Goal: Information Seeking & Learning: Learn about a topic

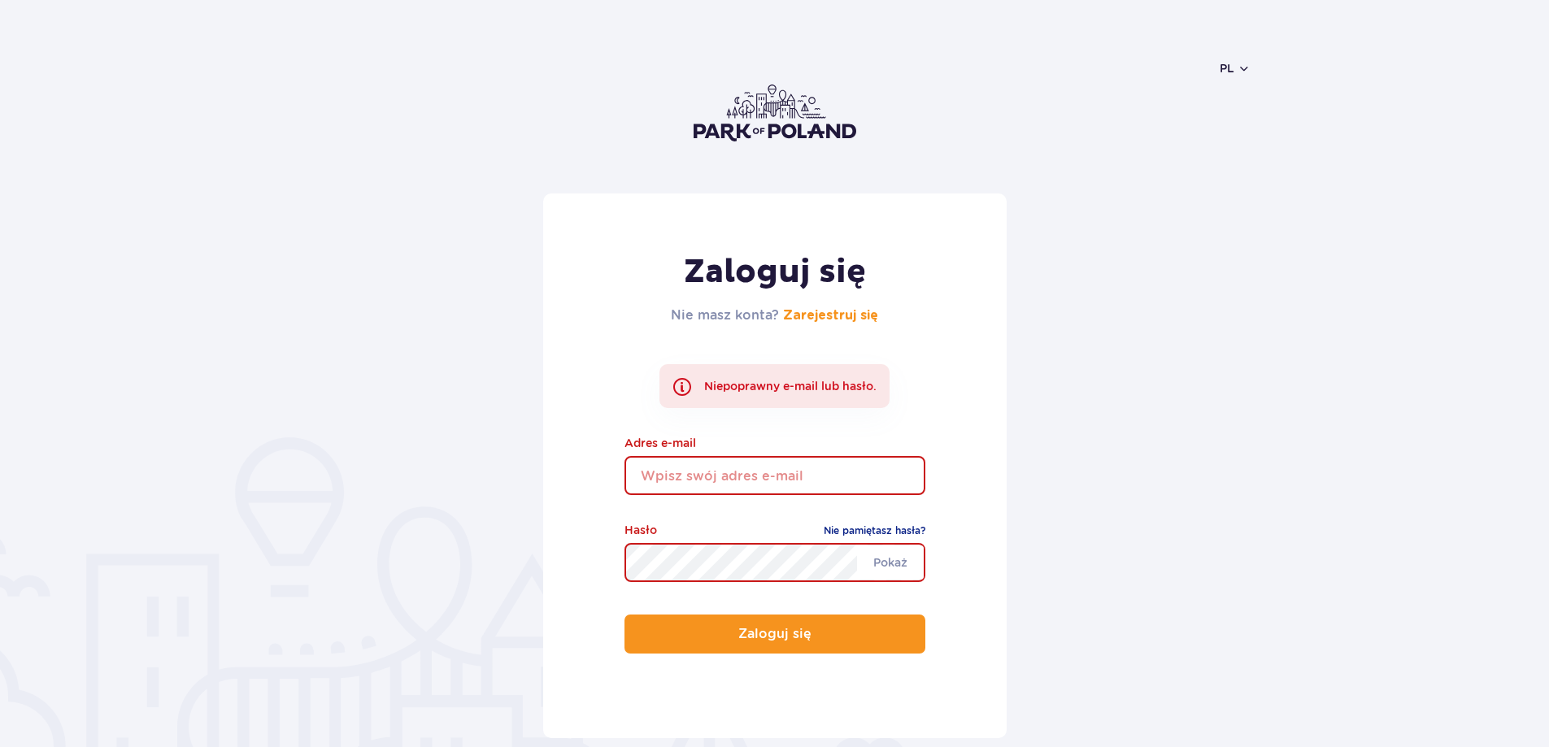
click at [673, 472] on input "email" at bounding box center [774, 475] width 301 height 39
type input "agnbugajska@interia.pl"
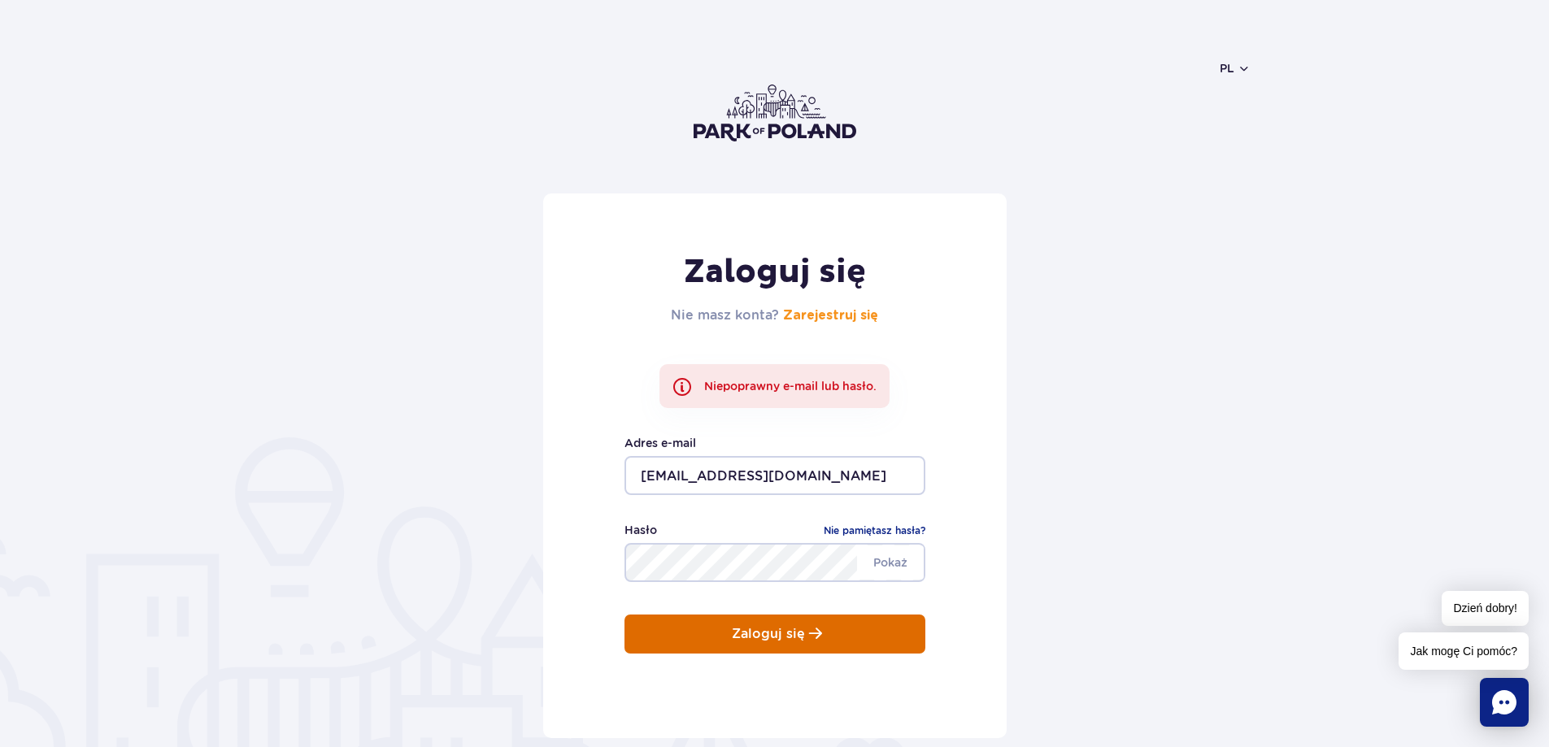
click at [697, 631] on button "Zaloguj się" at bounding box center [774, 634] width 301 height 39
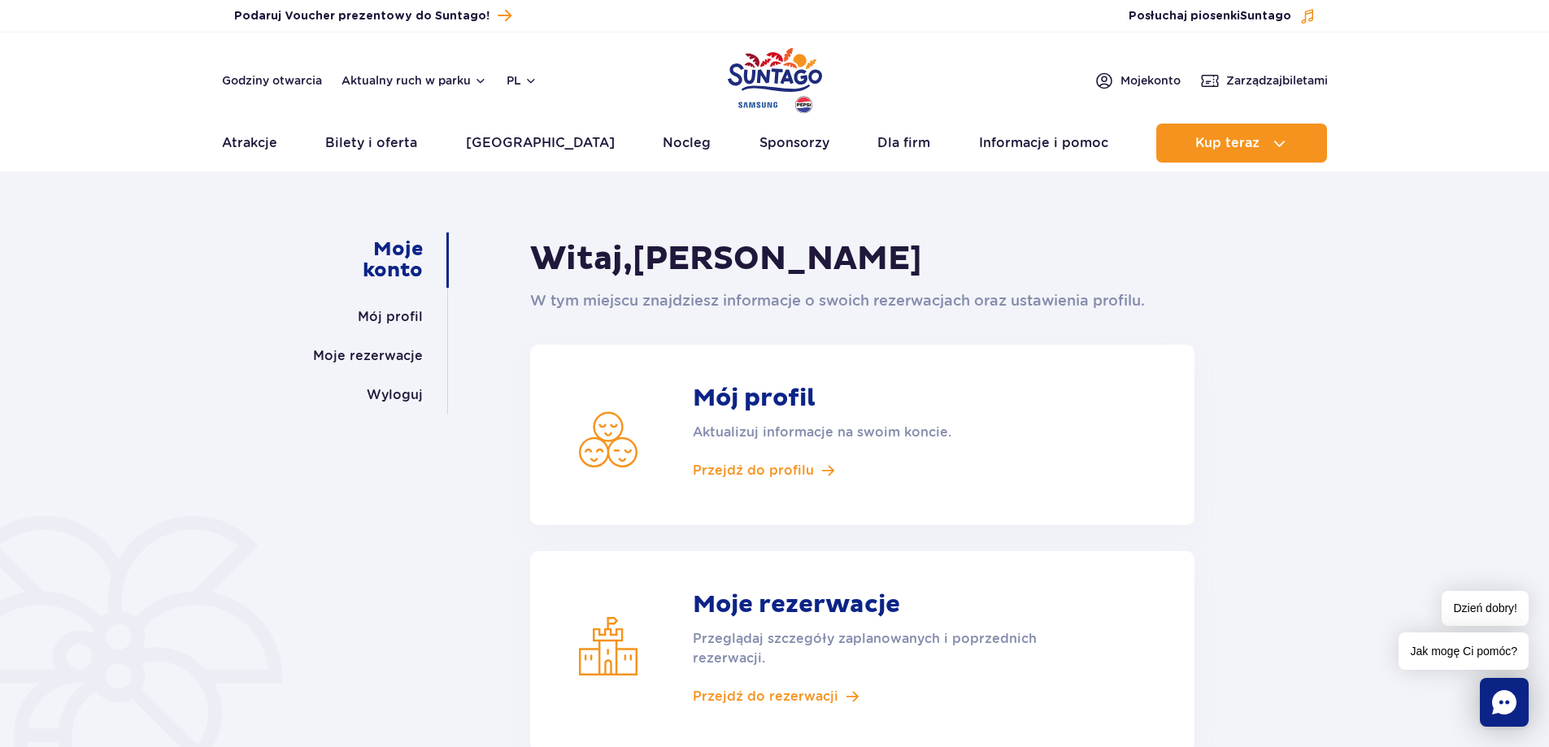
click at [1373, 410] on div "Moje konto Mój profil Moje rezerwacje Wyloguj Witaj, Agnieszka Brociek W tym mi…" at bounding box center [774, 548] width 1549 height 733
click at [355, 354] on link "Moje rezerwacje" at bounding box center [368, 356] width 110 height 39
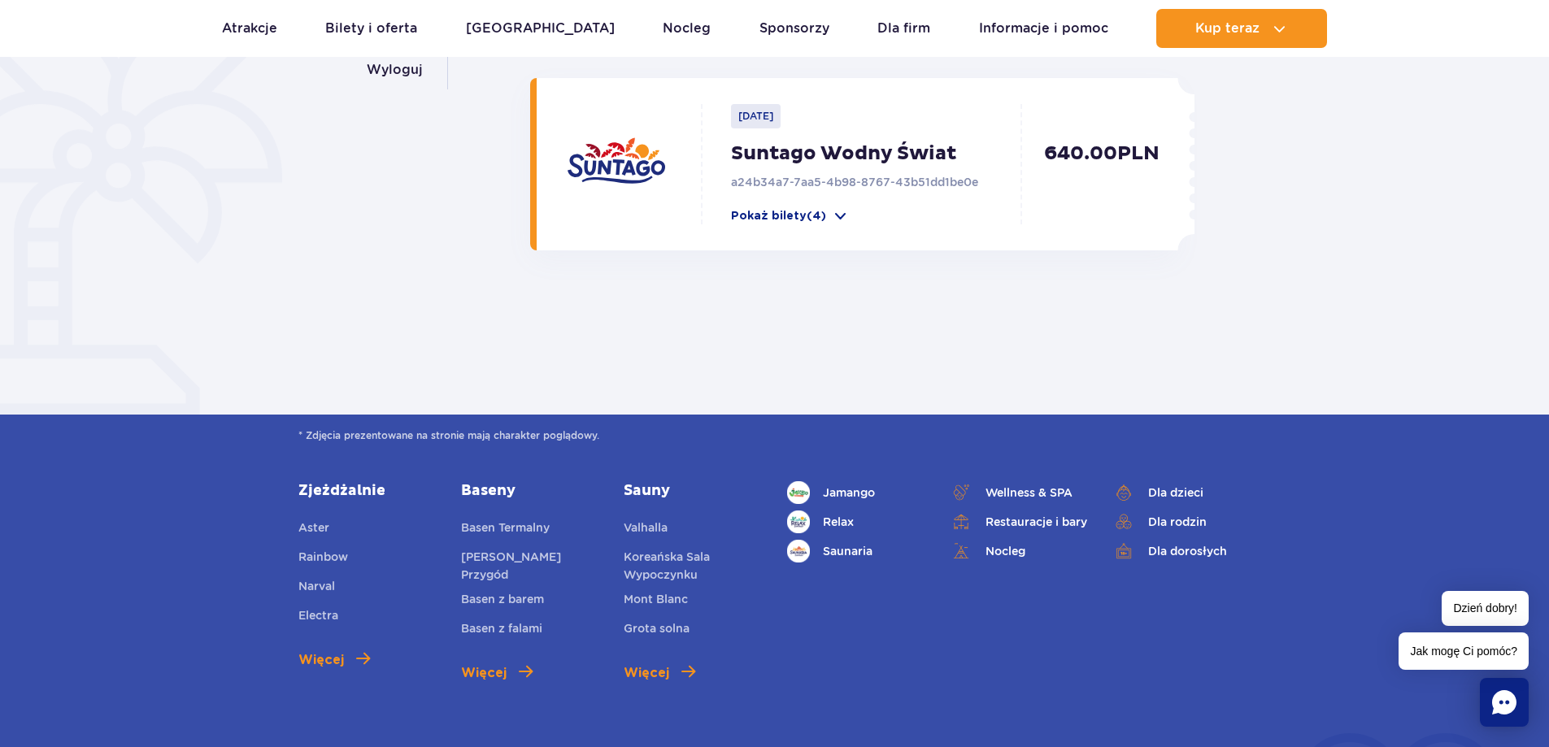
scroll to position [81, 0]
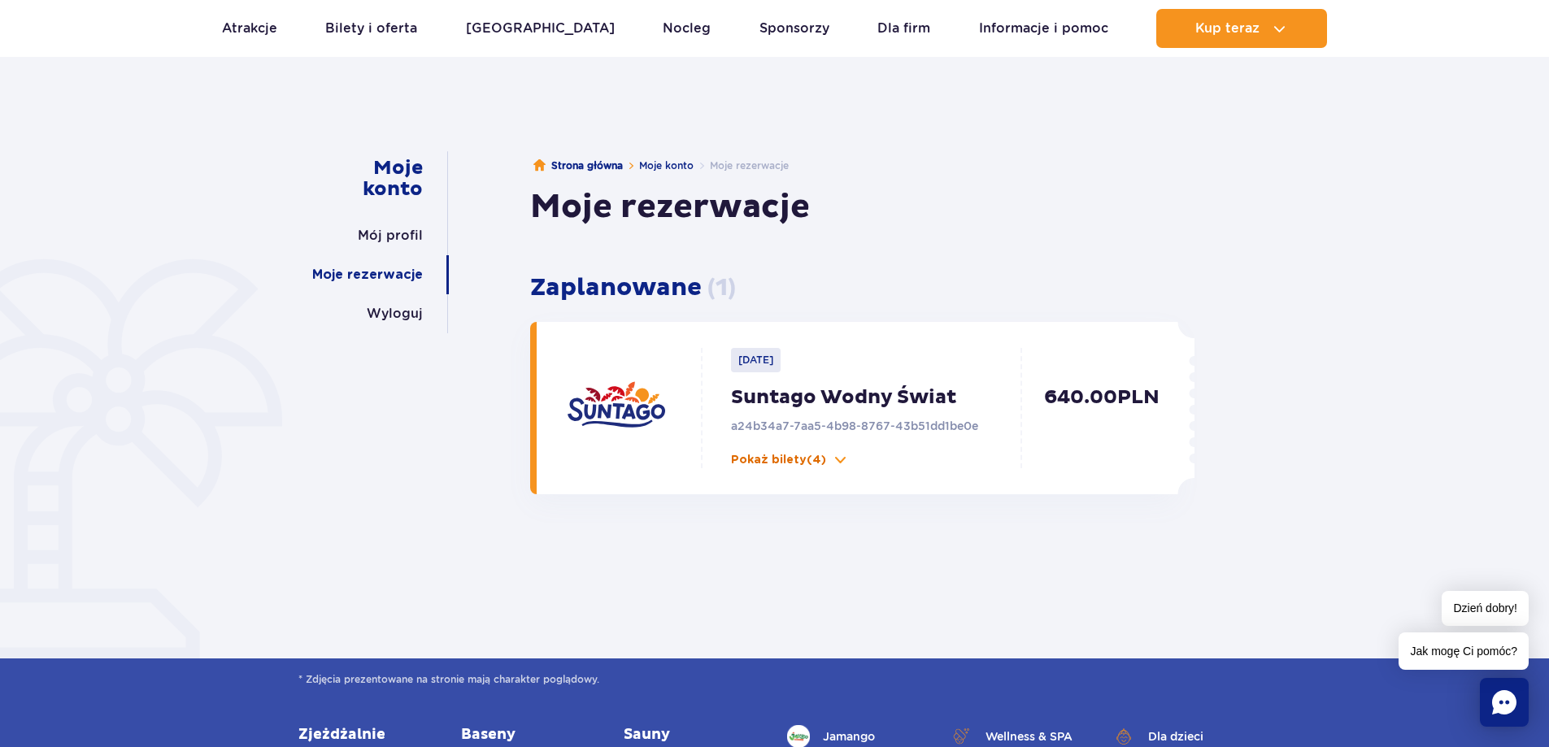
click at [762, 462] on p "Pokaż bilety (4)" at bounding box center [778, 460] width 95 height 16
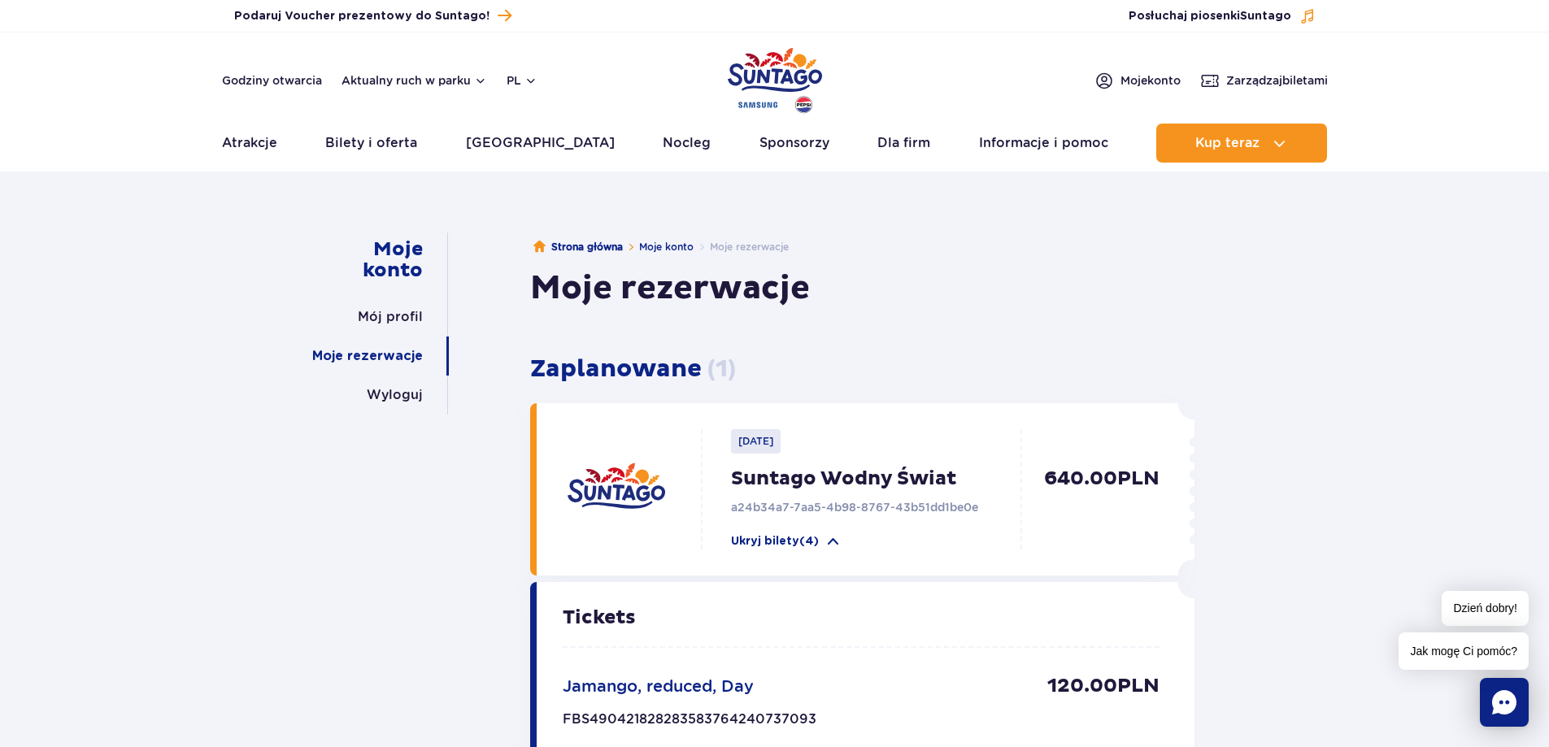
scroll to position [163, 0]
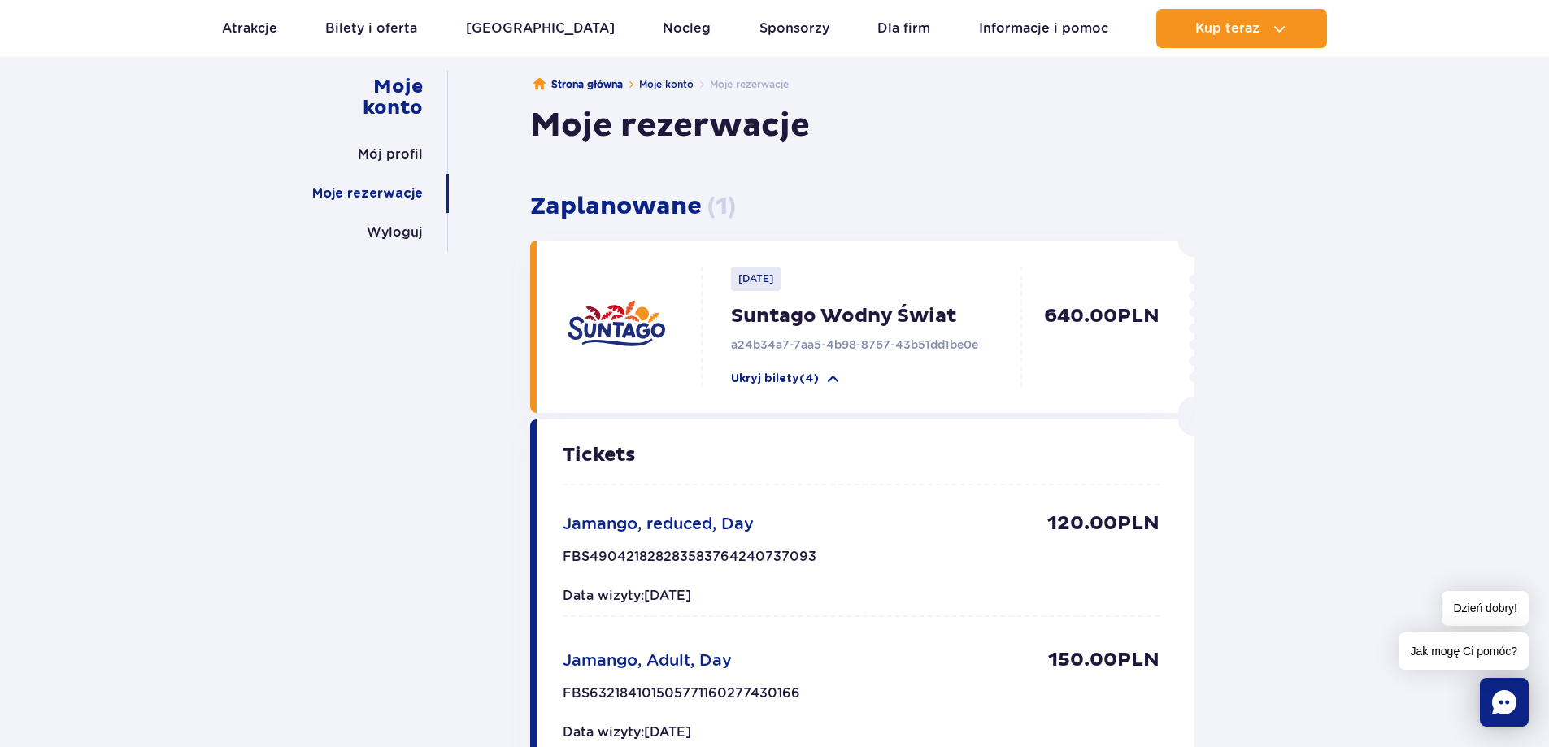
click at [1267, 388] on div "Moje konto Mój profil Moje rezerwacje Wyloguj Strona główna Moje konto Moje rez…" at bounding box center [774, 632] width 1549 height 1225
click at [815, 376] on p "Ukryj bilety (4)" at bounding box center [775, 379] width 88 height 16
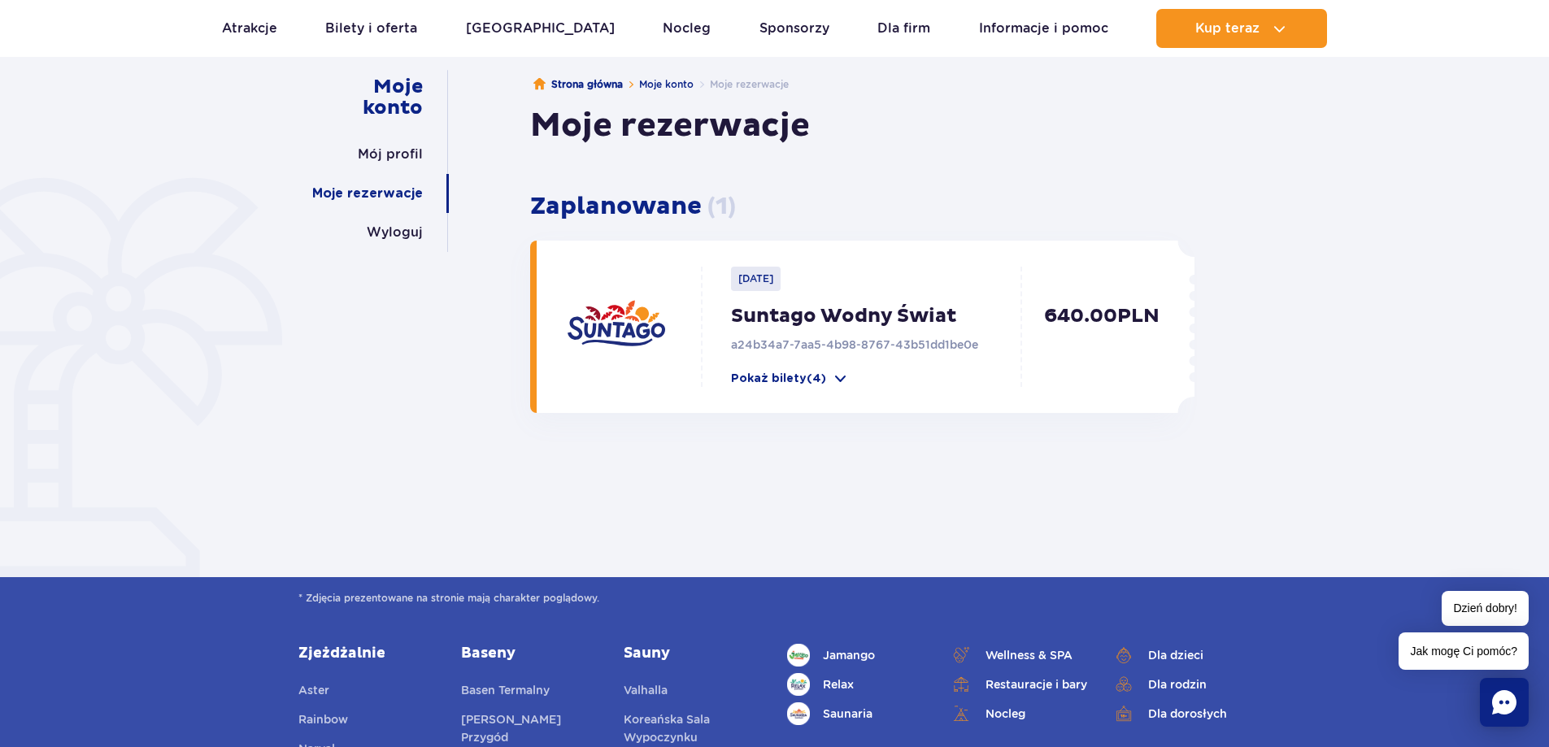
scroll to position [0, 0]
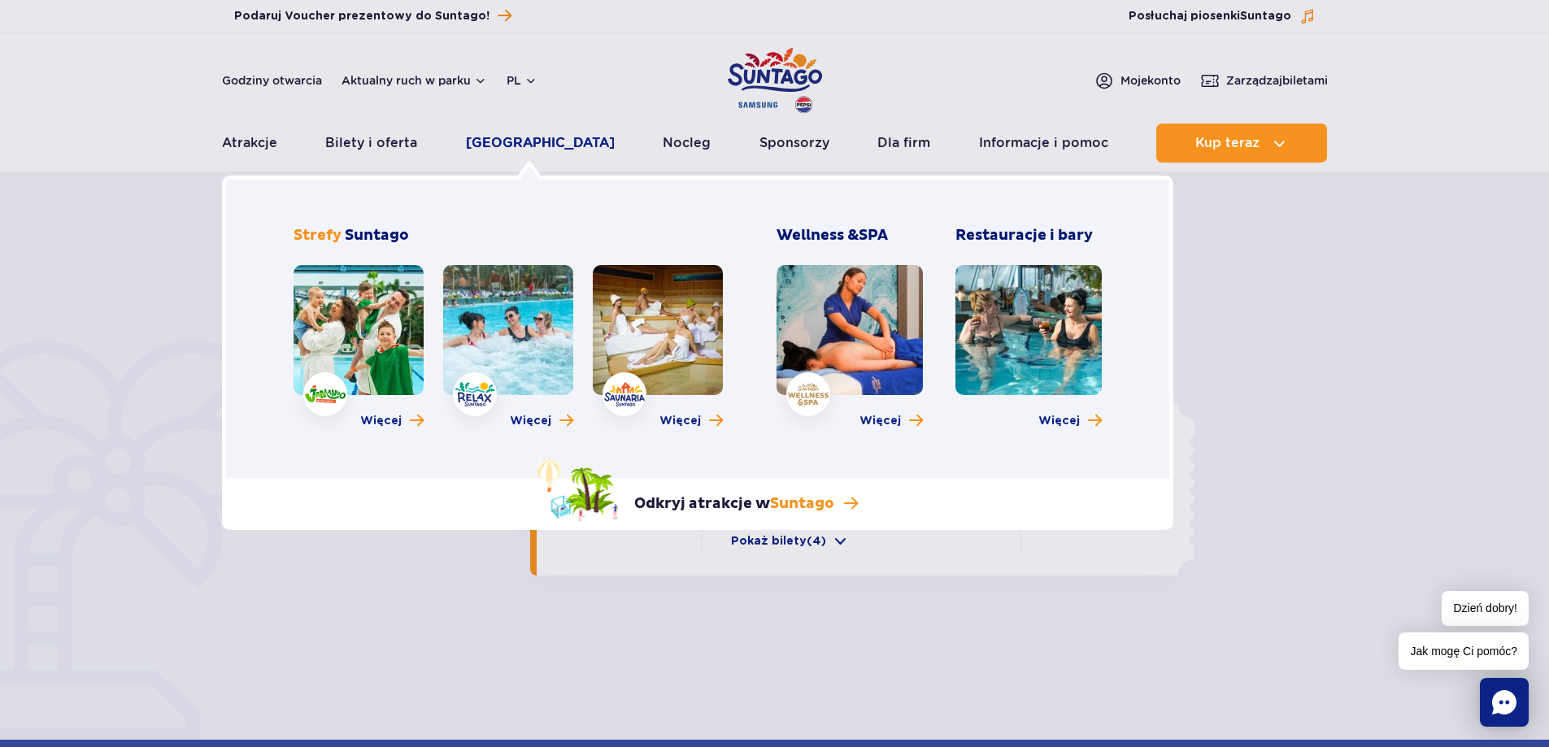
click at [541, 135] on link "[GEOGRAPHIC_DATA]" at bounding box center [540, 143] width 149 height 39
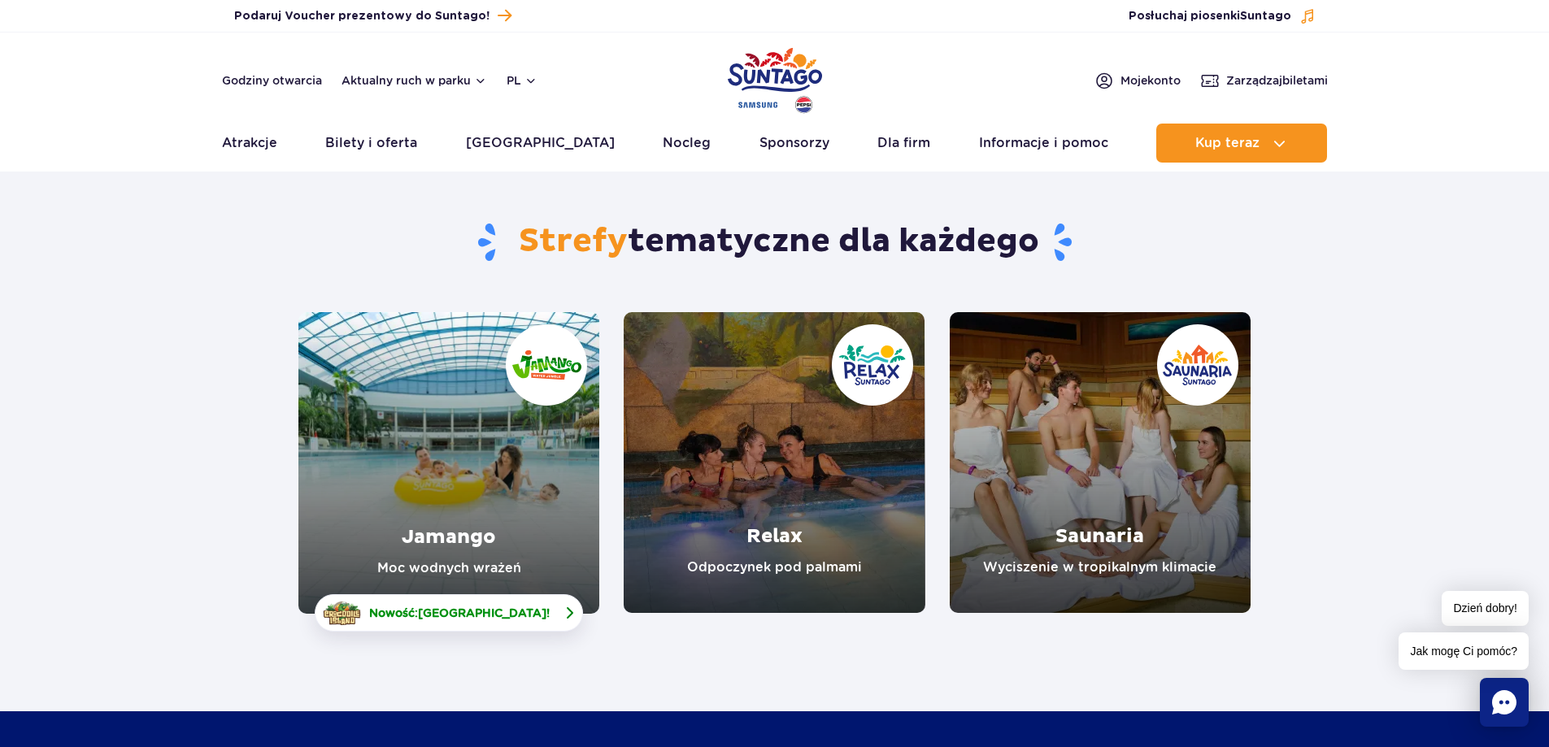
click at [452, 605] on span "Nowość: Crocodile Island !" at bounding box center [459, 613] width 180 height 16
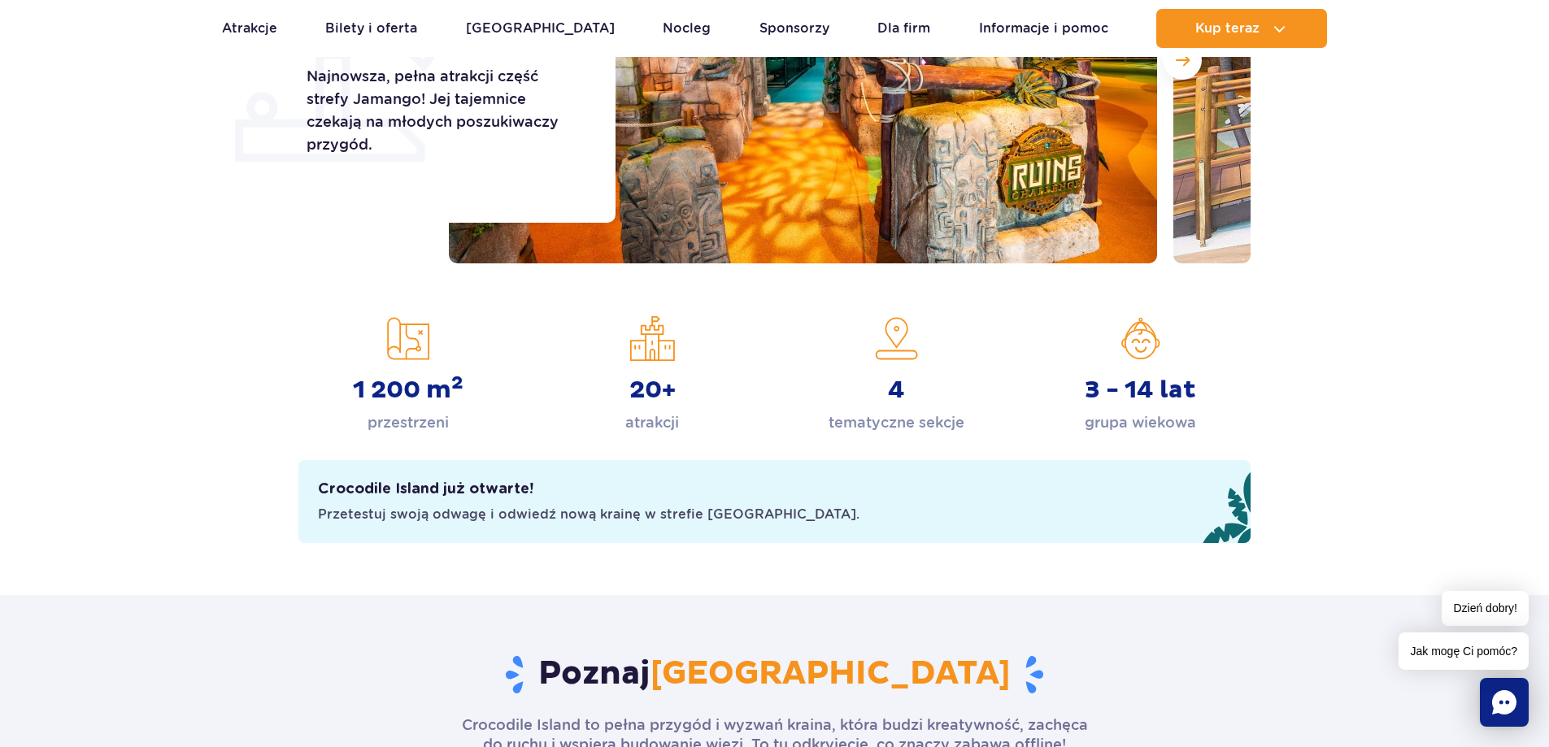
scroll to position [163, 0]
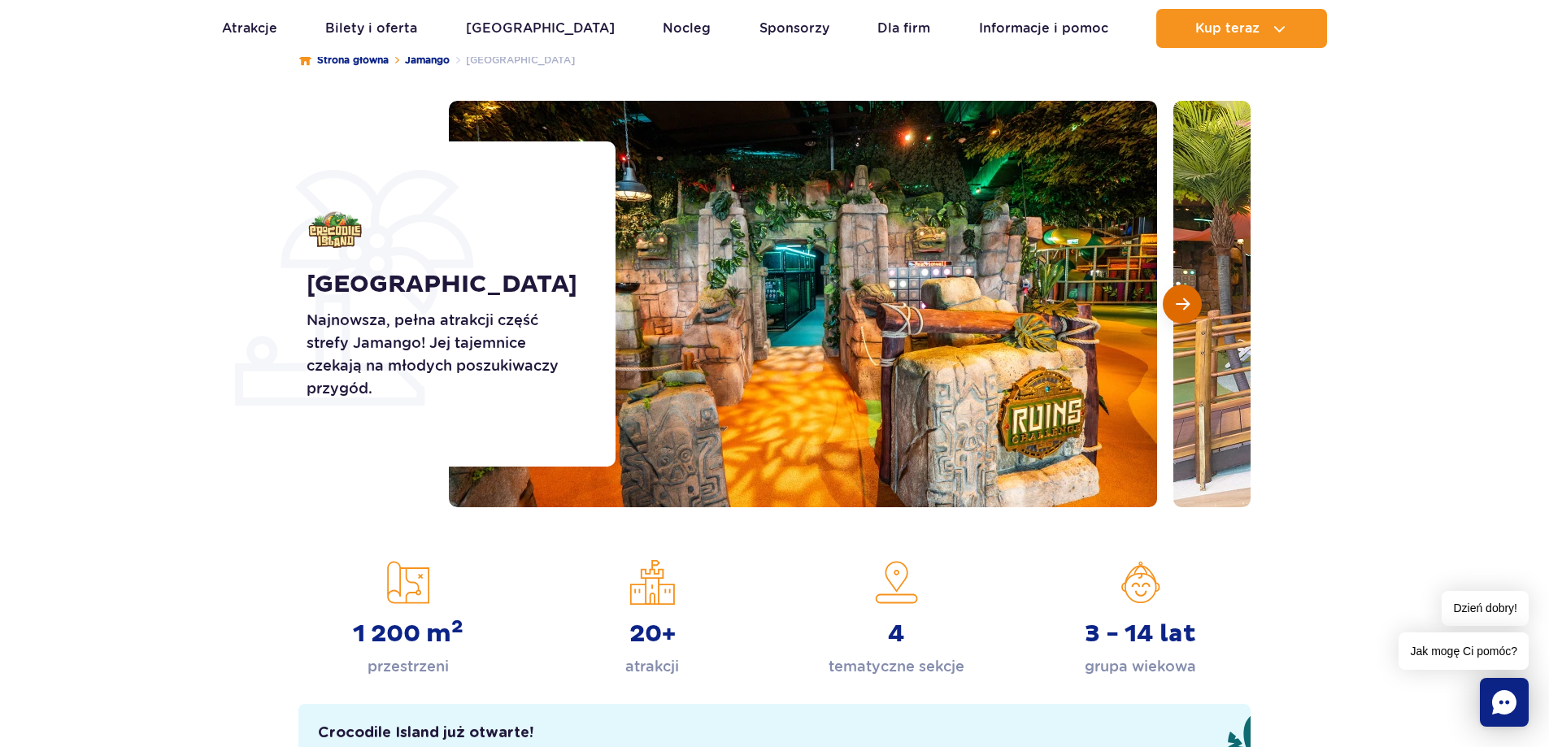
click at [1185, 304] on span "Następny slajd" at bounding box center [1182, 304] width 14 height 15
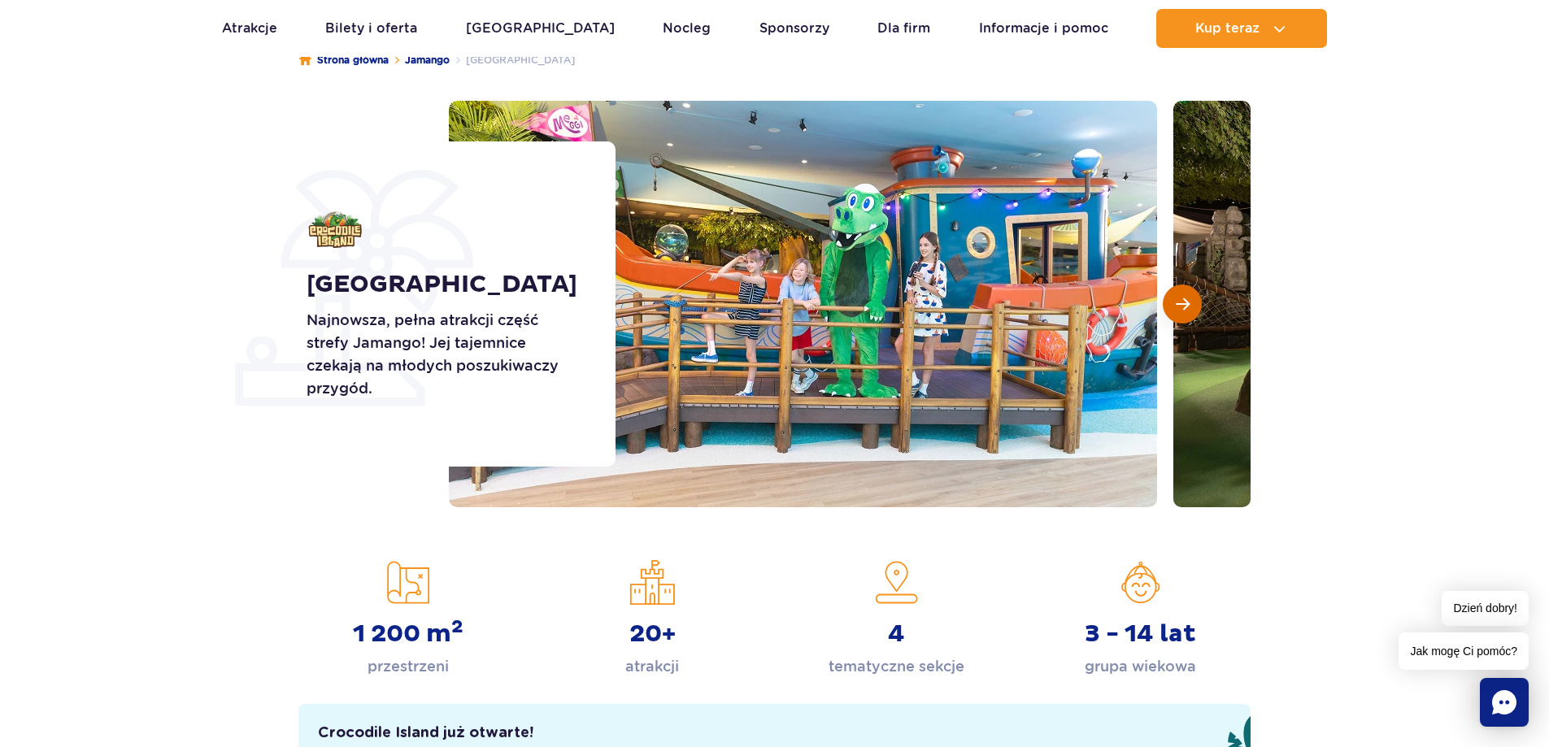
click at [1185, 304] on span "Następny slajd" at bounding box center [1182, 304] width 14 height 15
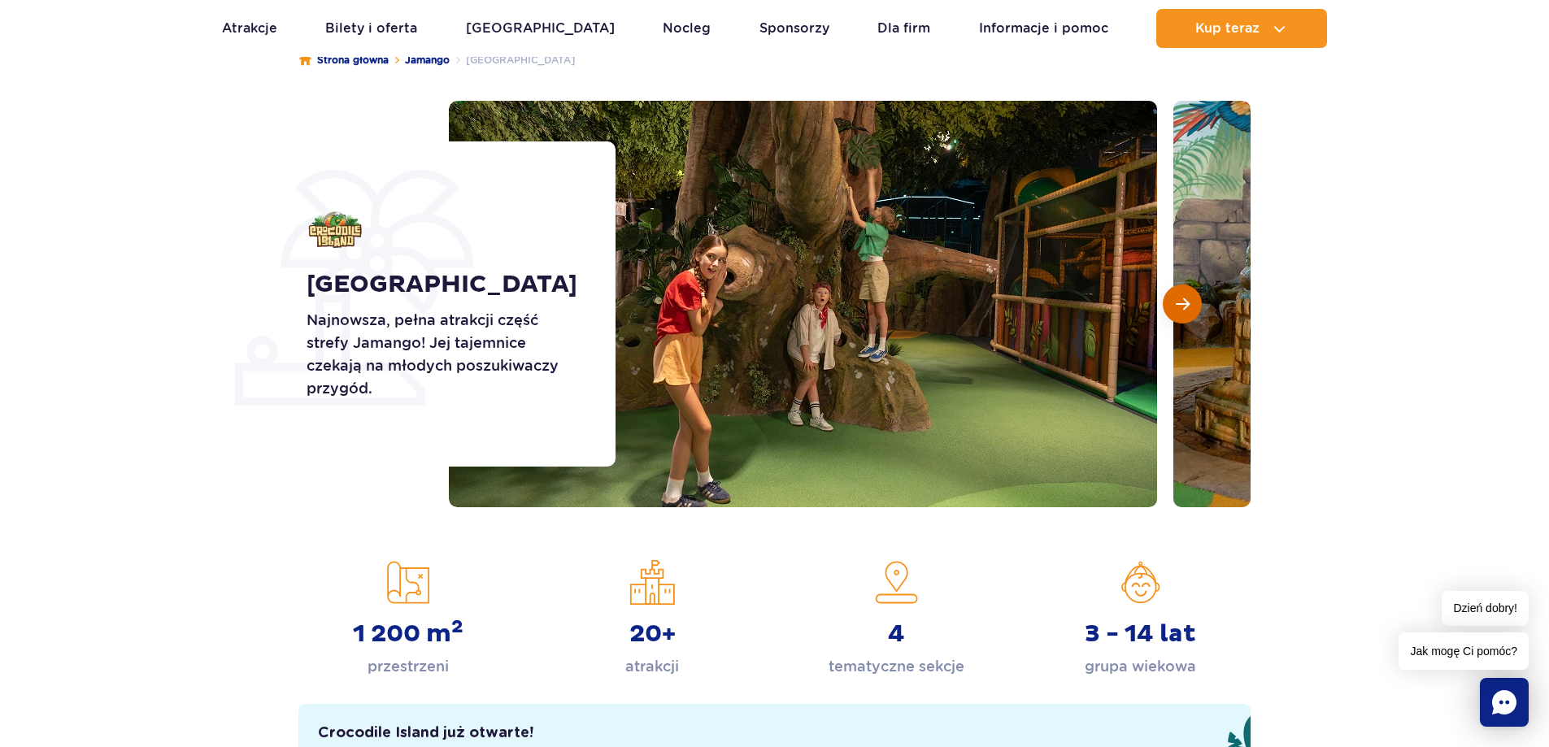
click at [1185, 304] on span "Następny slajd" at bounding box center [1182, 304] width 14 height 15
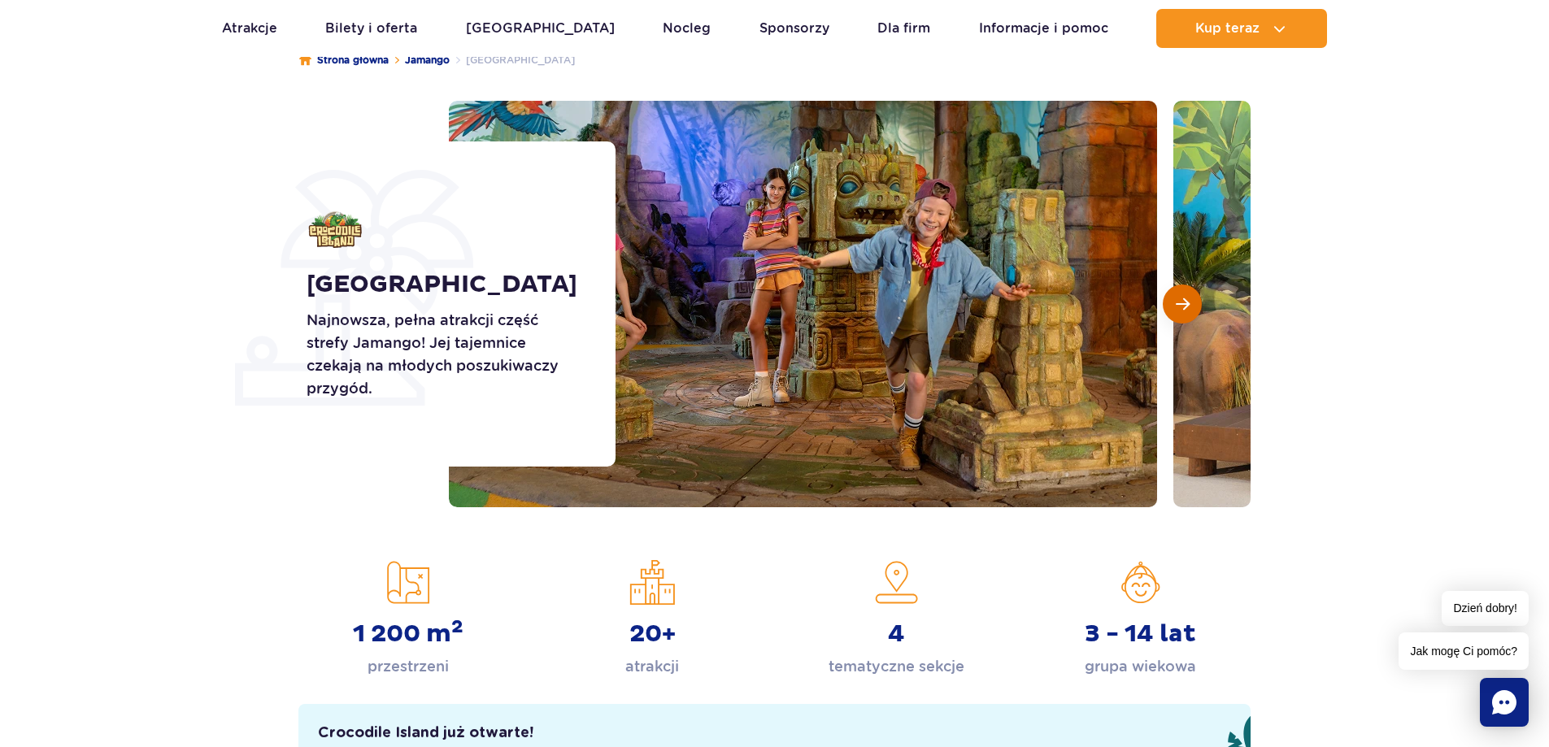
click at [1185, 304] on span "Następny slajd" at bounding box center [1182, 304] width 14 height 15
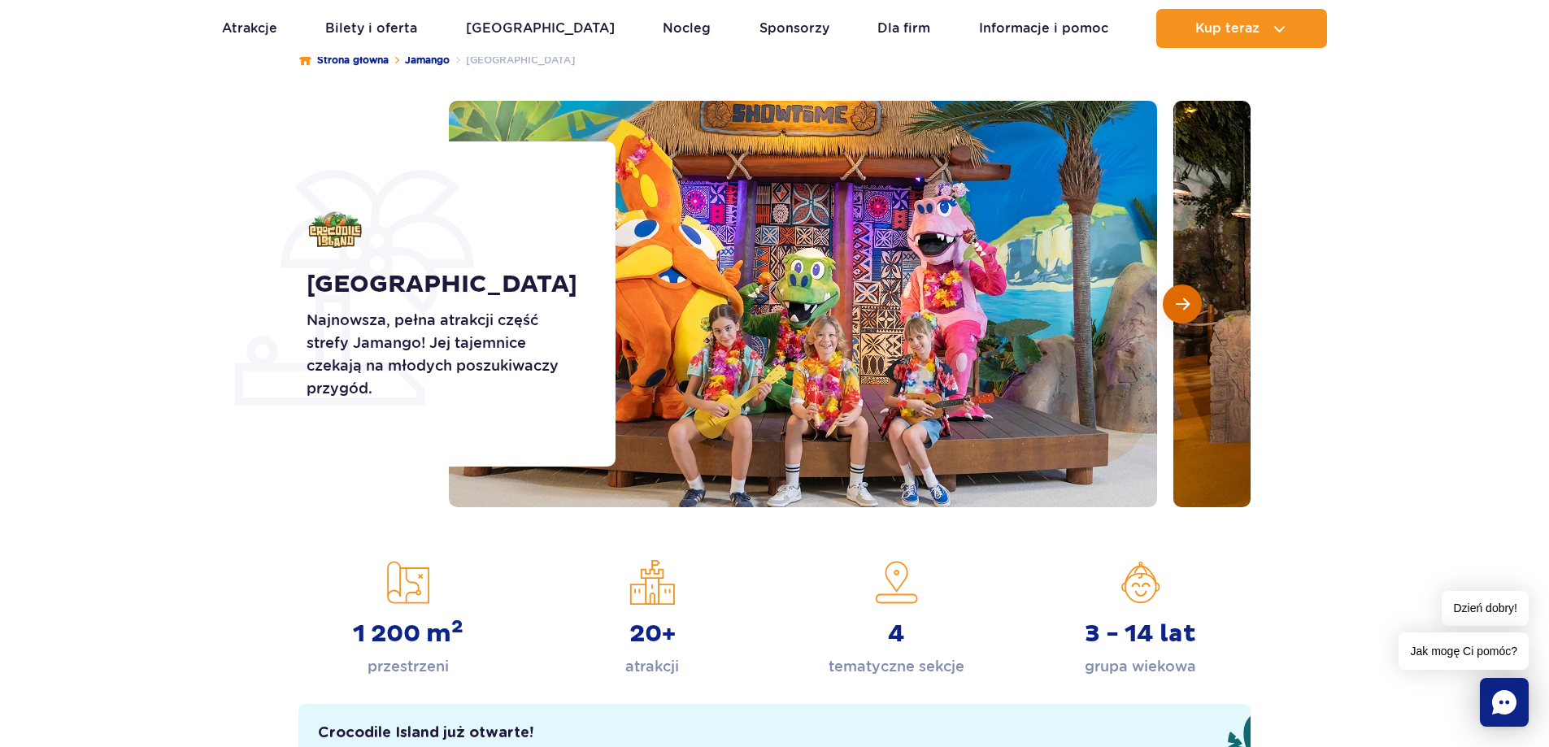
click at [1185, 304] on span "Następny slajd" at bounding box center [1182, 304] width 14 height 15
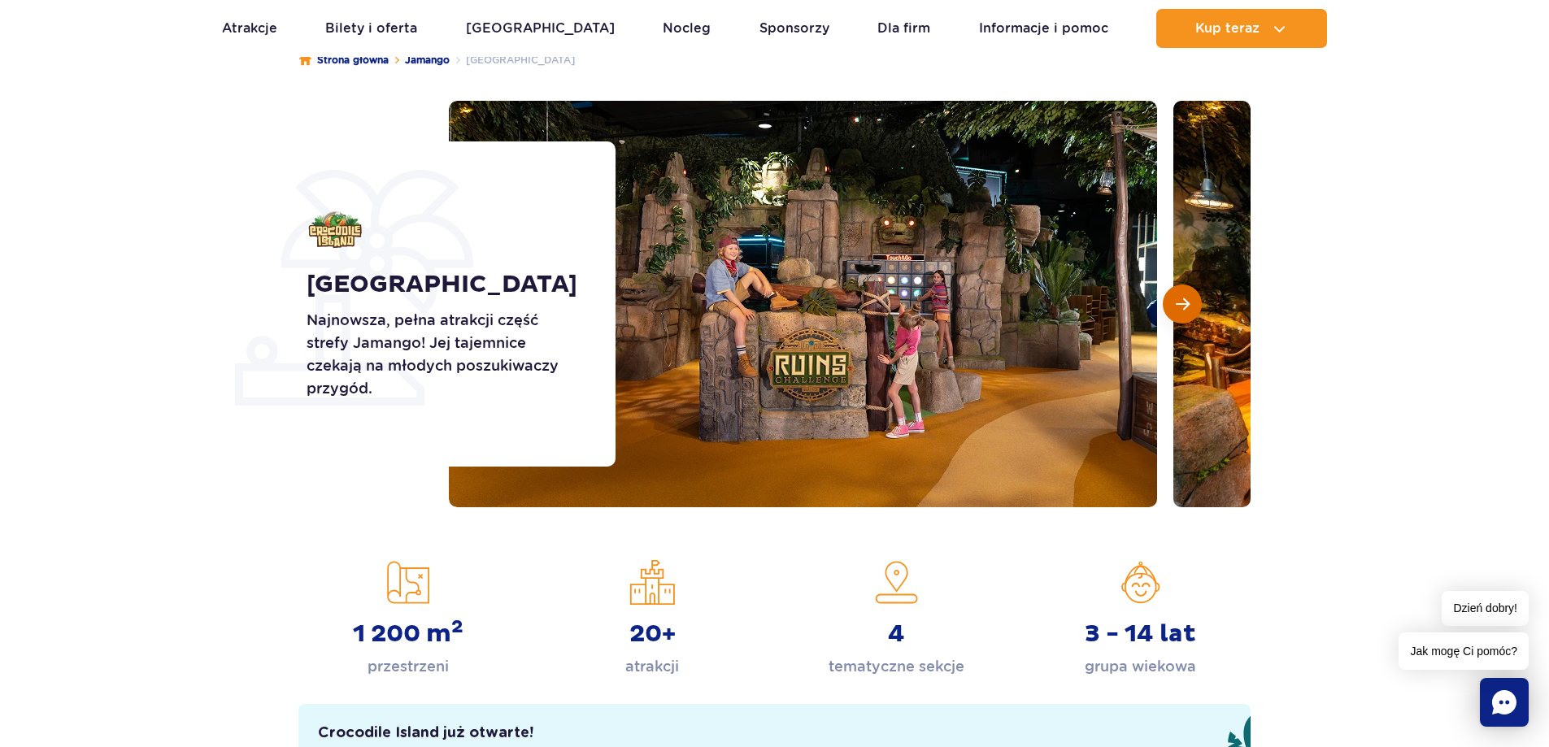
click at [1185, 304] on span "Następny slajd" at bounding box center [1182, 304] width 14 height 15
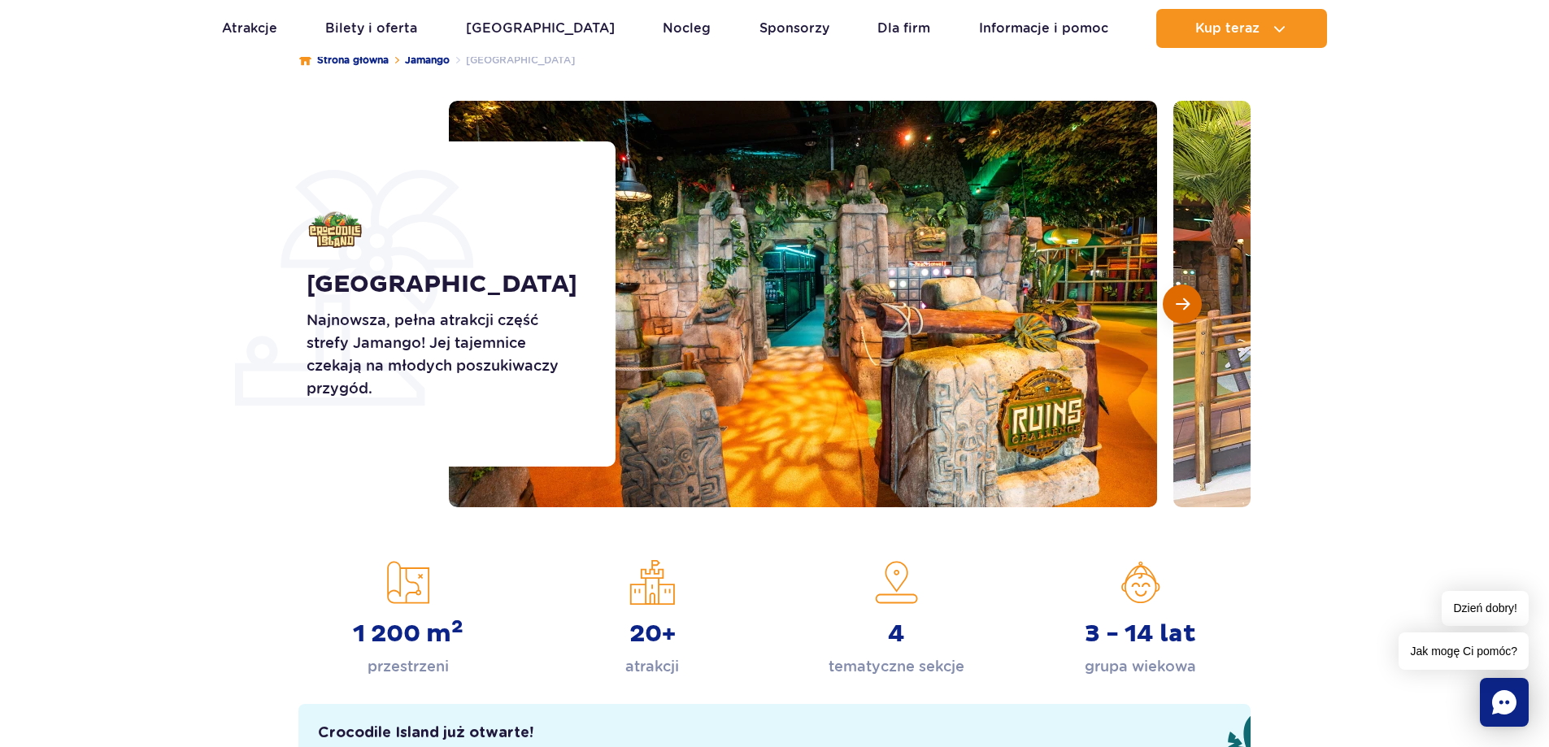
click at [1185, 304] on span "Następny slajd" at bounding box center [1182, 304] width 14 height 15
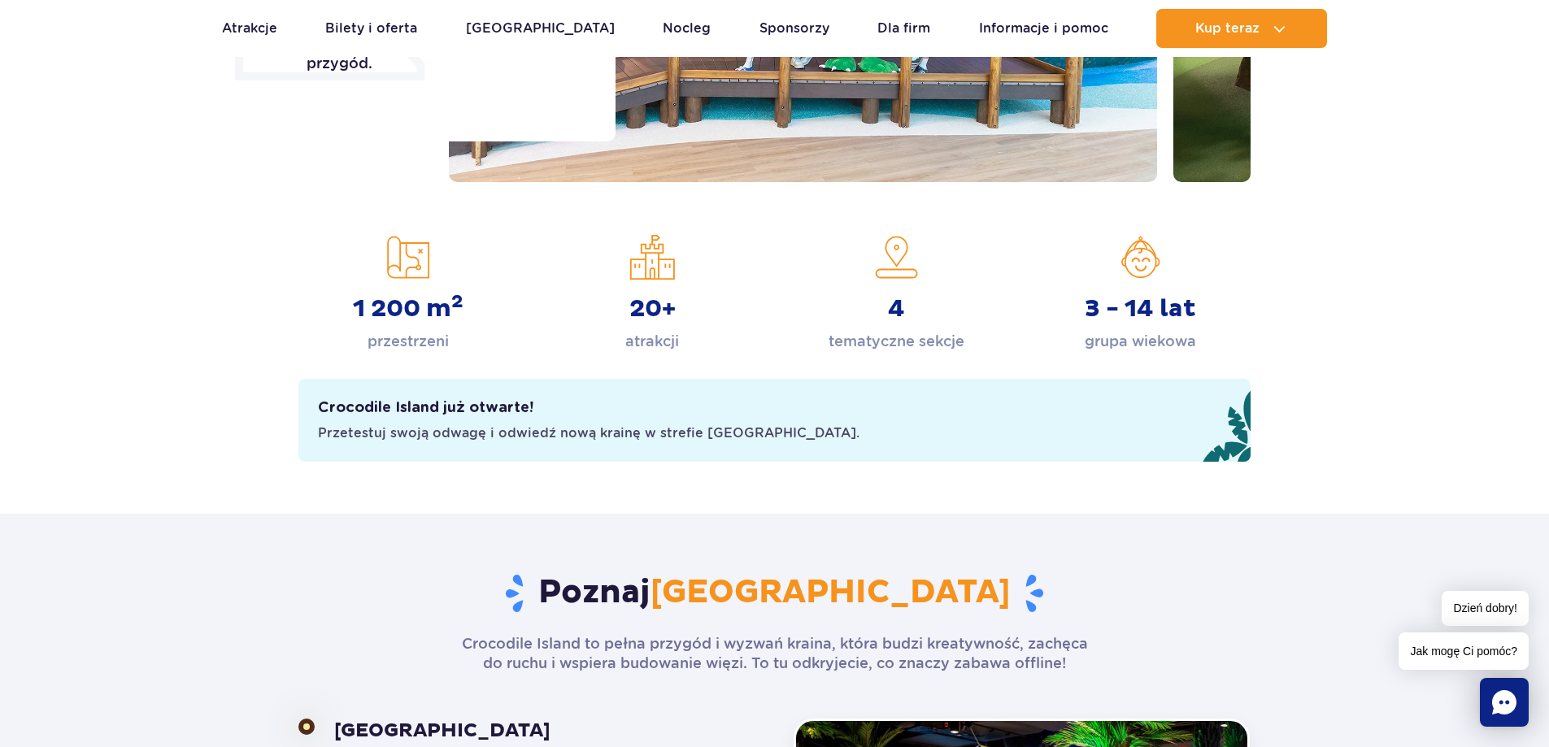
scroll to position [0, 0]
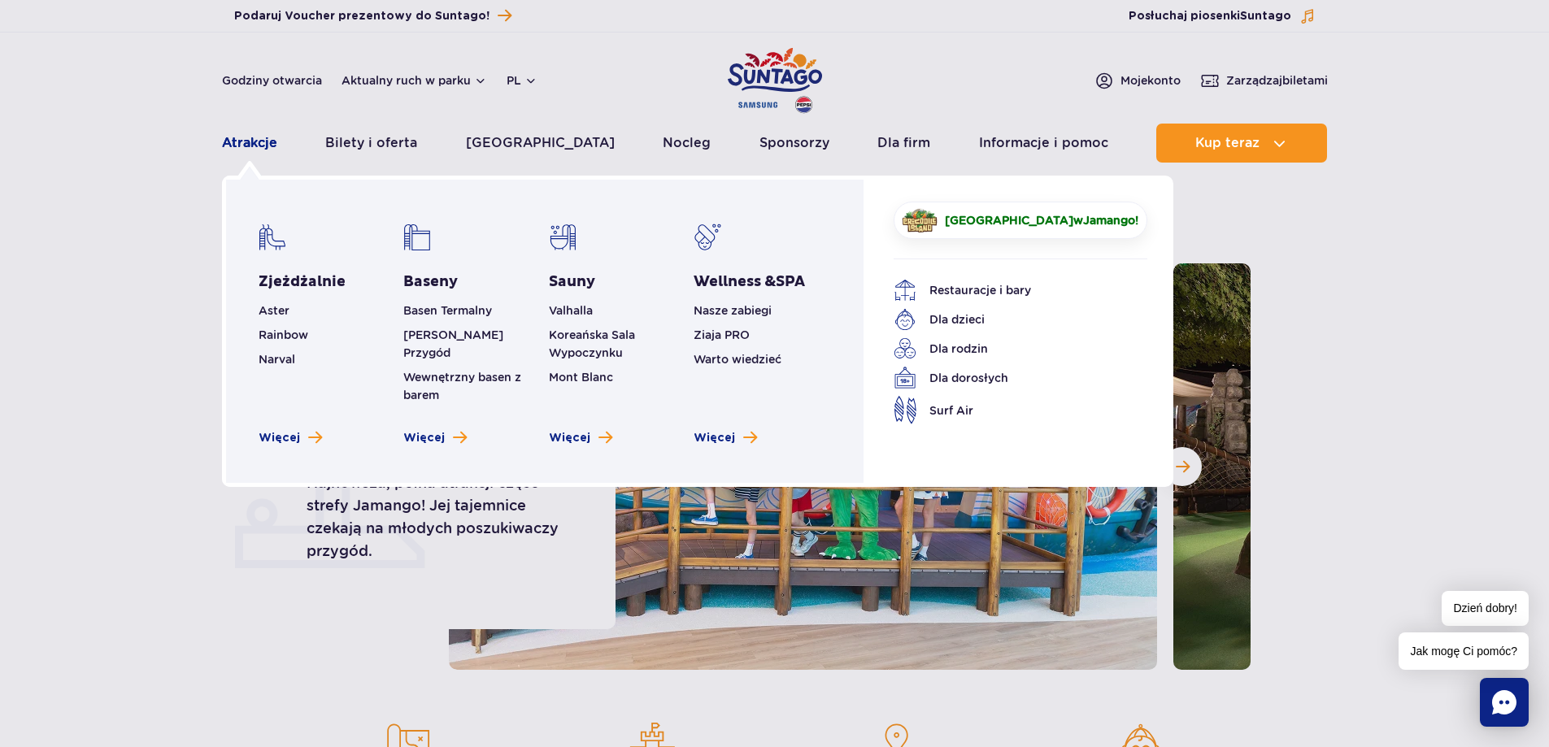
click at [250, 145] on link "Atrakcje" at bounding box center [249, 143] width 55 height 39
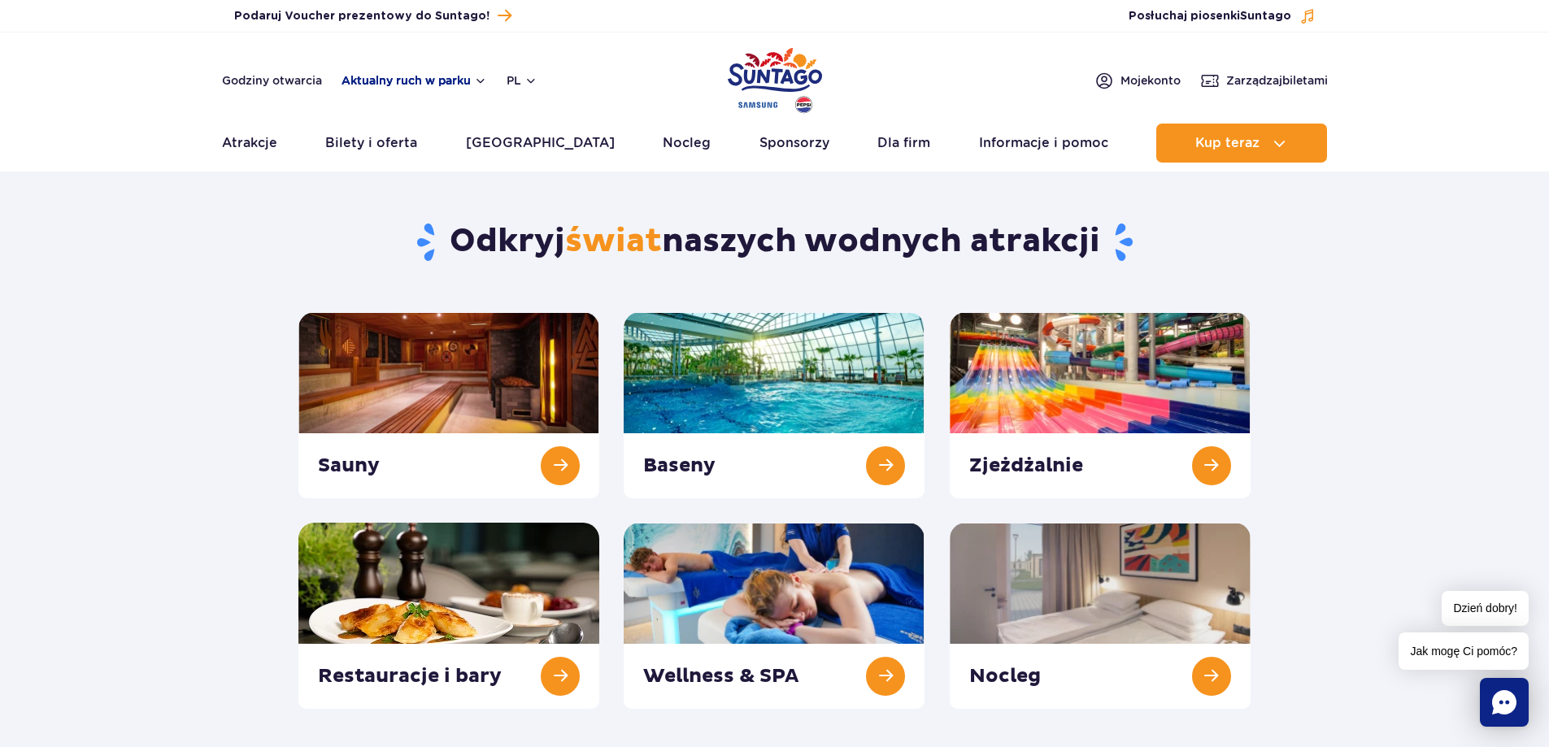
click at [462, 80] on button "Aktualny ruch w parku" at bounding box center [414, 80] width 146 height 13
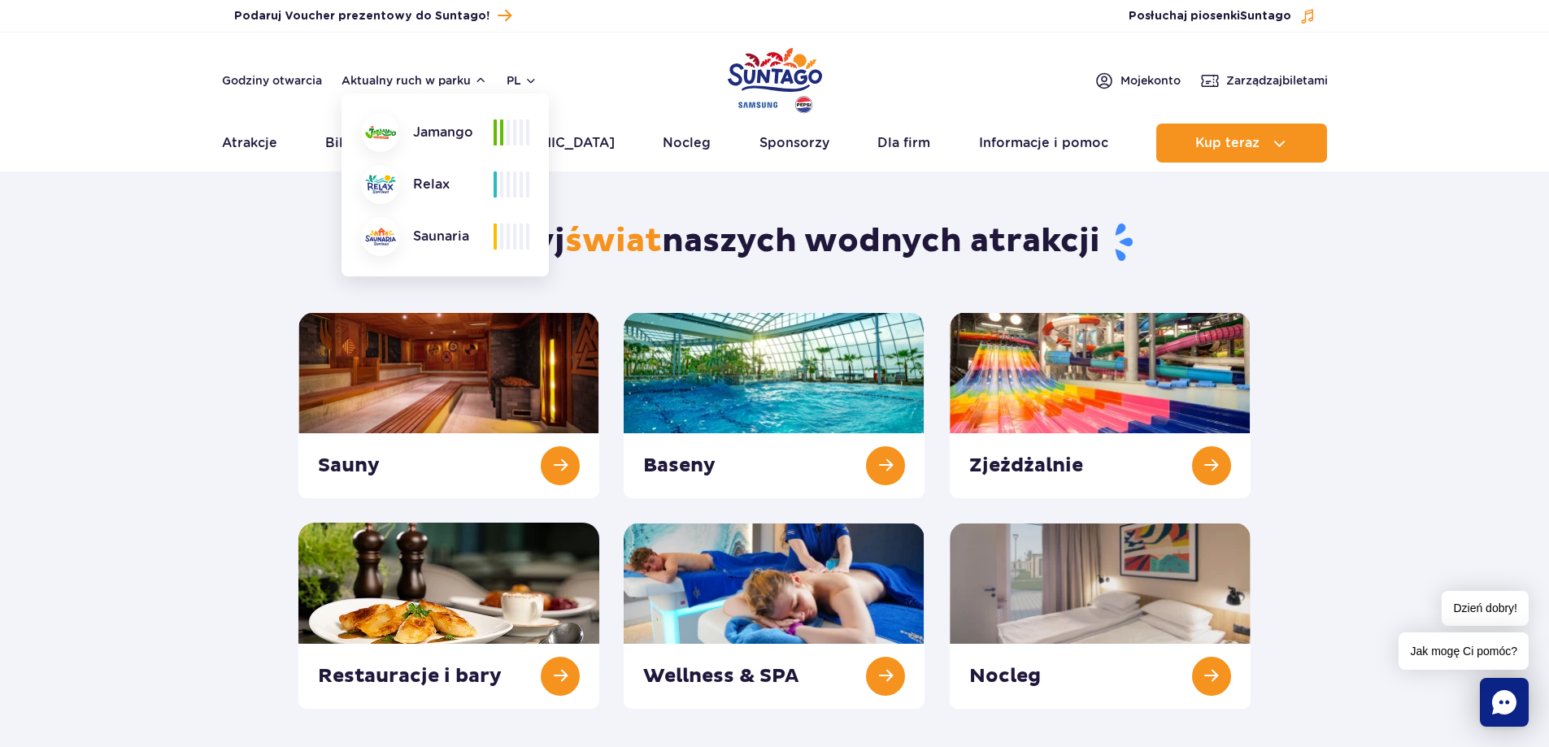
click at [462, 133] on div "Jamango" at bounding box center [427, 132] width 133 height 39
click at [508, 133] on span at bounding box center [507, 132] width 3 height 26
click at [480, 80] on button "Aktualny ruch w parku" at bounding box center [414, 80] width 146 height 13
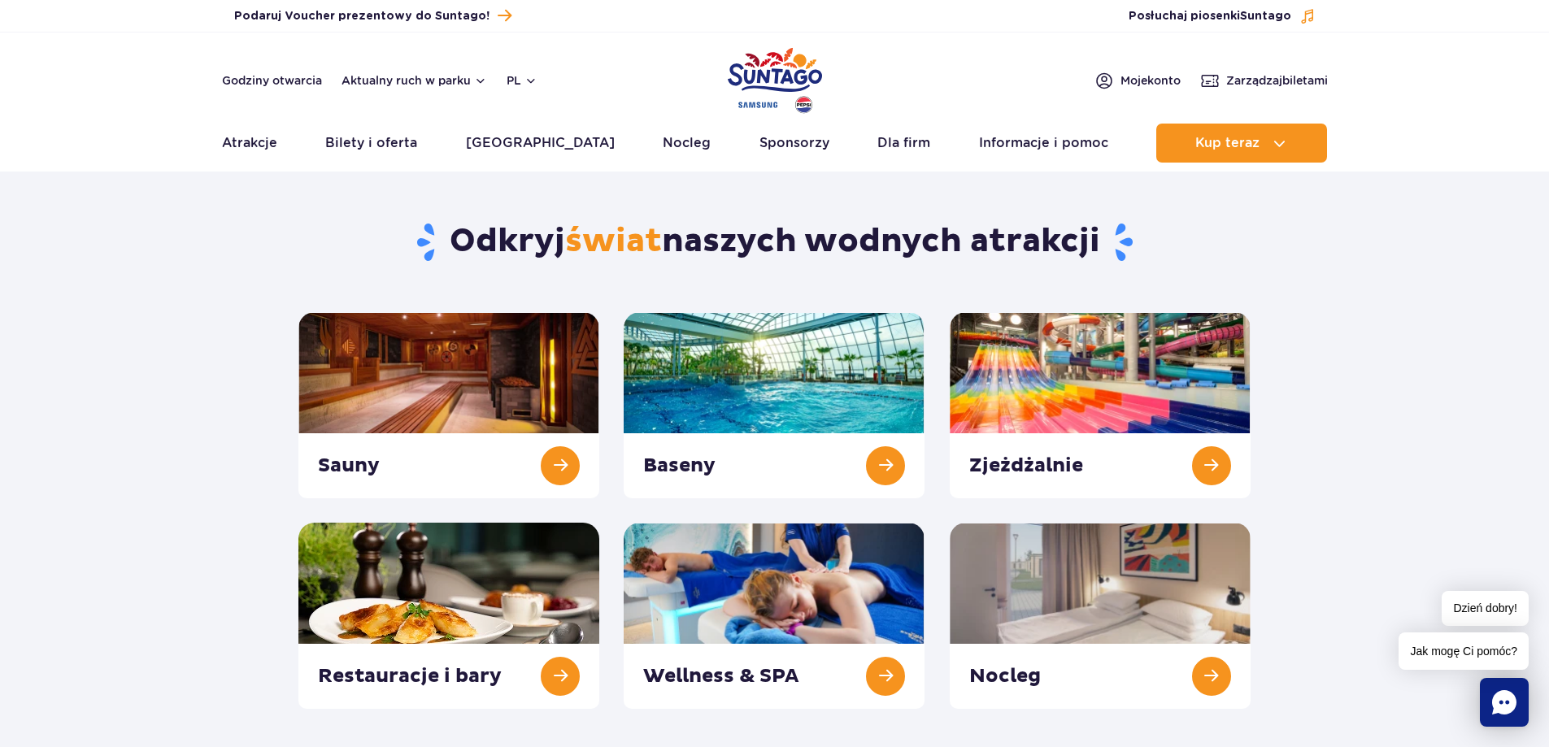
click at [271, 65] on header "Godziny otwarcia Aktualny ruch w parku pl PL EN UA Moje konto Zarządzaj biletam…" at bounding box center [774, 102] width 1549 height 139
click at [269, 80] on link "Godziny otwarcia" at bounding box center [272, 80] width 100 height 16
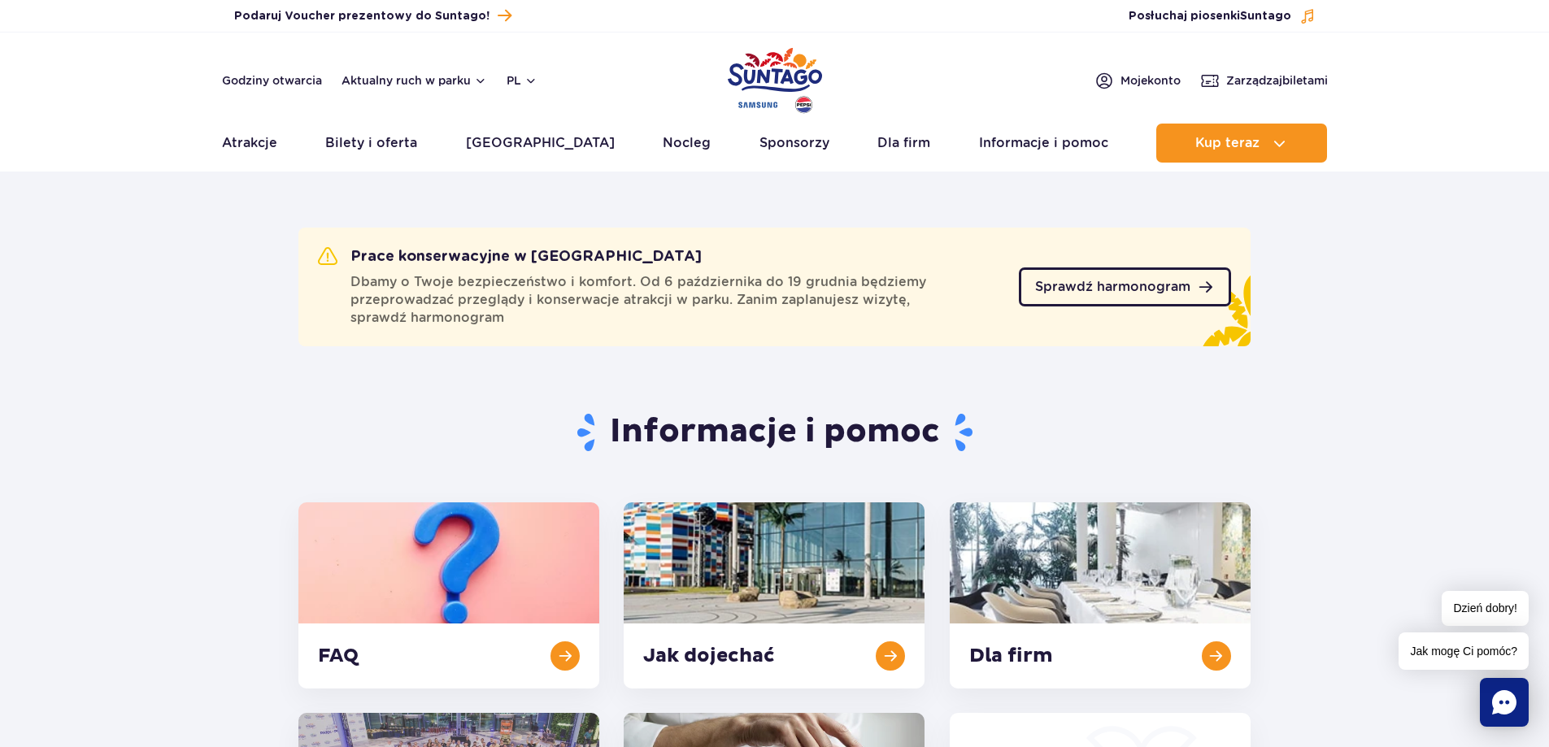
click at [1132, 284] on span "Sprawdź harmonogram" at bounding box center [1112, 286] width 155 height 13
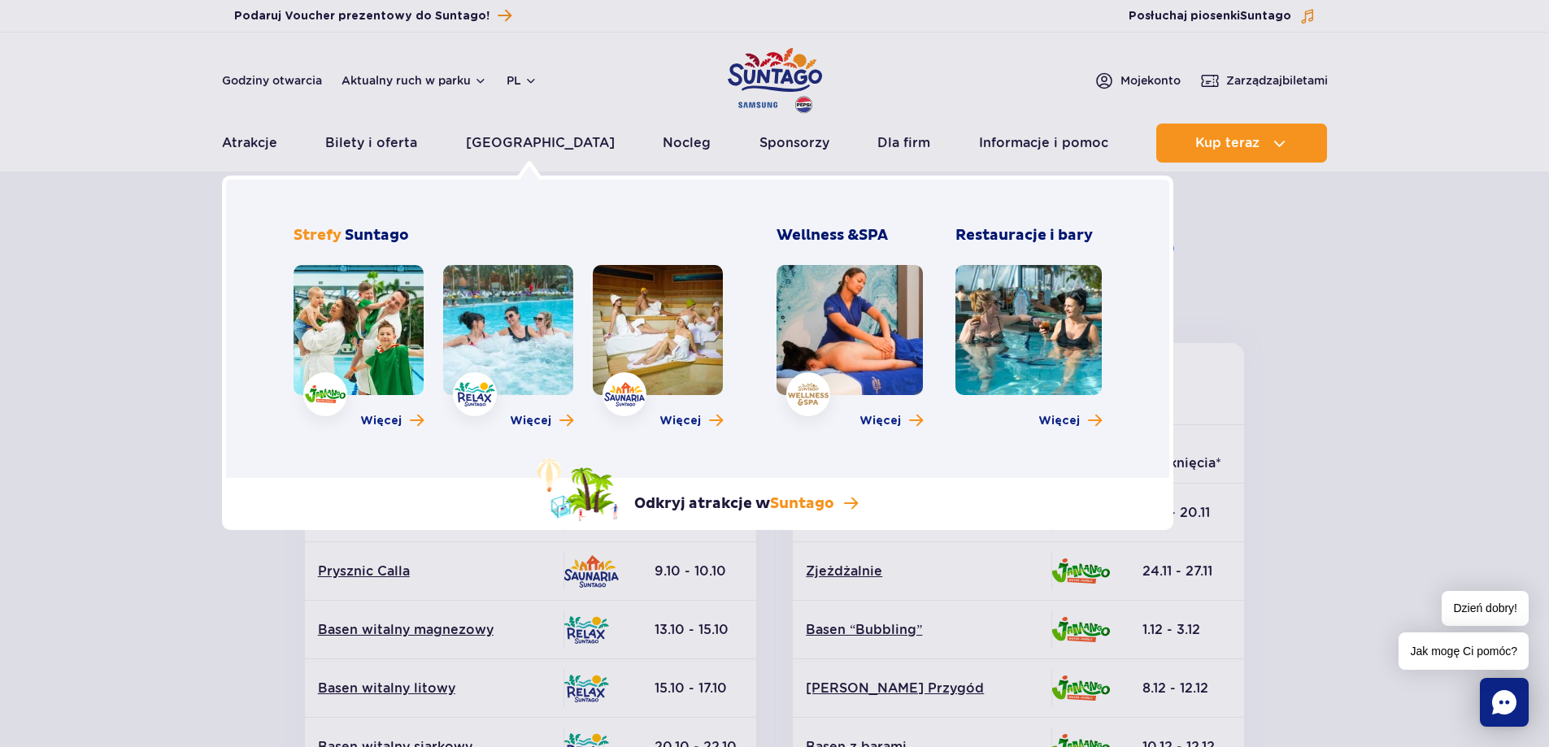
click at [382, 335] on link at bounding box center [358, 330] width 130 height 130
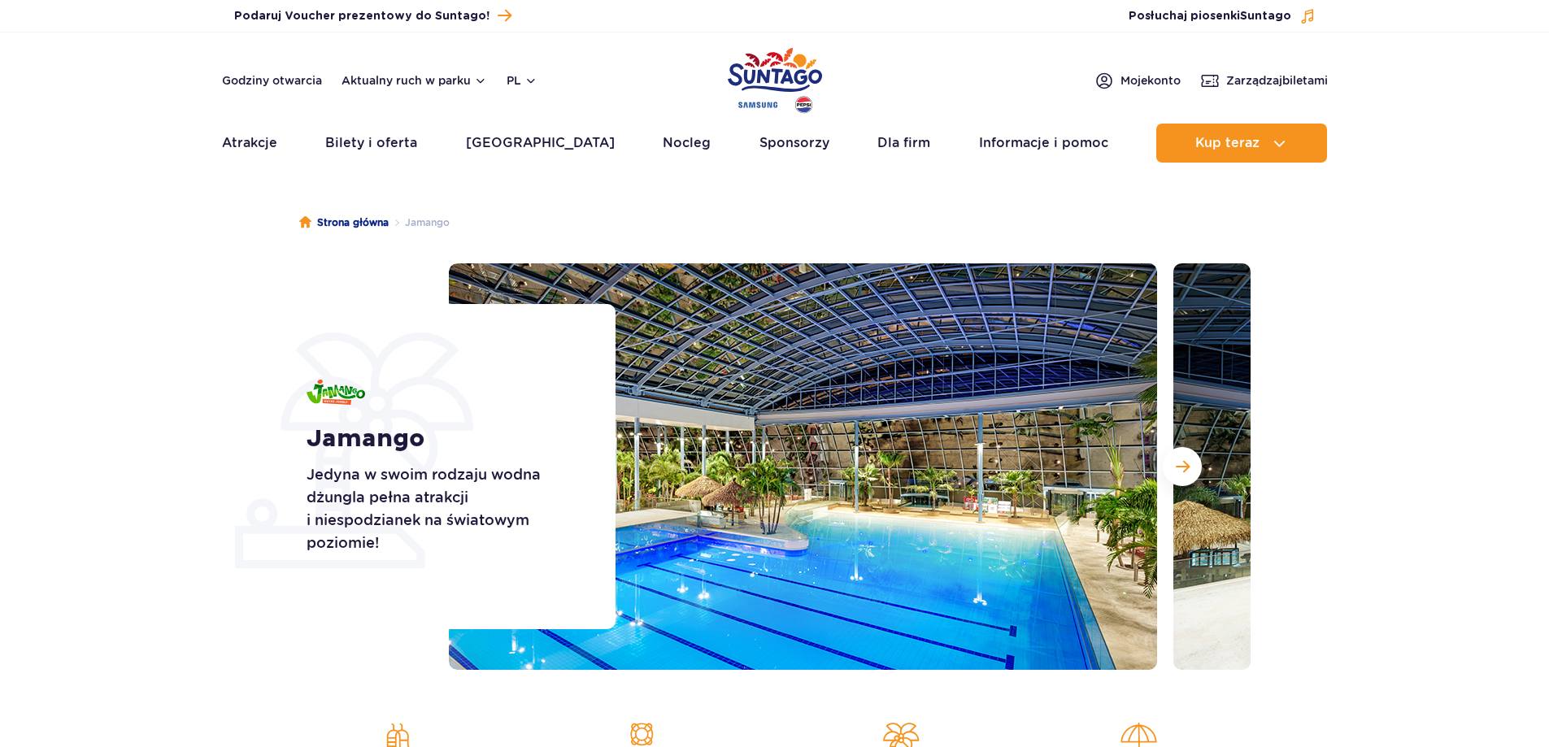
scroll to position [163, 0]
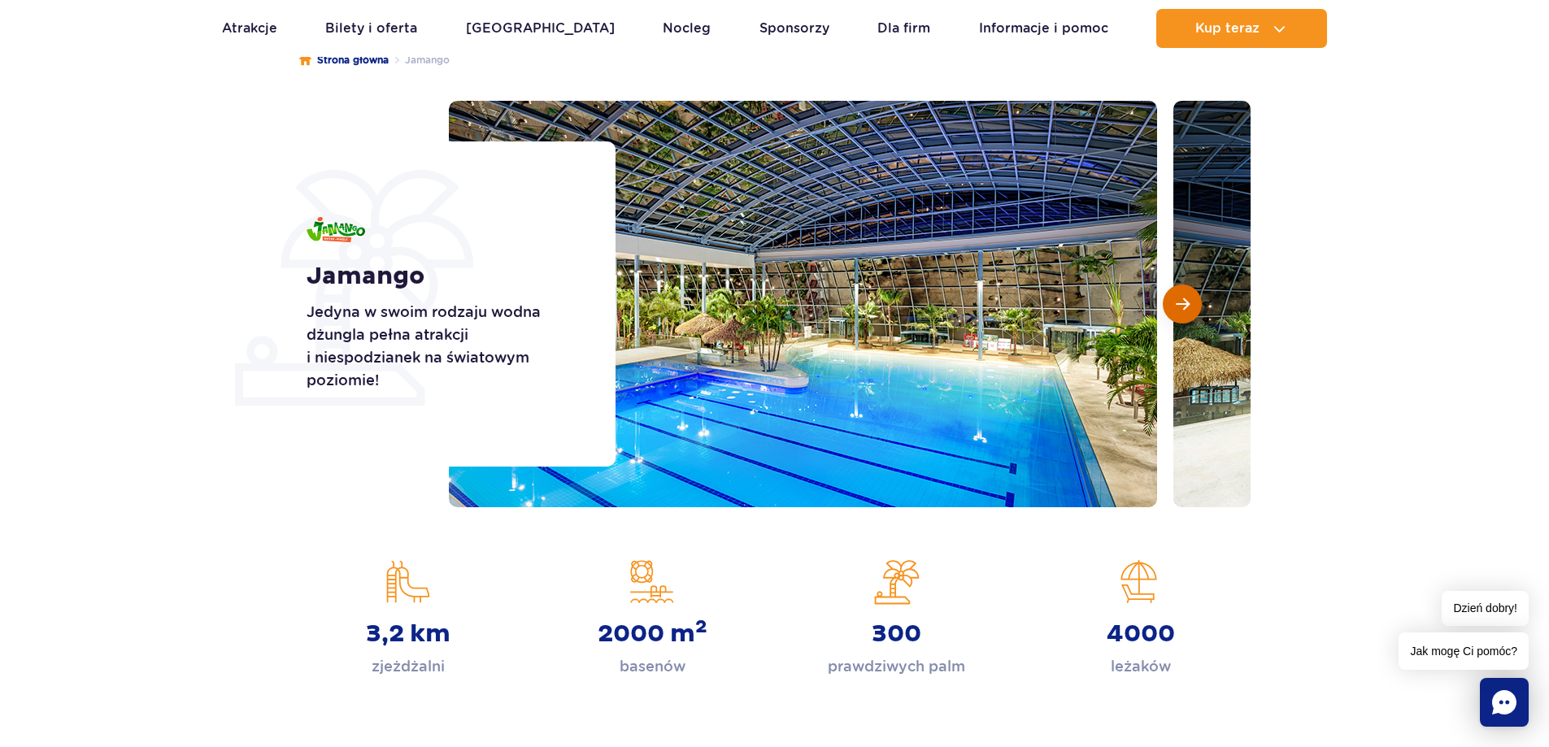
click at [1188, 302] on span "Następny slajd" at bounding box center [1182, 304] width 14 height 15
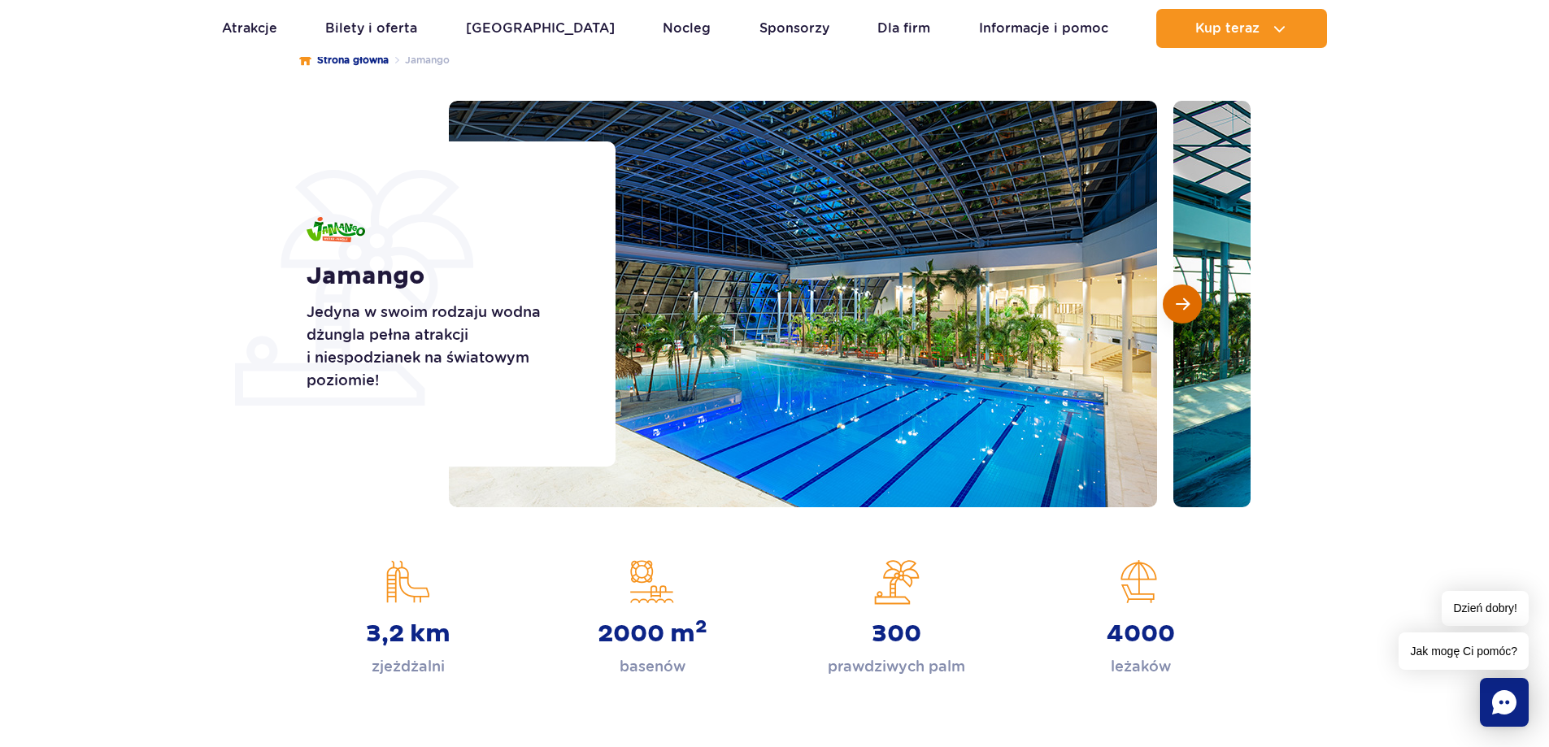
click at [1188, 302] on span "Następny slajd" at bounding box center [1182, 304] width 14 height 15
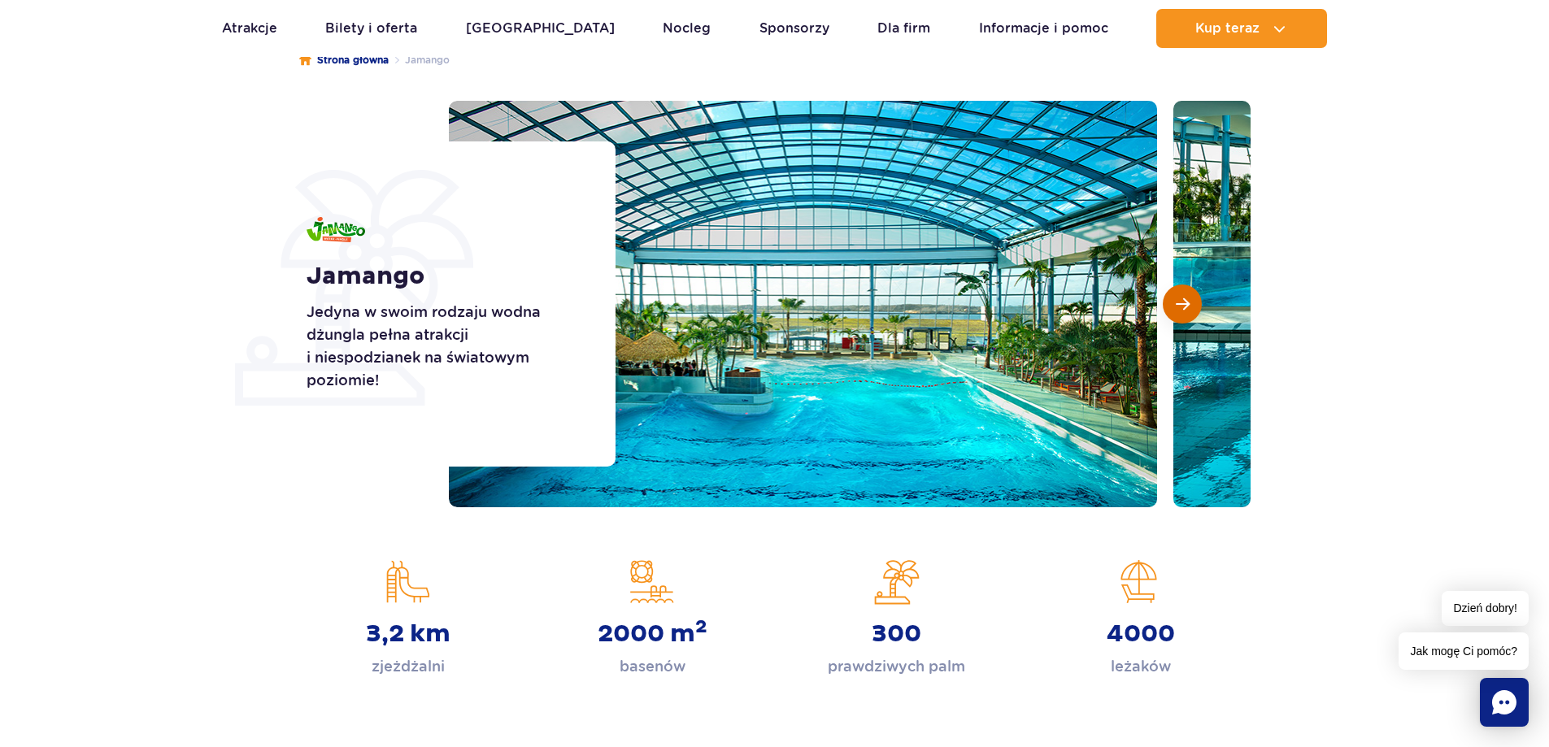
click at [1188, 302] on span "Następny slajd" at bounding box center [1182, 304] width 14 height 15
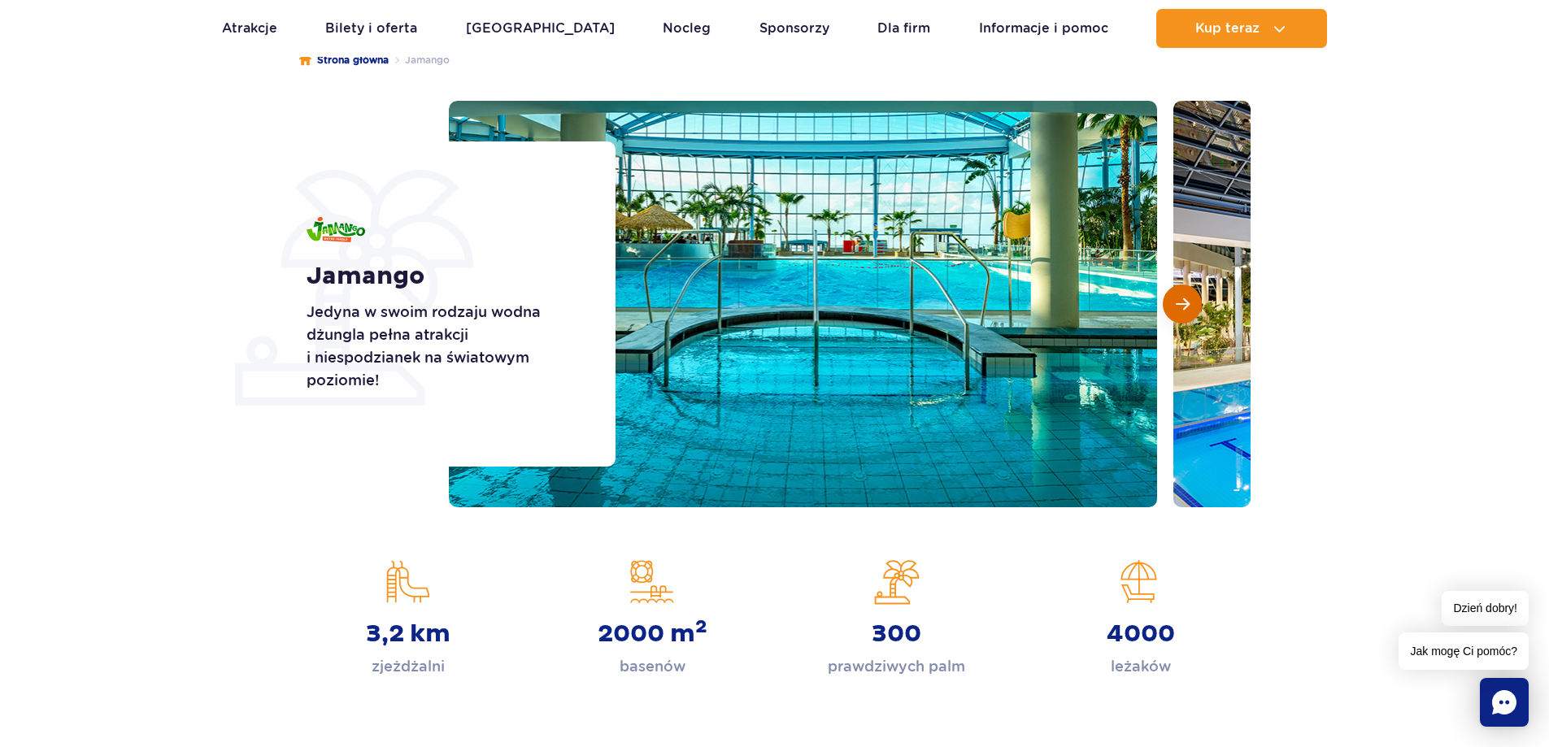
click at [1188, 302] on span "Następny slajd" at bounding box center [1182, 304] width 14 height 15
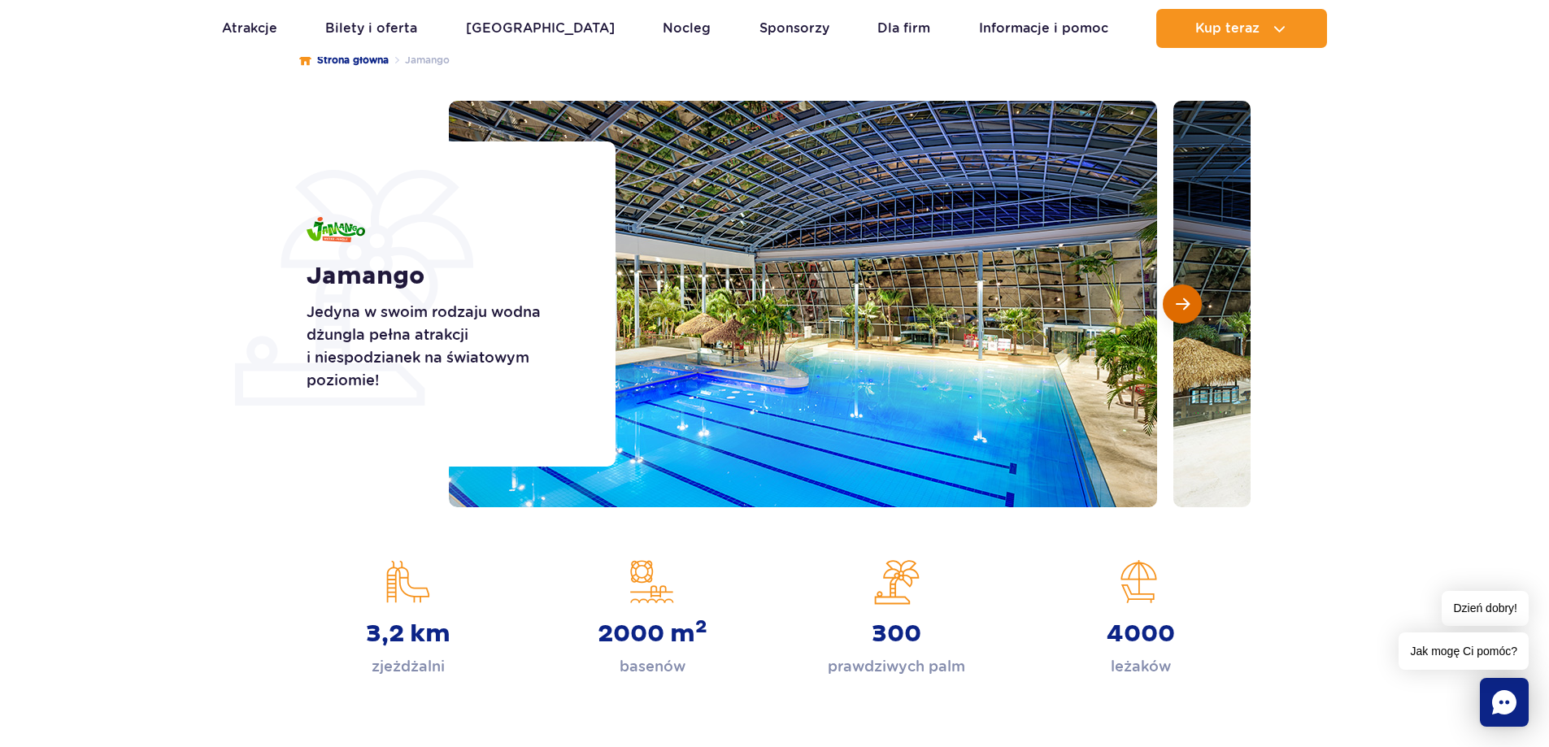
click at [1188, 302] on span "Następny slajd" at bounding box center [1182, 304] width 14 height 15
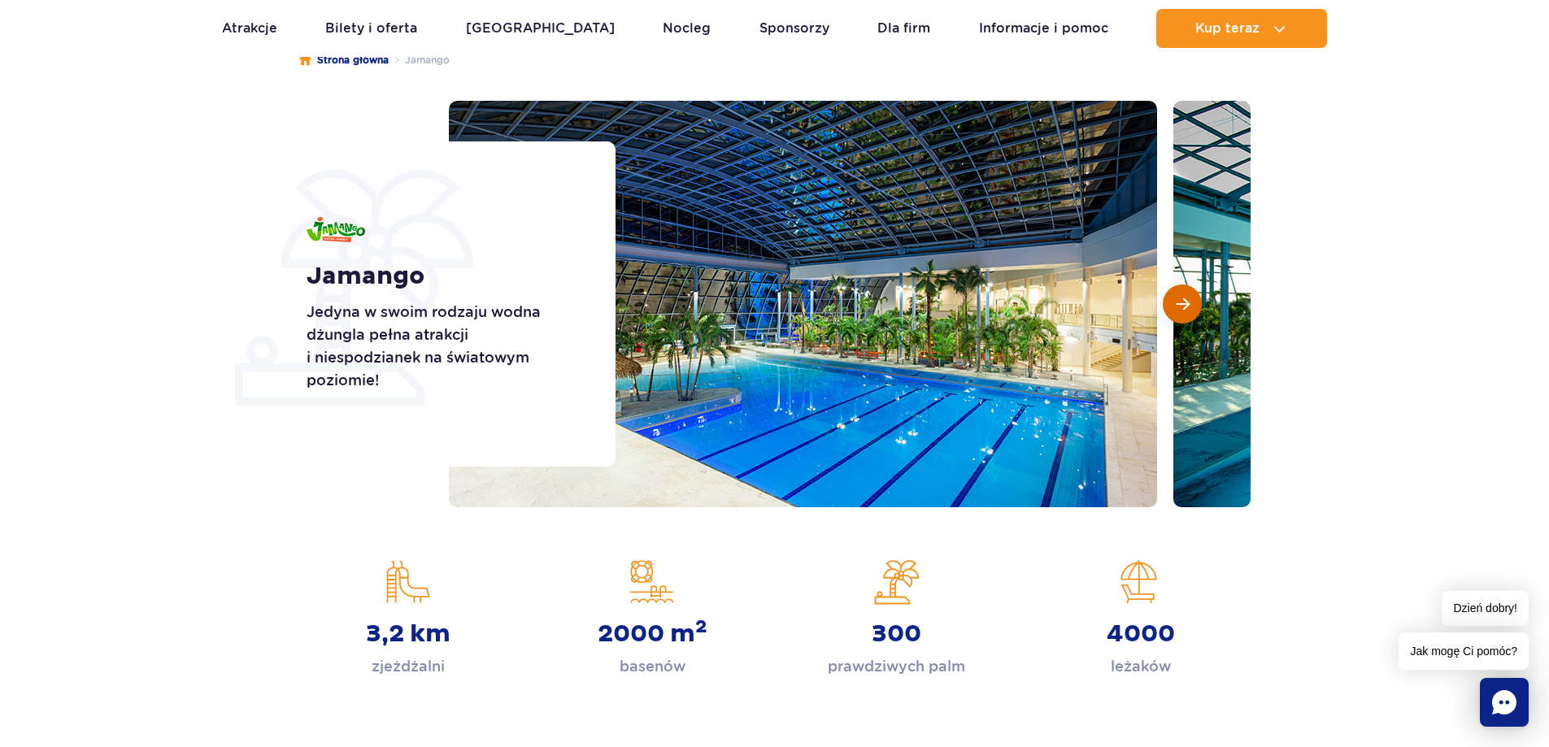
click at [1188, 302] on span "Następny slajd" at bounding box center [1182, 304] width 14 height 15
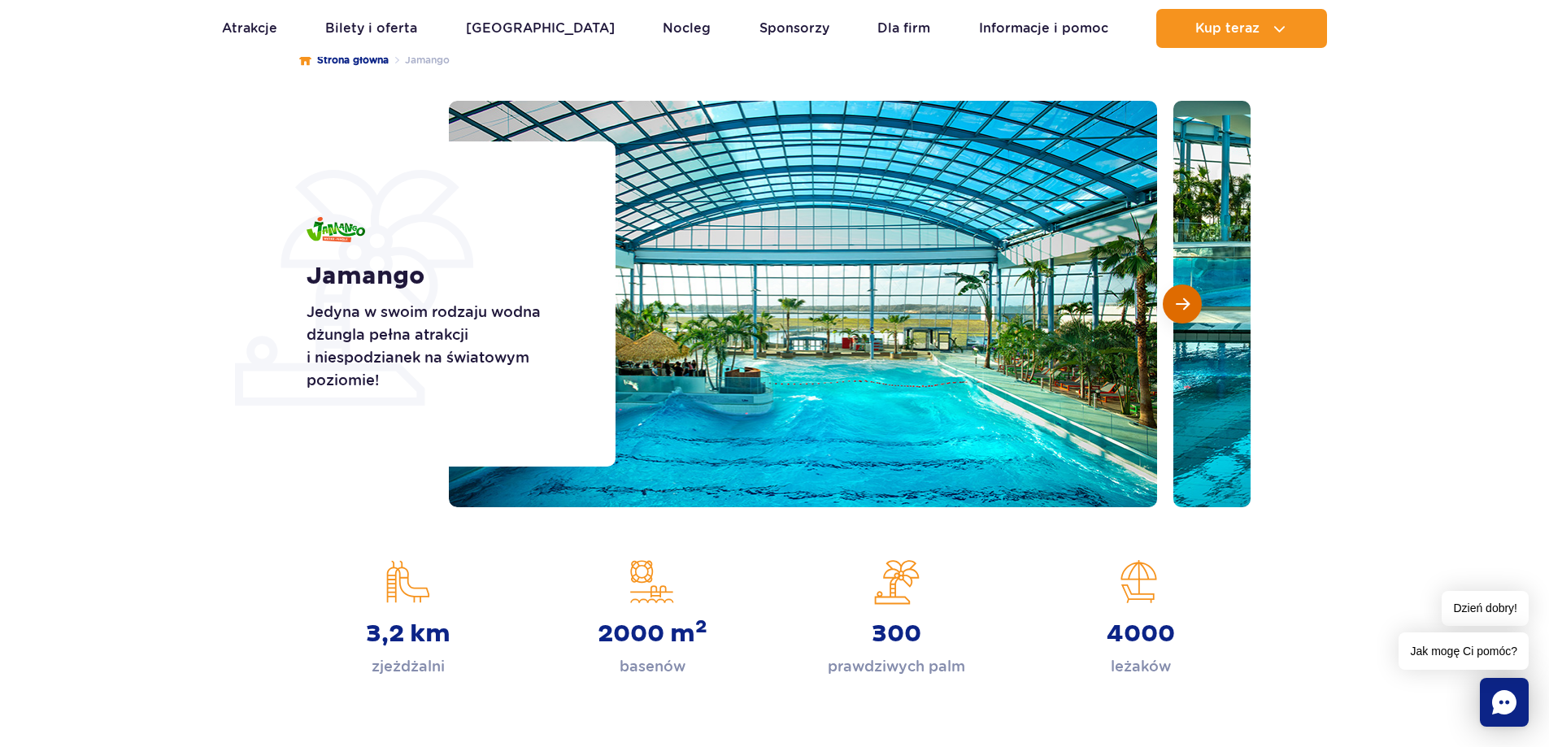
click at [1188, 302] on span "Następny slajd" at bounding box center [1182, 304] width 14 height 15
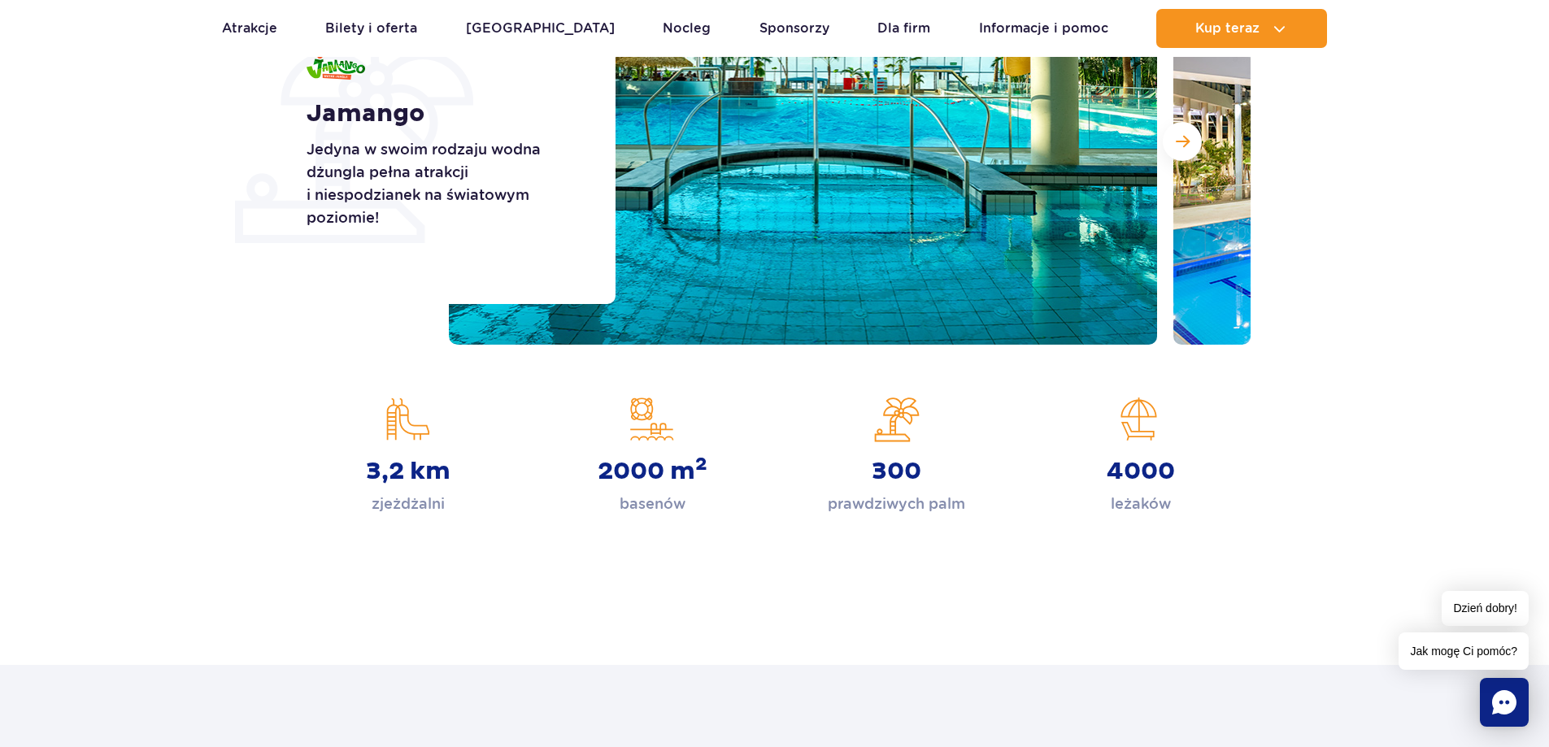
scroll to position [0, 0]
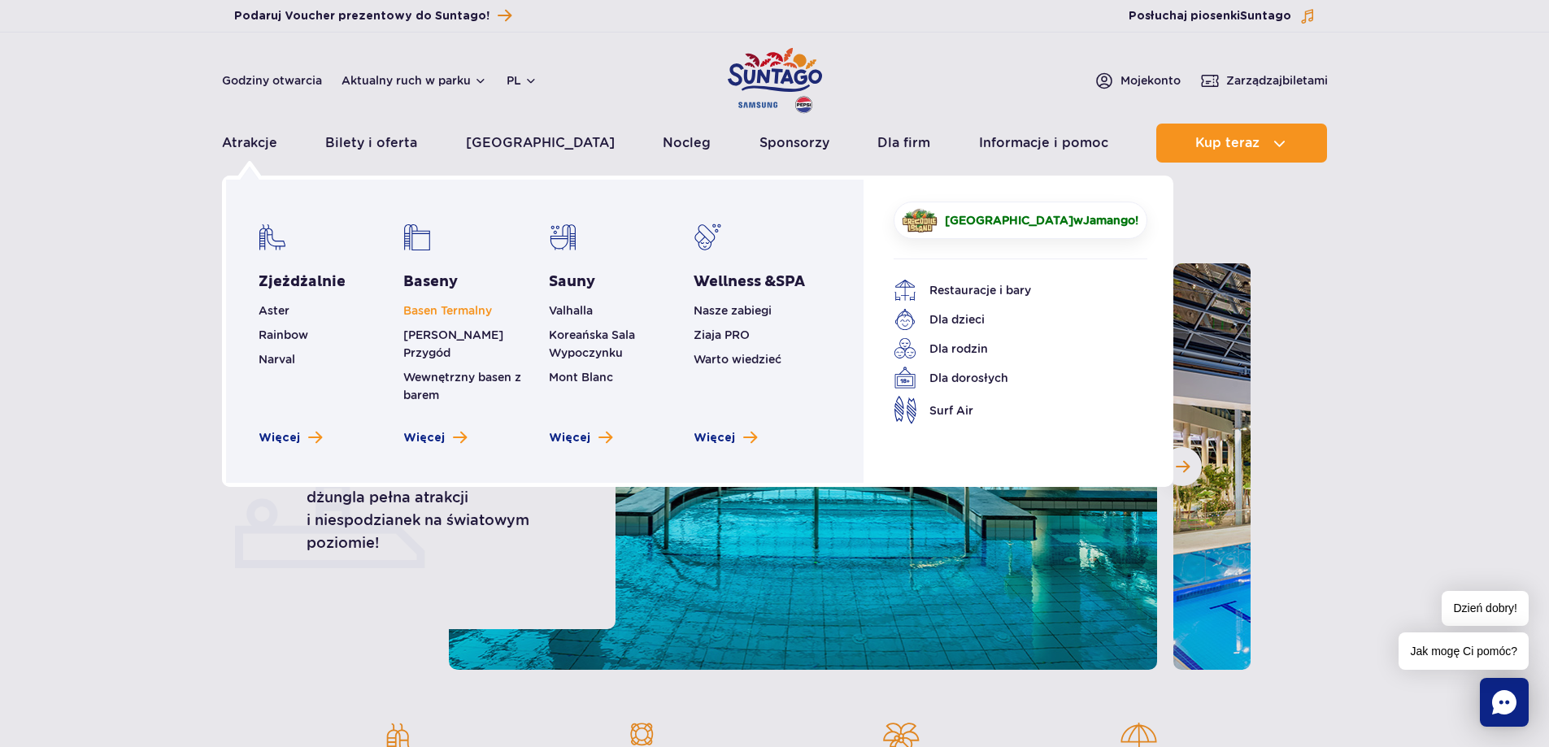
click at [424, 310] on link "Basen Termalny" at bounding box center [447, 310] width 89 height 13
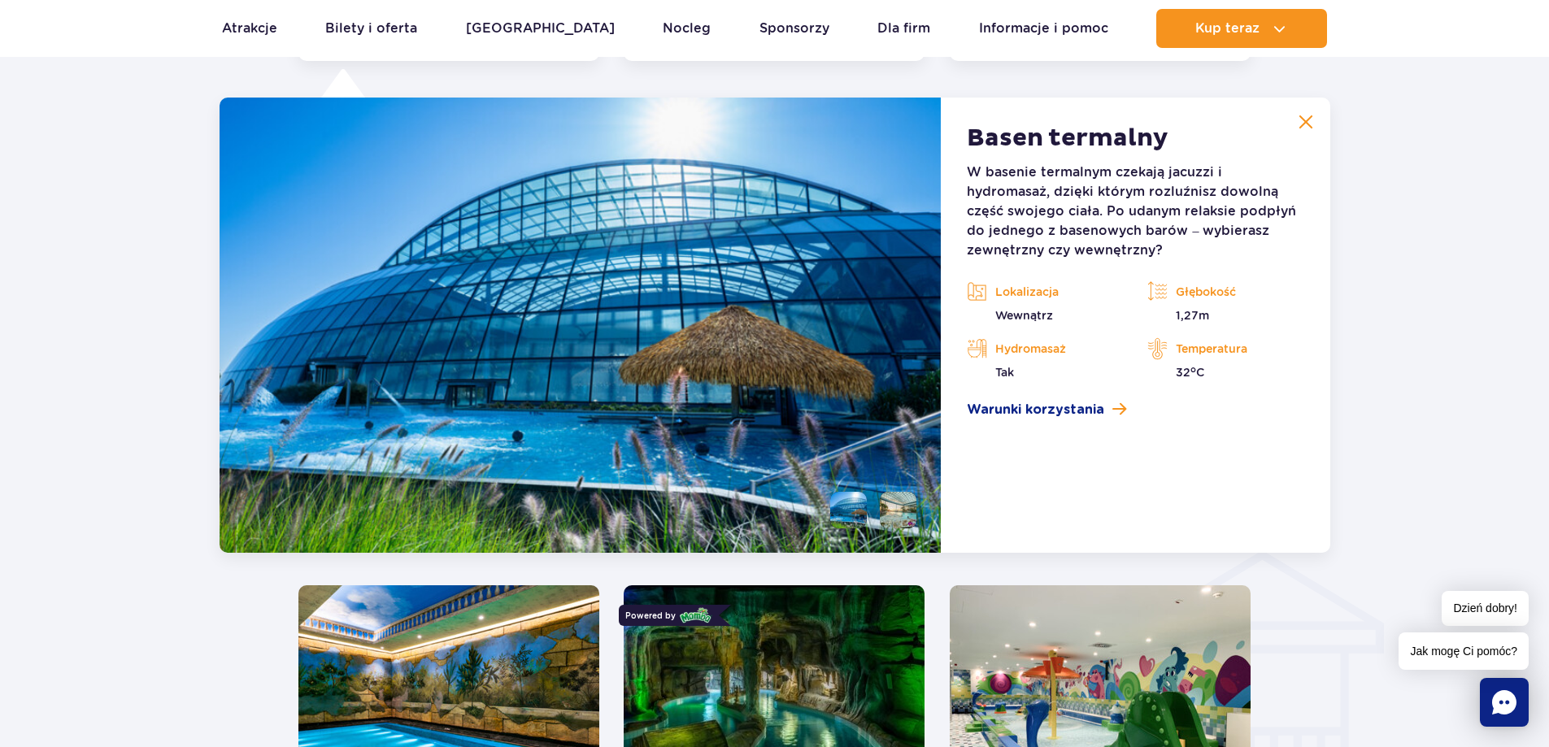
scroll to position [1836, 0]
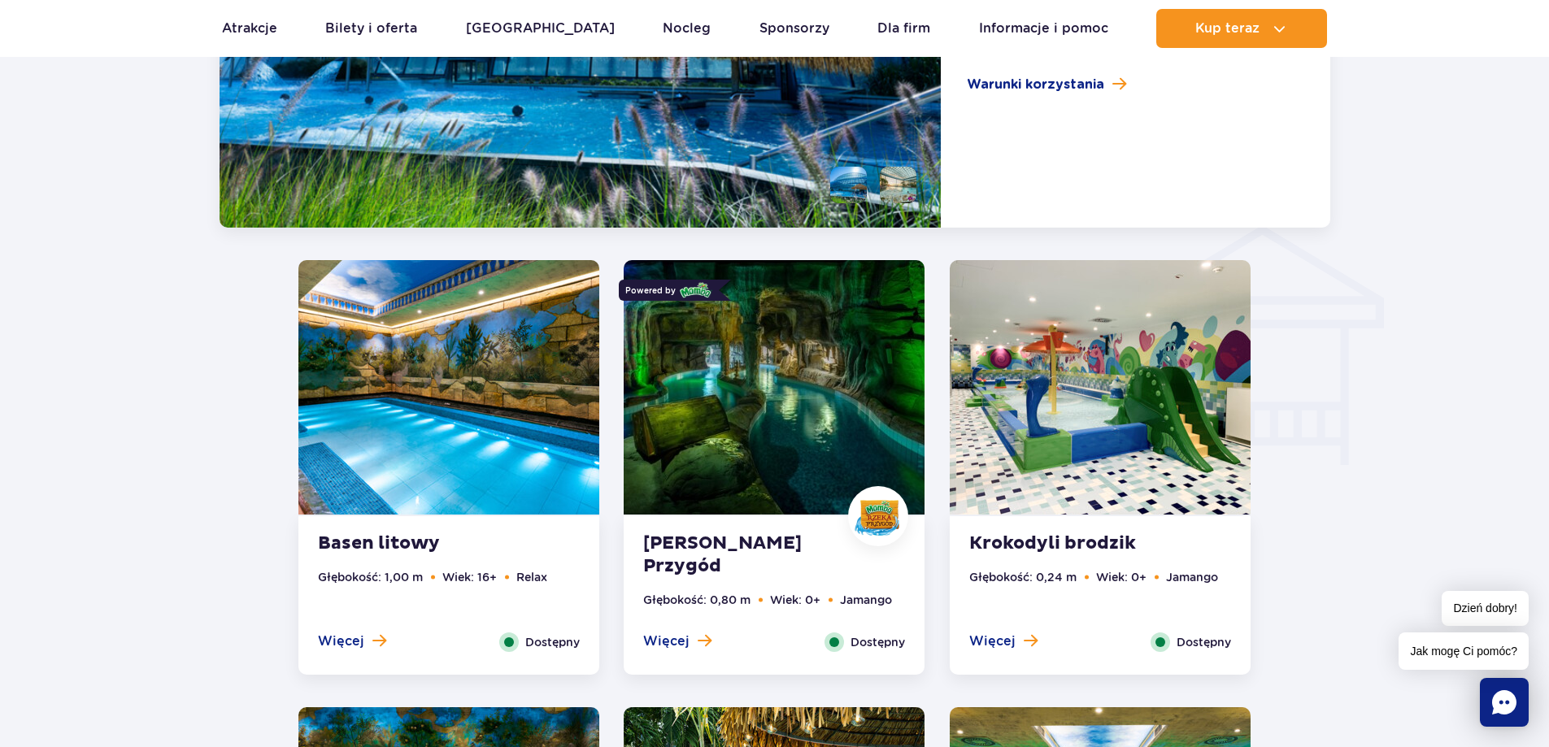
click at [810, 456] on img at bounding box center [774, 387] width 301 height 254
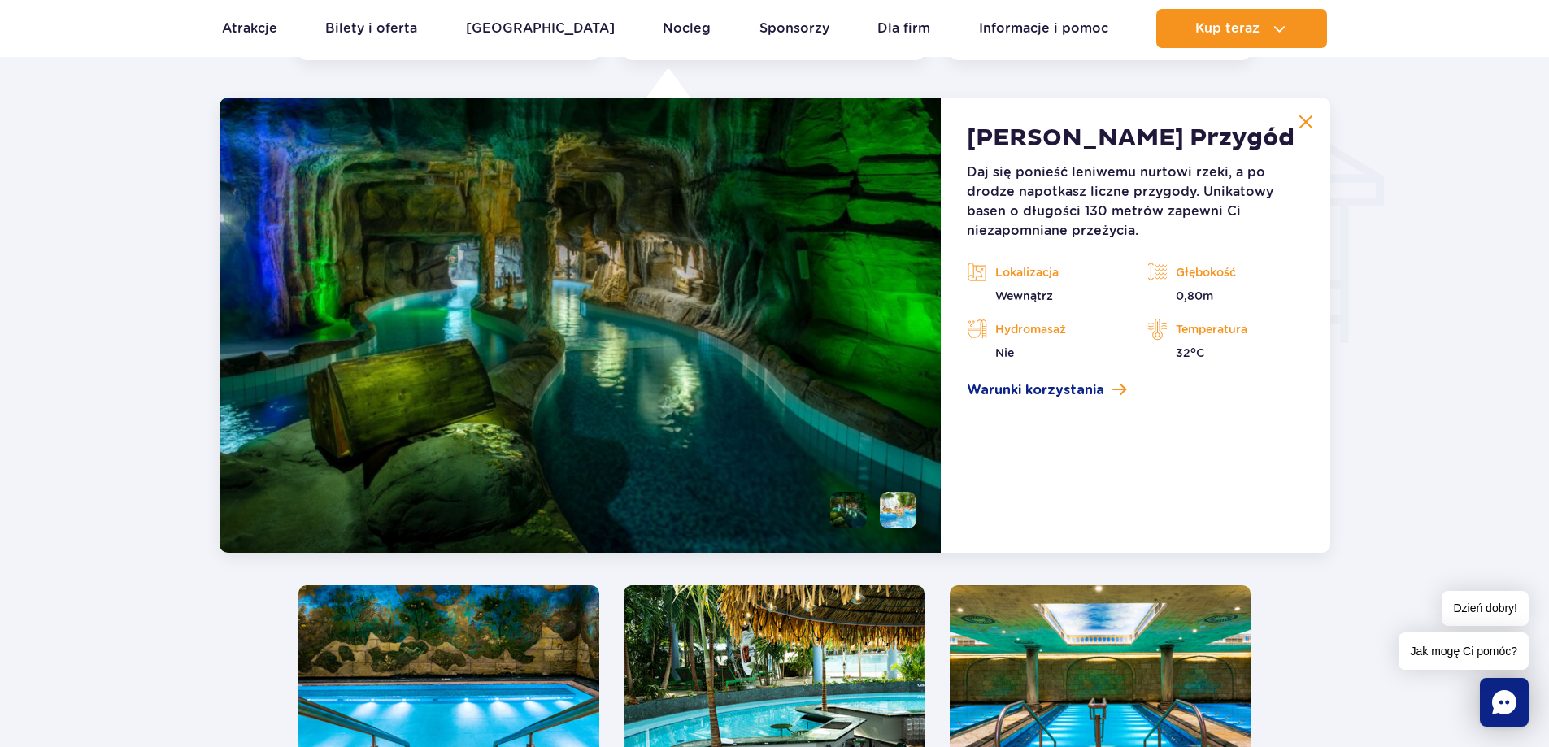
click at [890, 502] on li at bounding box center [898, 510] width 37 height 37
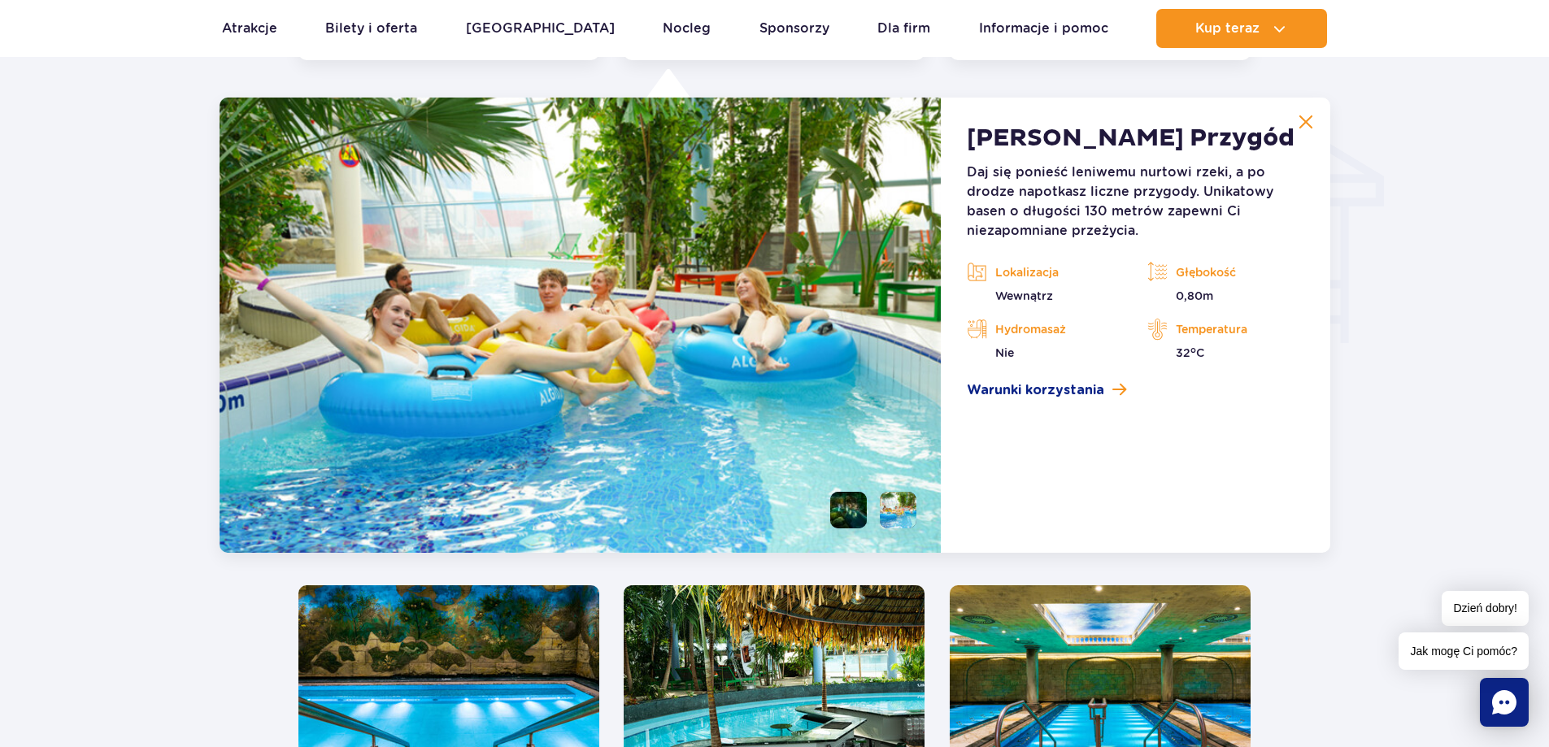
click at [838, 502] on li at bounding box center [848, 510] width 37 height 37
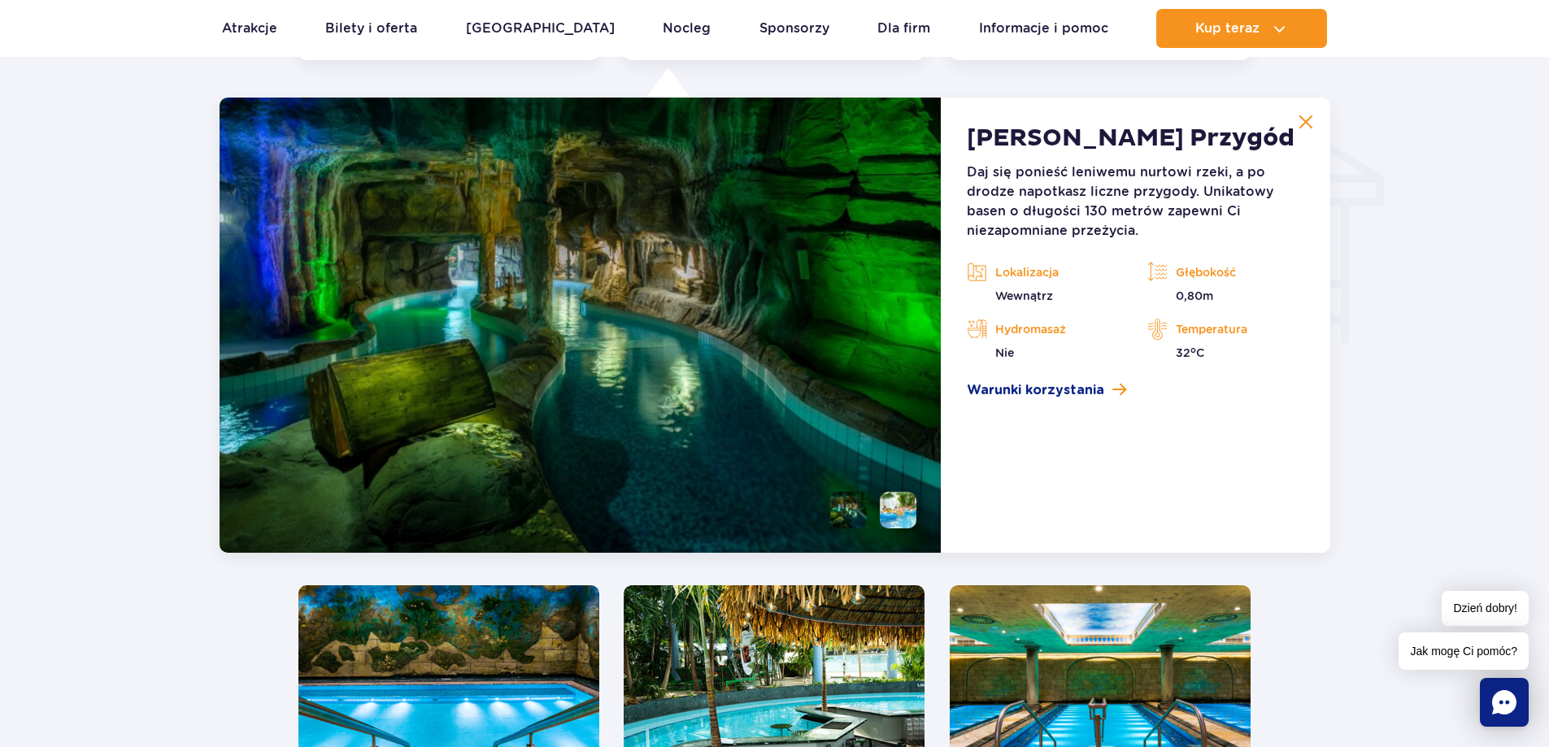
click at [897, 514] on li at bounding box center [898, 510] width 37 height 37
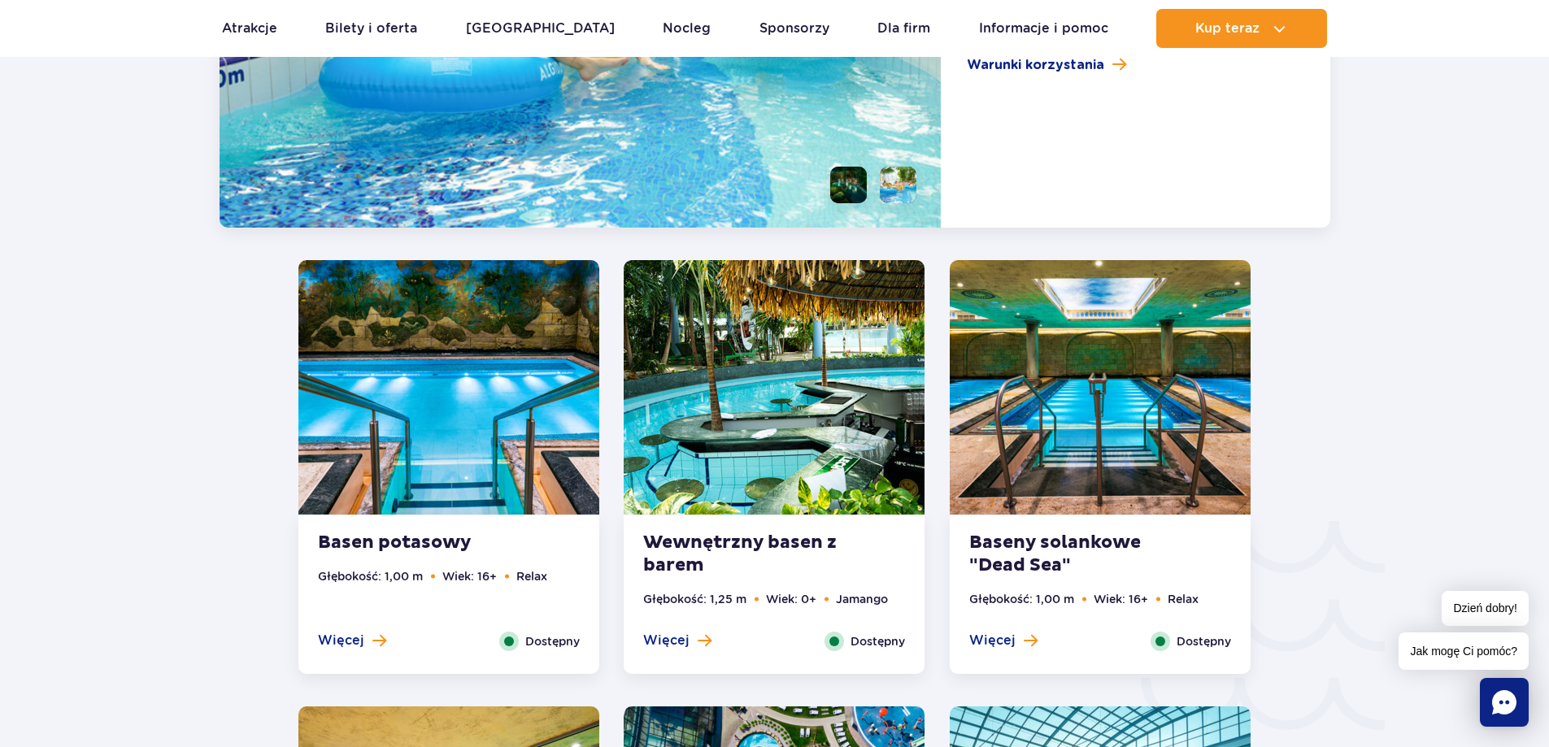
scroll to position [2365, 0]
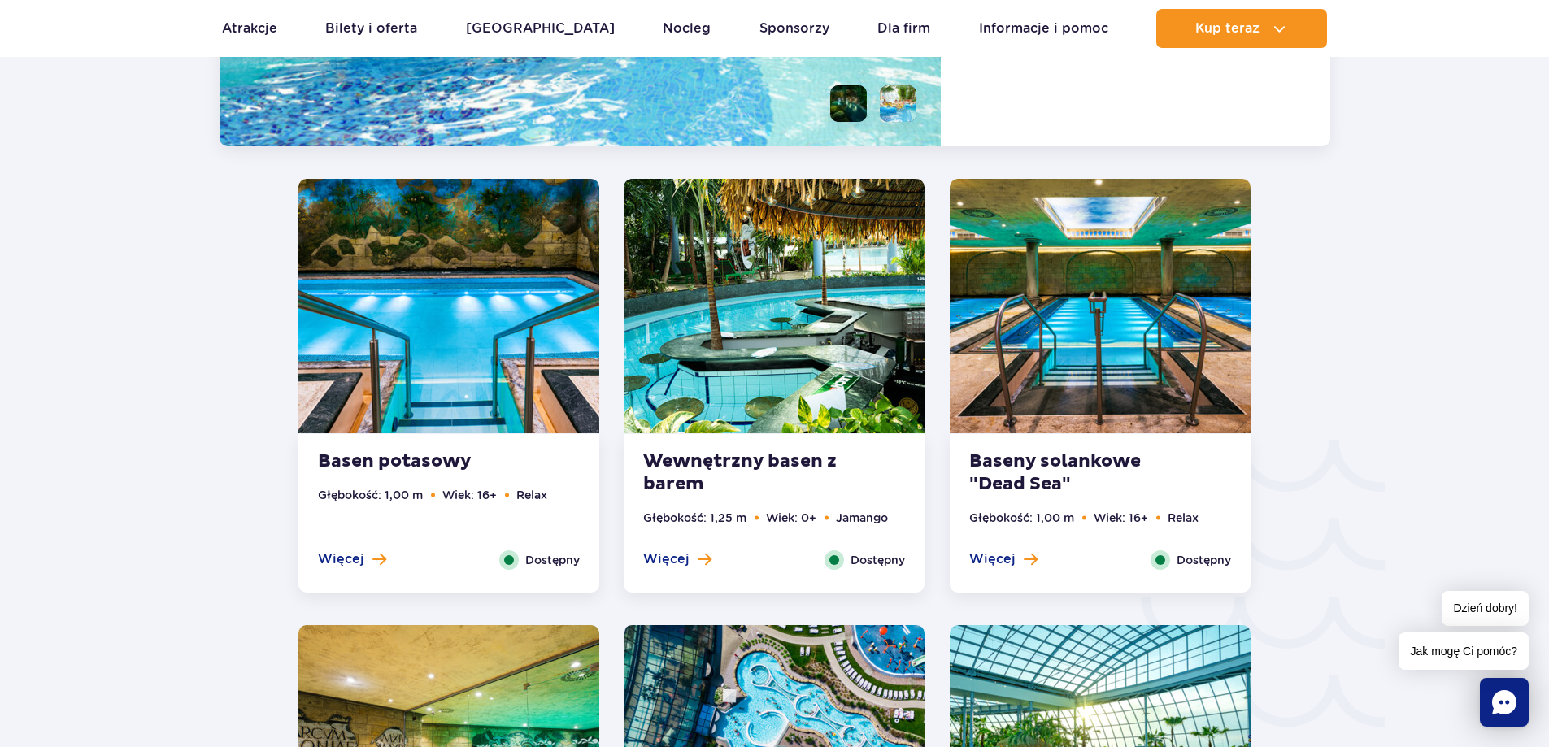
click at [797, 451] on strong "Wewnętrzny basen z barem" at bounding box center [741, 473] width 197 height 46
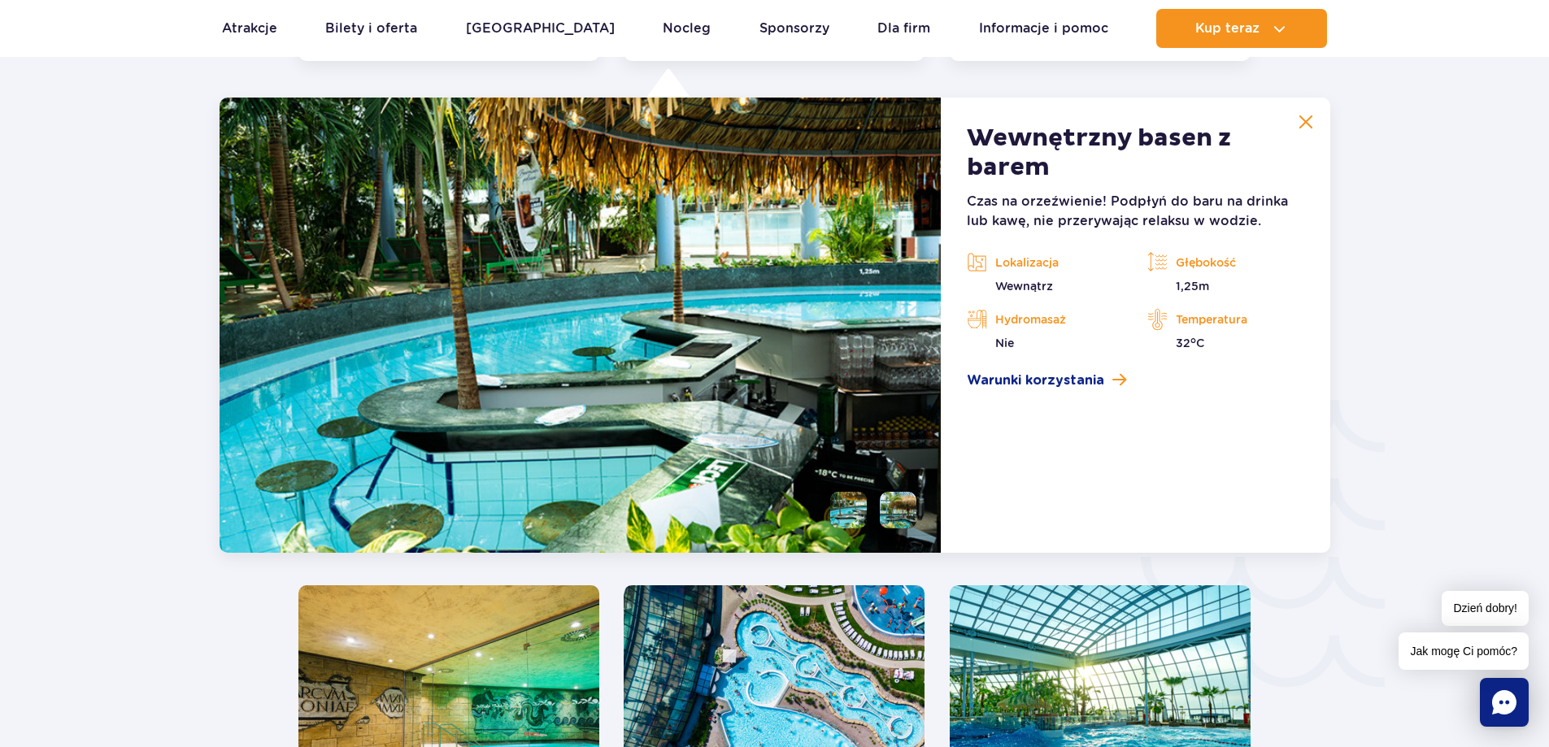
scroll to position [2486, 0]
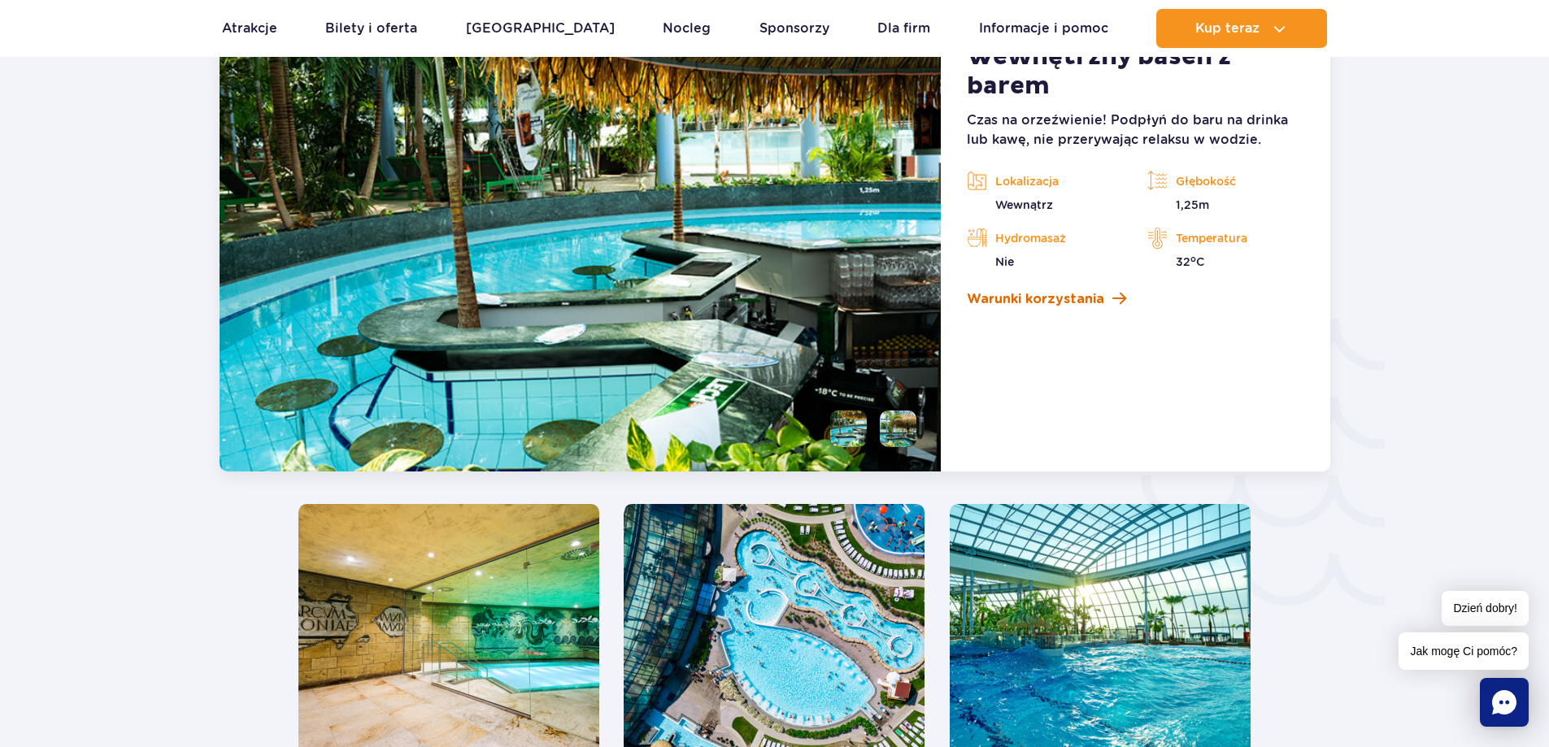
click at [1050, 299] on span "Warunki korzystania" at bounding box center [1035, 299] width 137 height 20
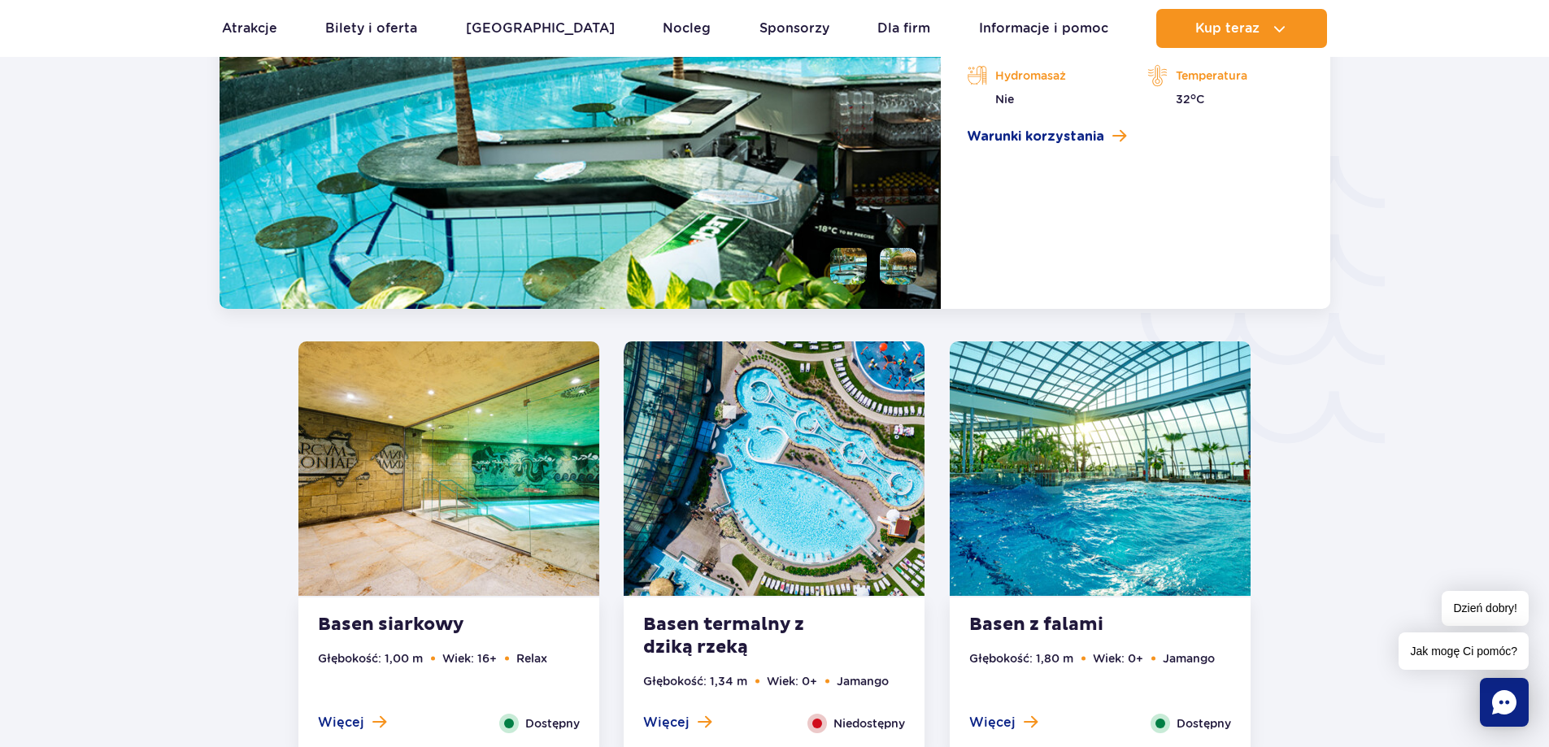
scroll to position [2811, 0]
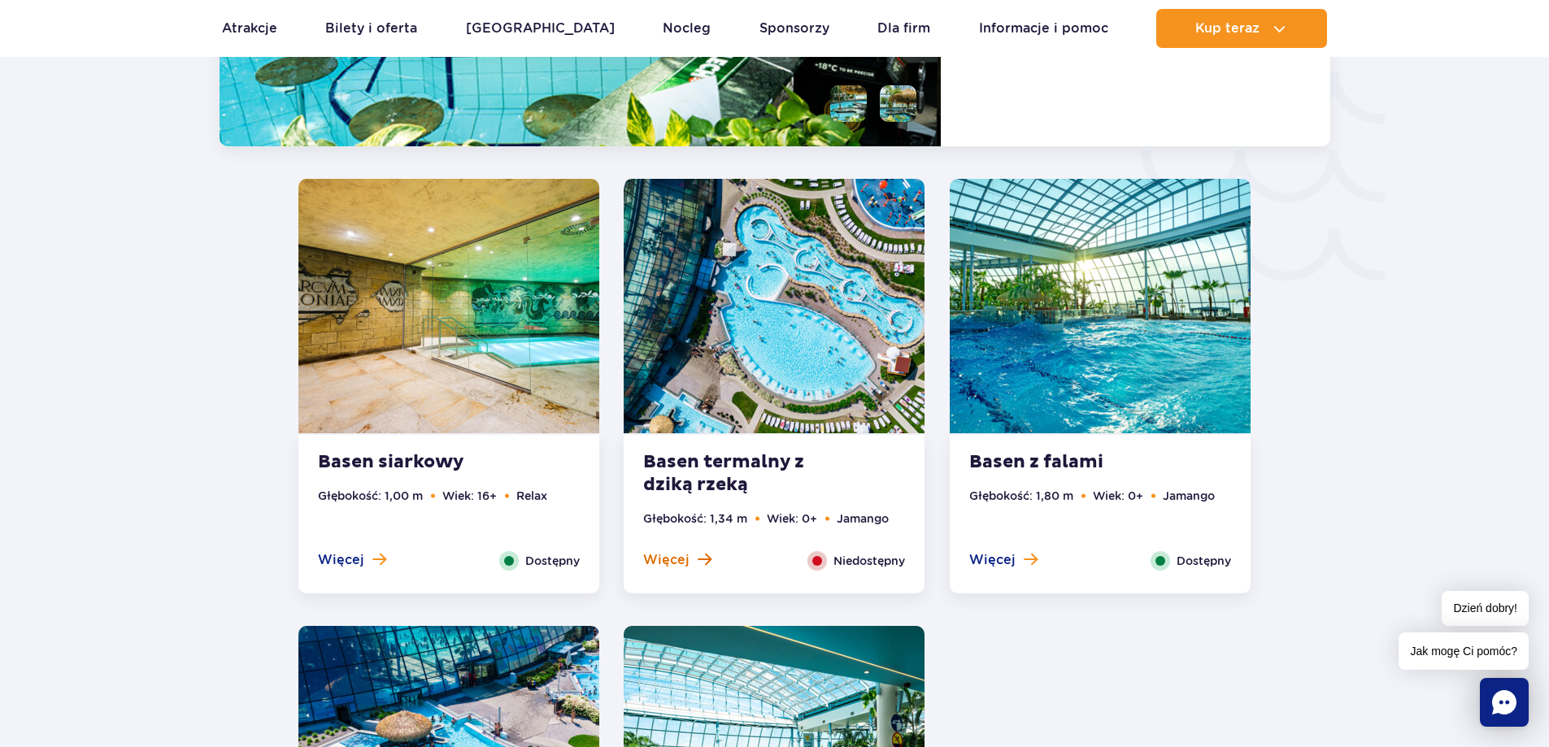
click at [683, 560] on span "Więcej" at bounding box center [666, 560] width 46 height 18
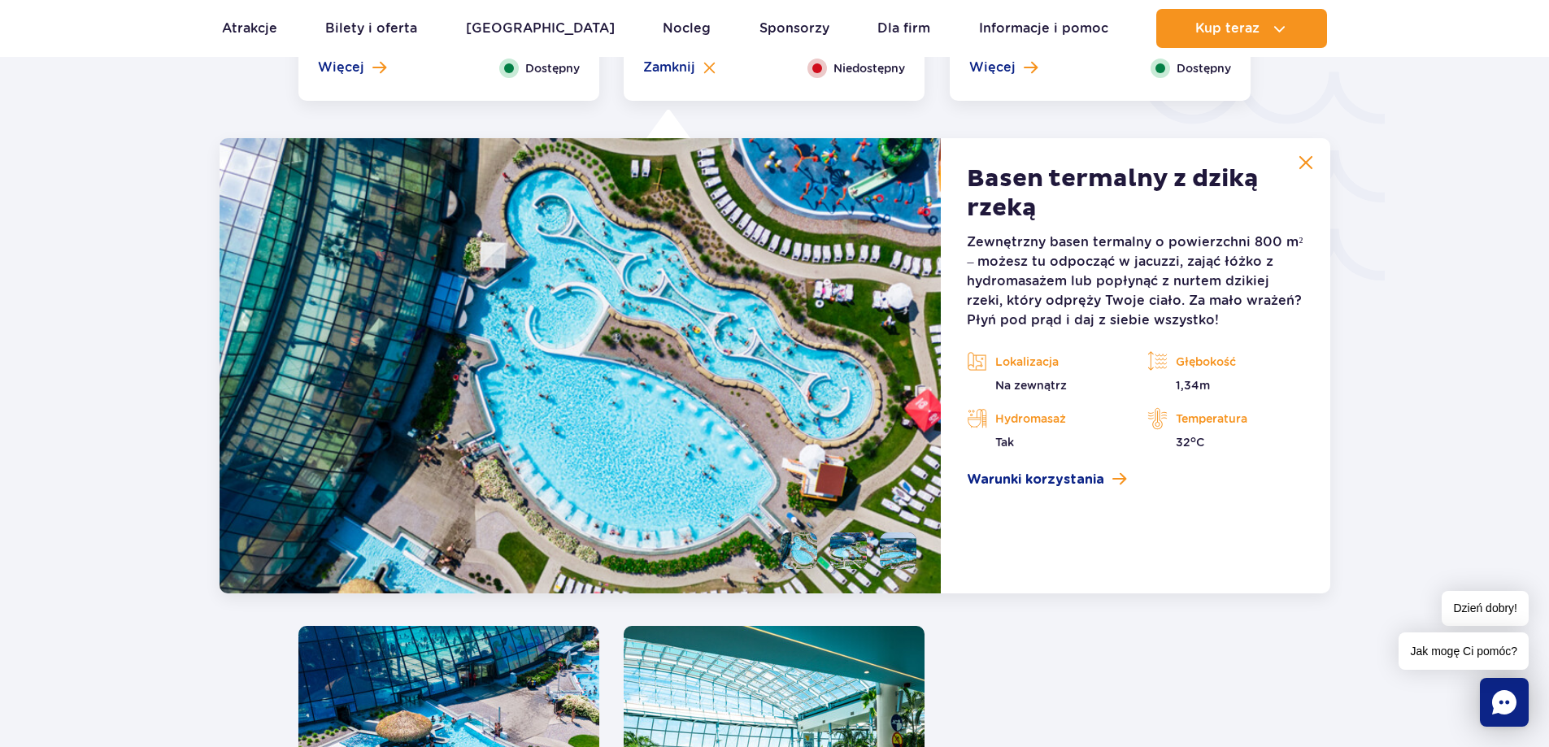
scroll to position [2852, 0]
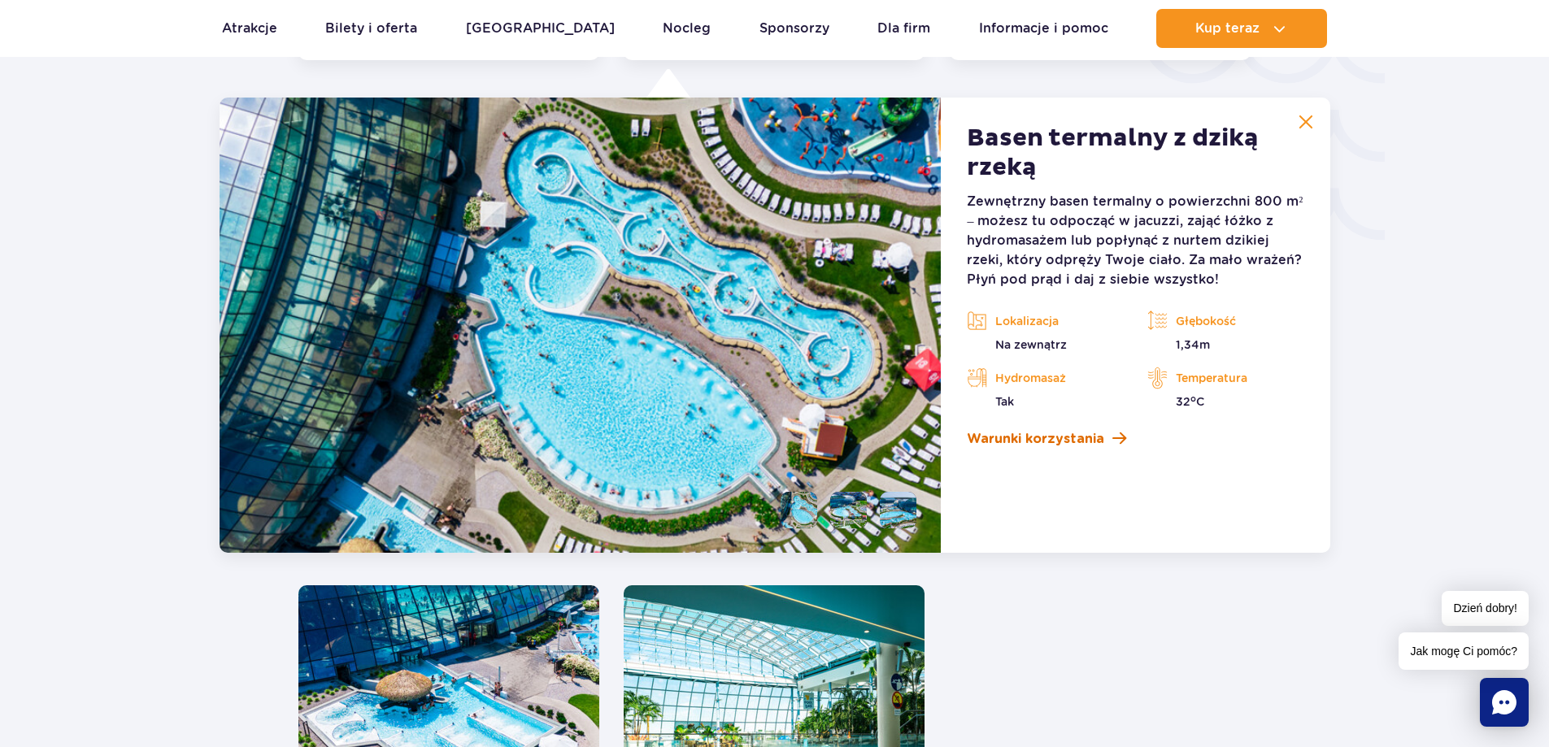
click at [1045, 443] on span "Warunki korzystania" at bounding box center [1035, 439] width 137 height 20
click at [1303, 125] on img at bounding box center [1305, 122] width 15 height 15
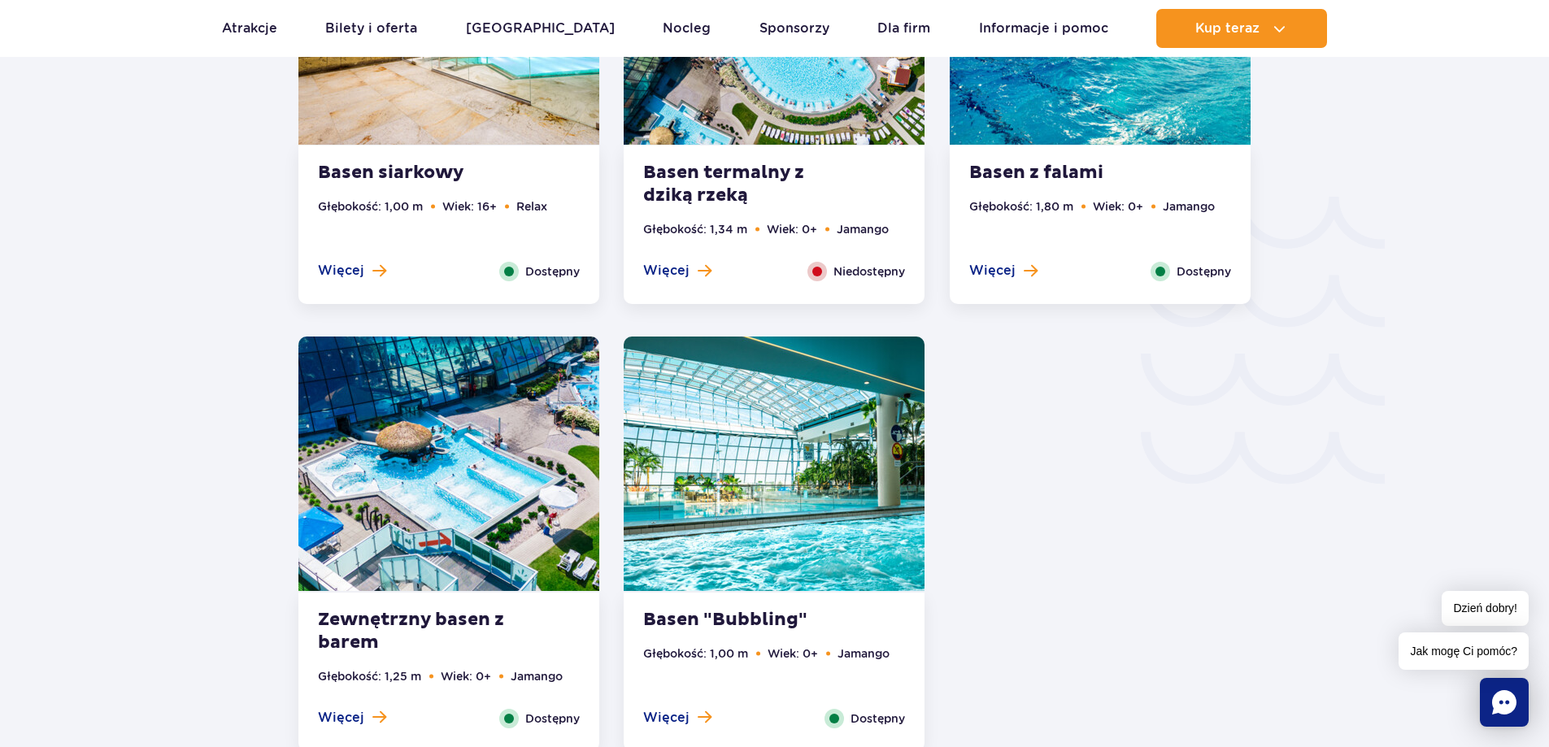
scroll to position [2689, 0]
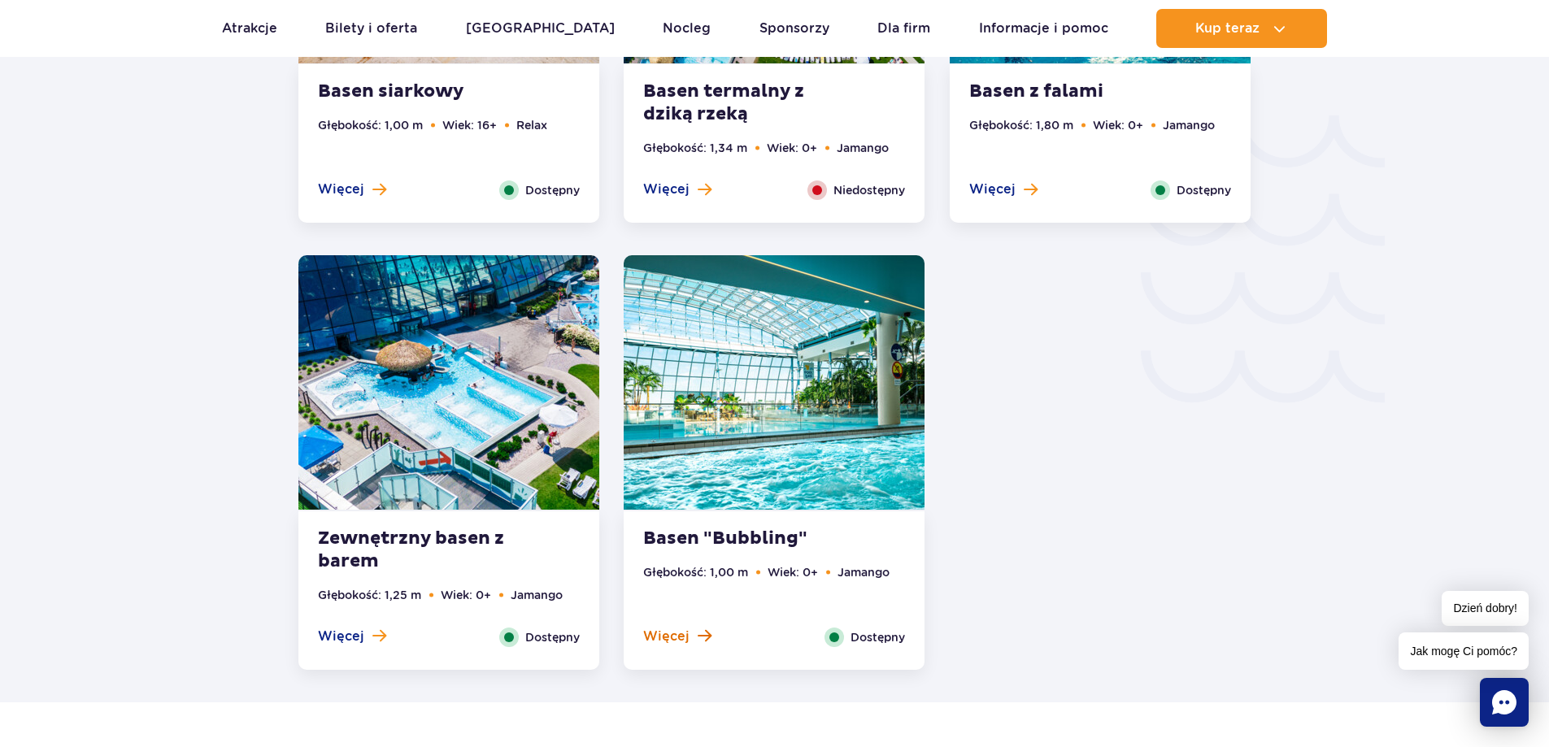
click at [676, 640] on span "Więcej" at bounding box center [666, 637] width 46 height 18
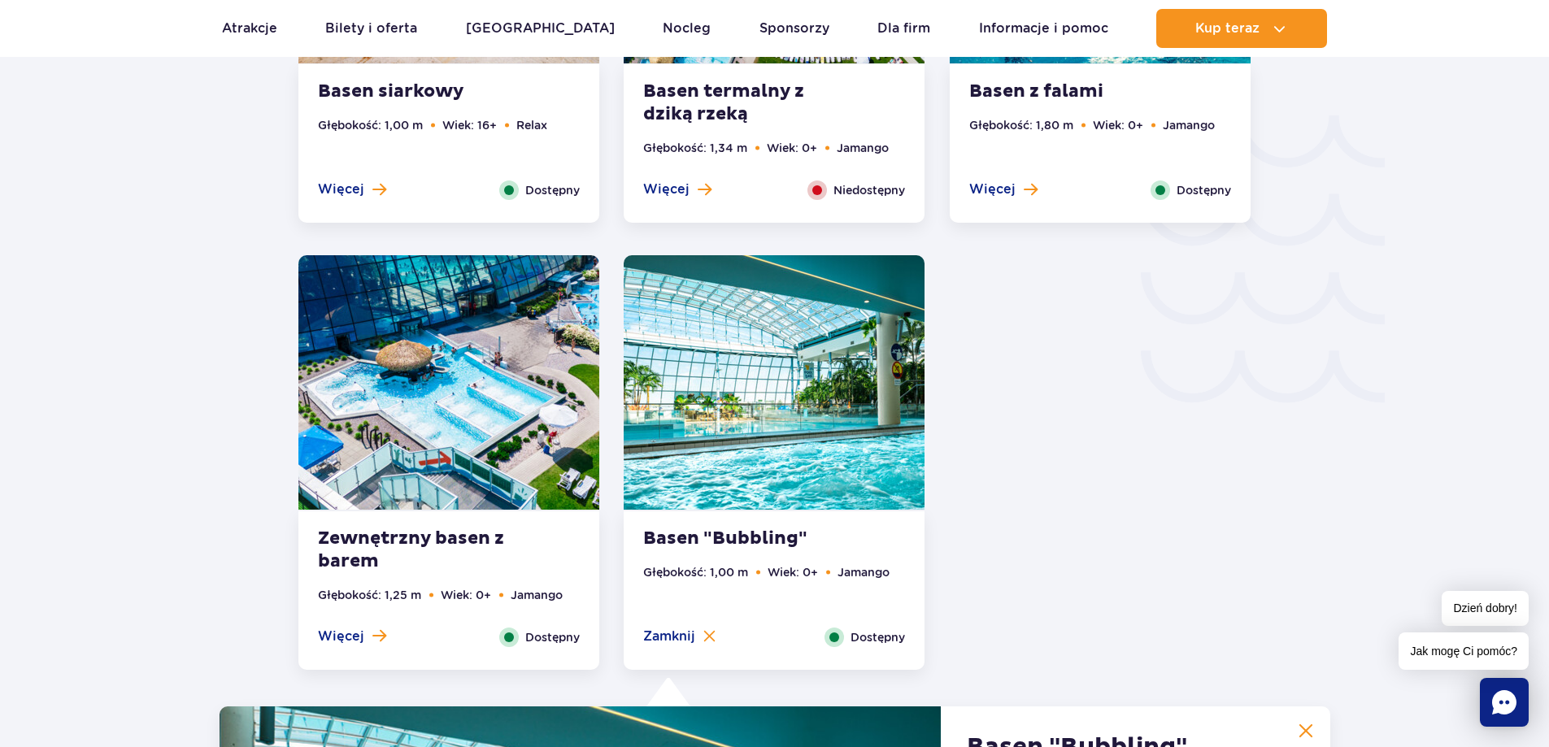
scroll to position [3298, 0]
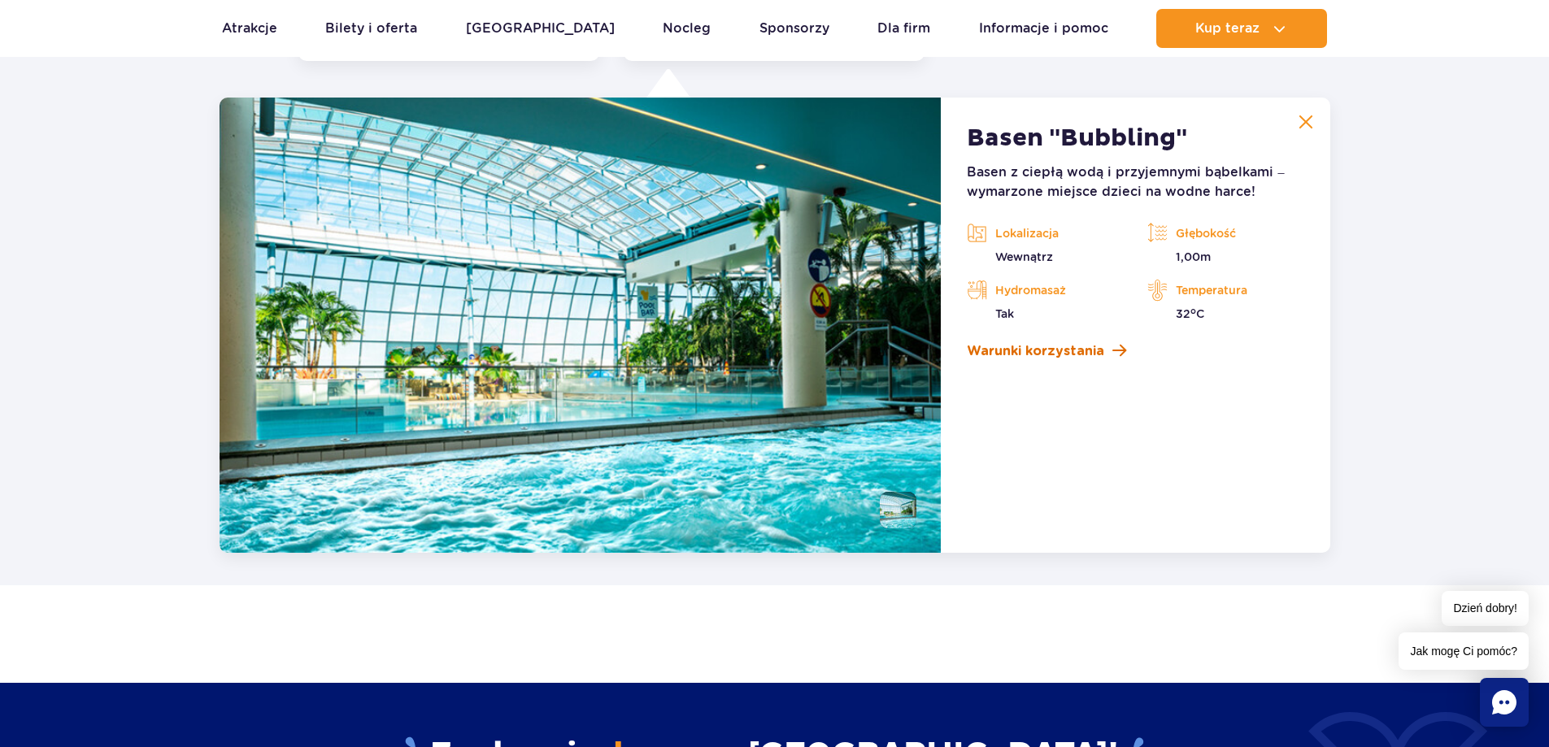
click at [1028, 345] on span "Warunki korzystania" at bounding box center [1035, 351] width 137 height 20
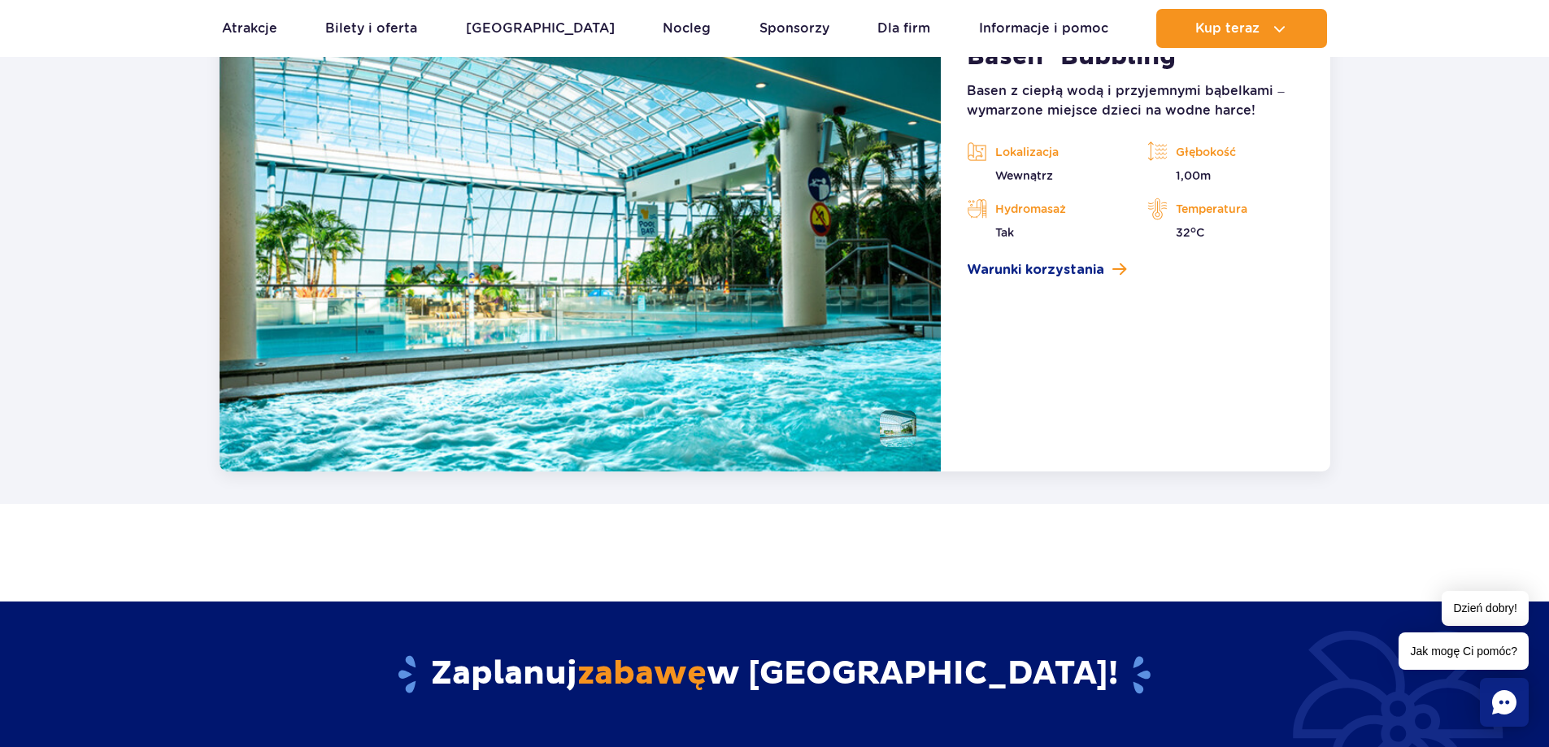
scroll to position [3461, 0]
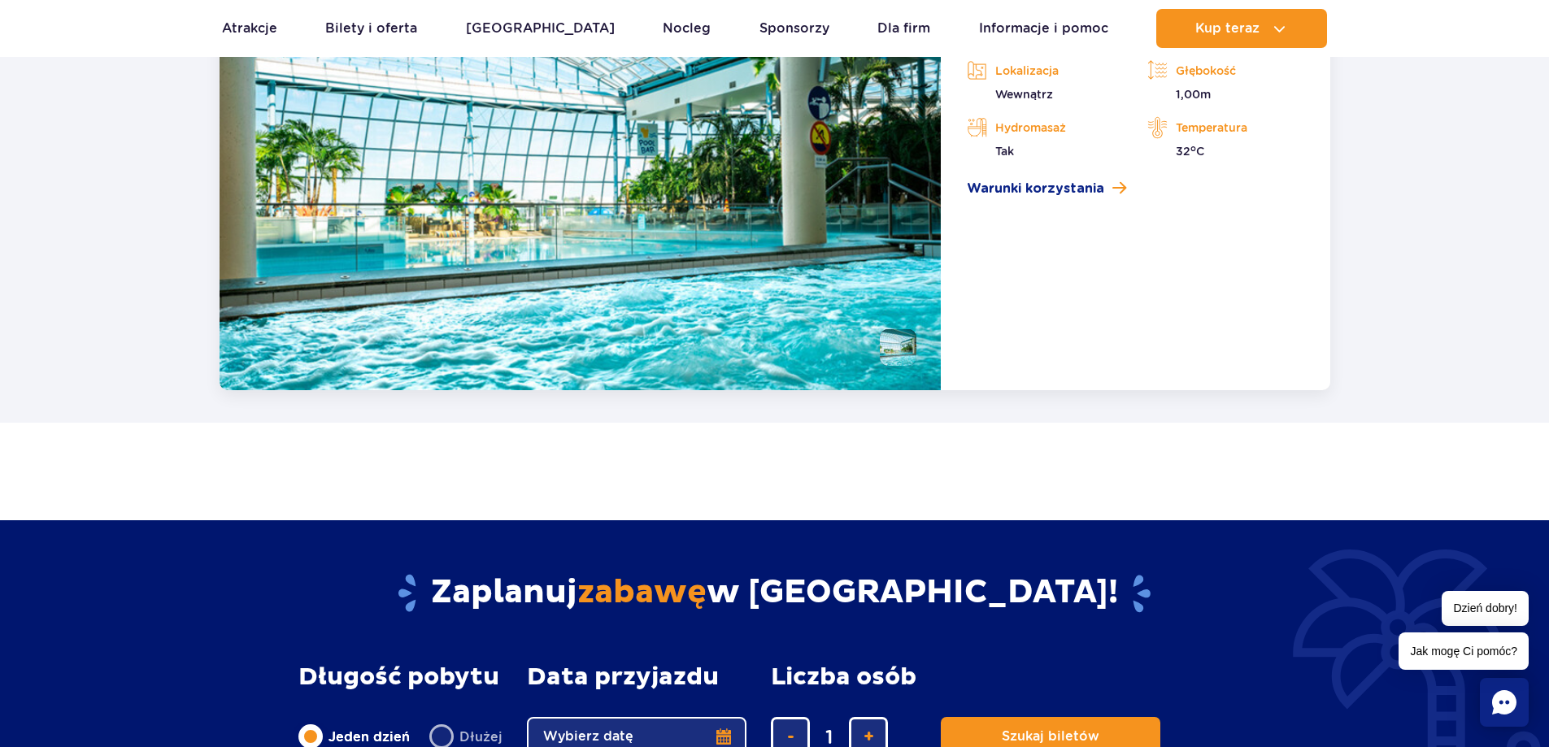
click at [896, 345] on li at bounding box center [898, 347] width 37 height 37
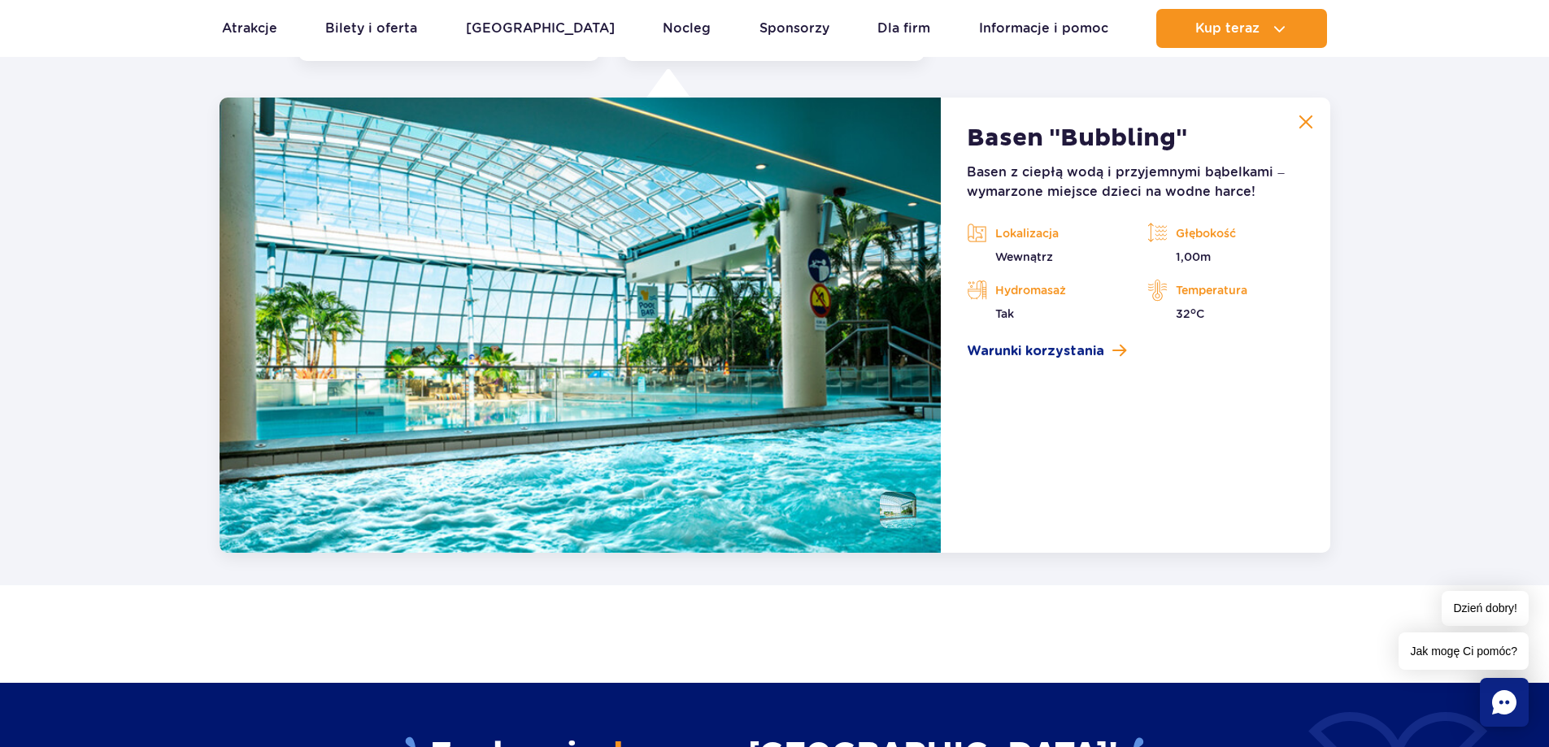
click at [1302, 124] on img at bounding box center [1305, 122] width 15 height 15
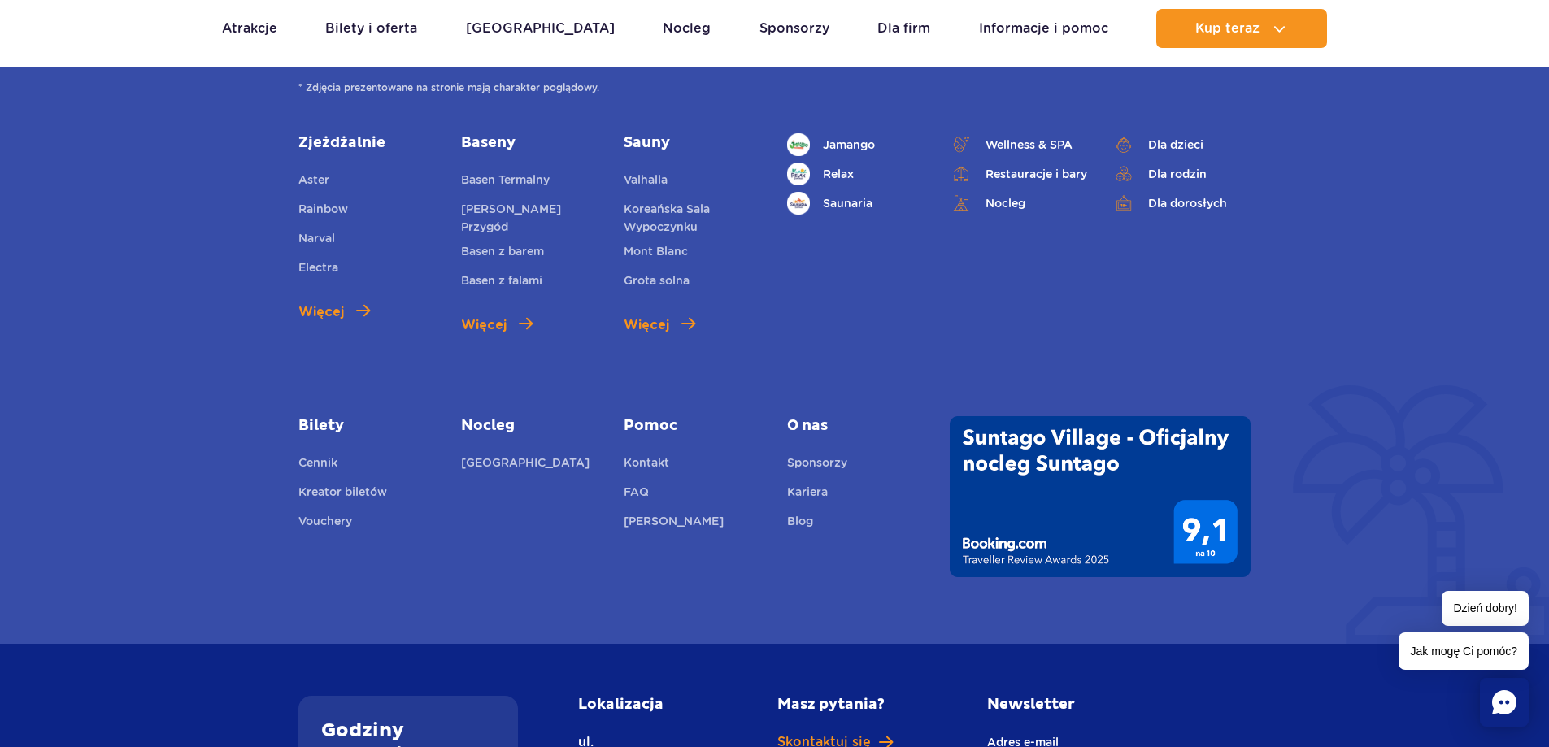
scroll to position [4436, 0]
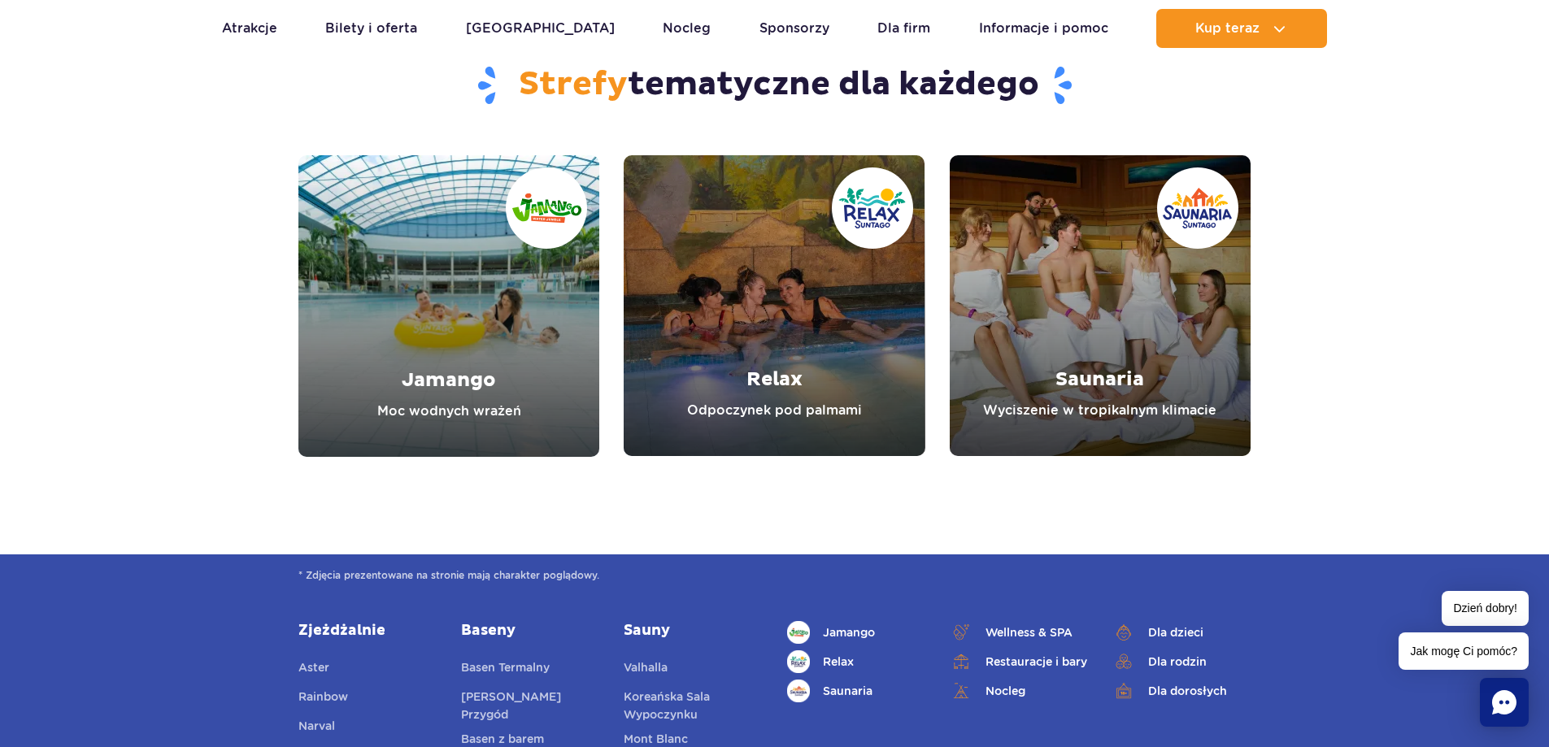
click at [441, 392] on link "Jamango" at bounding box center [448, 306] width 301 height 302
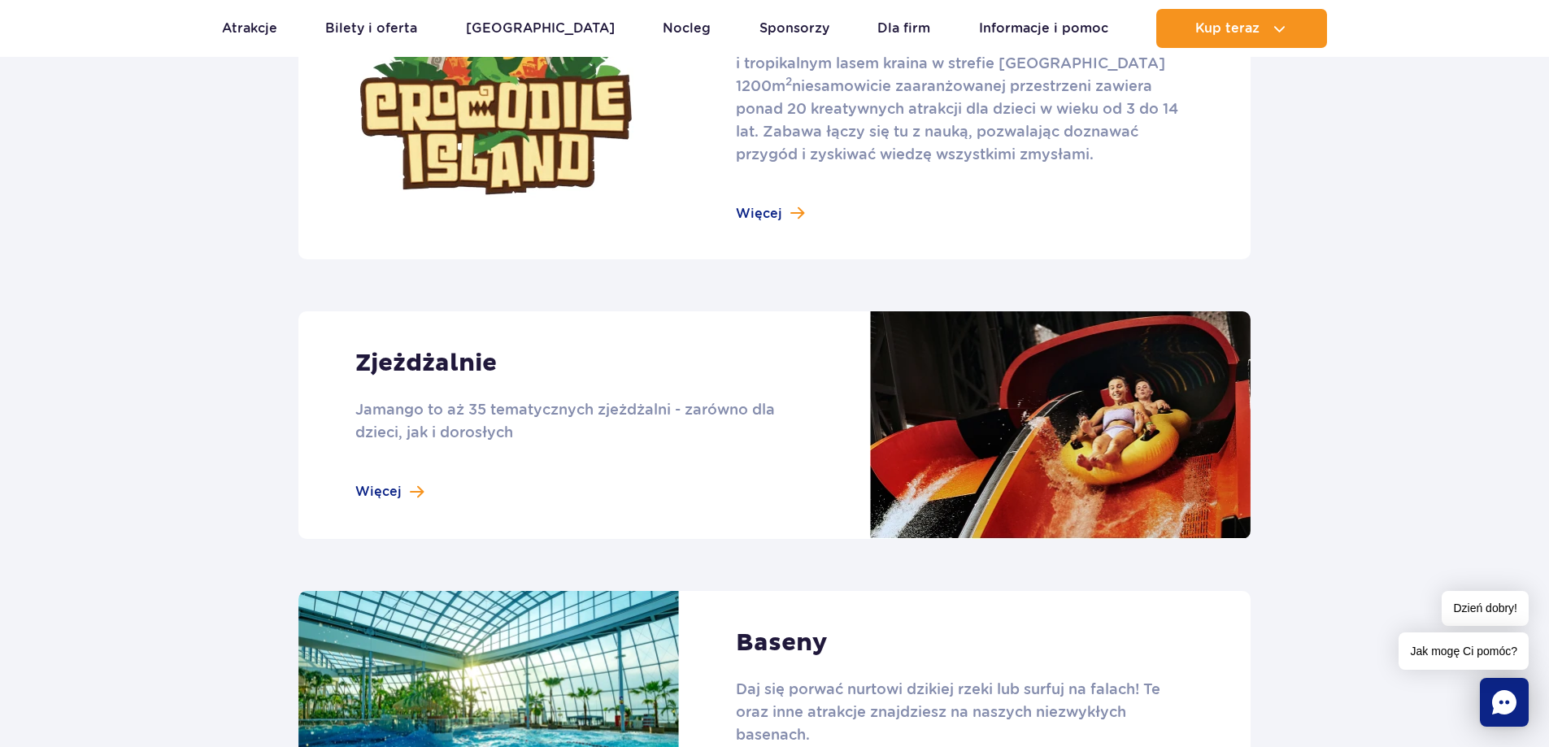
scroll to position [1382, 0]
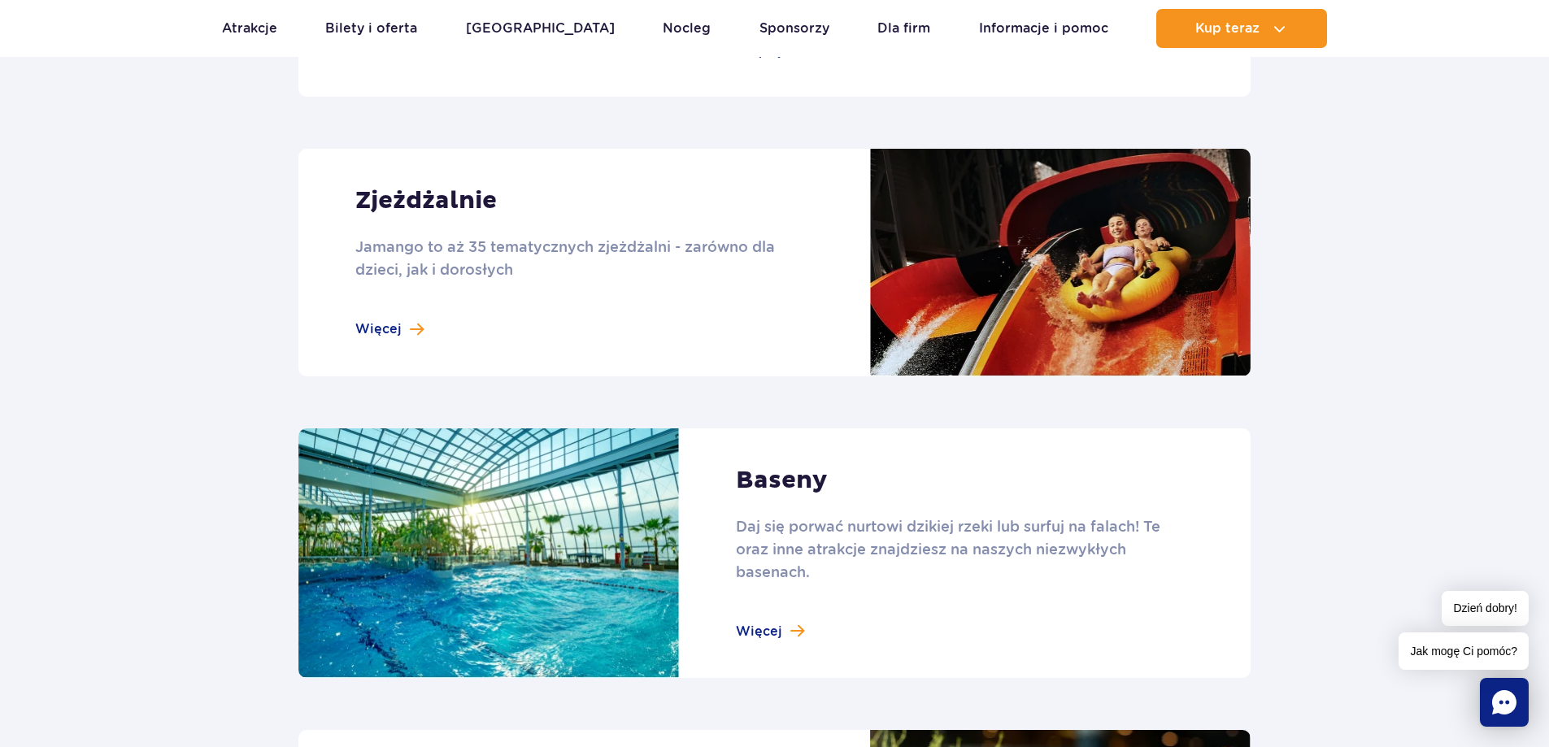
click at [388, 321] on link at bounding box center [774, 263] width 952 height 228
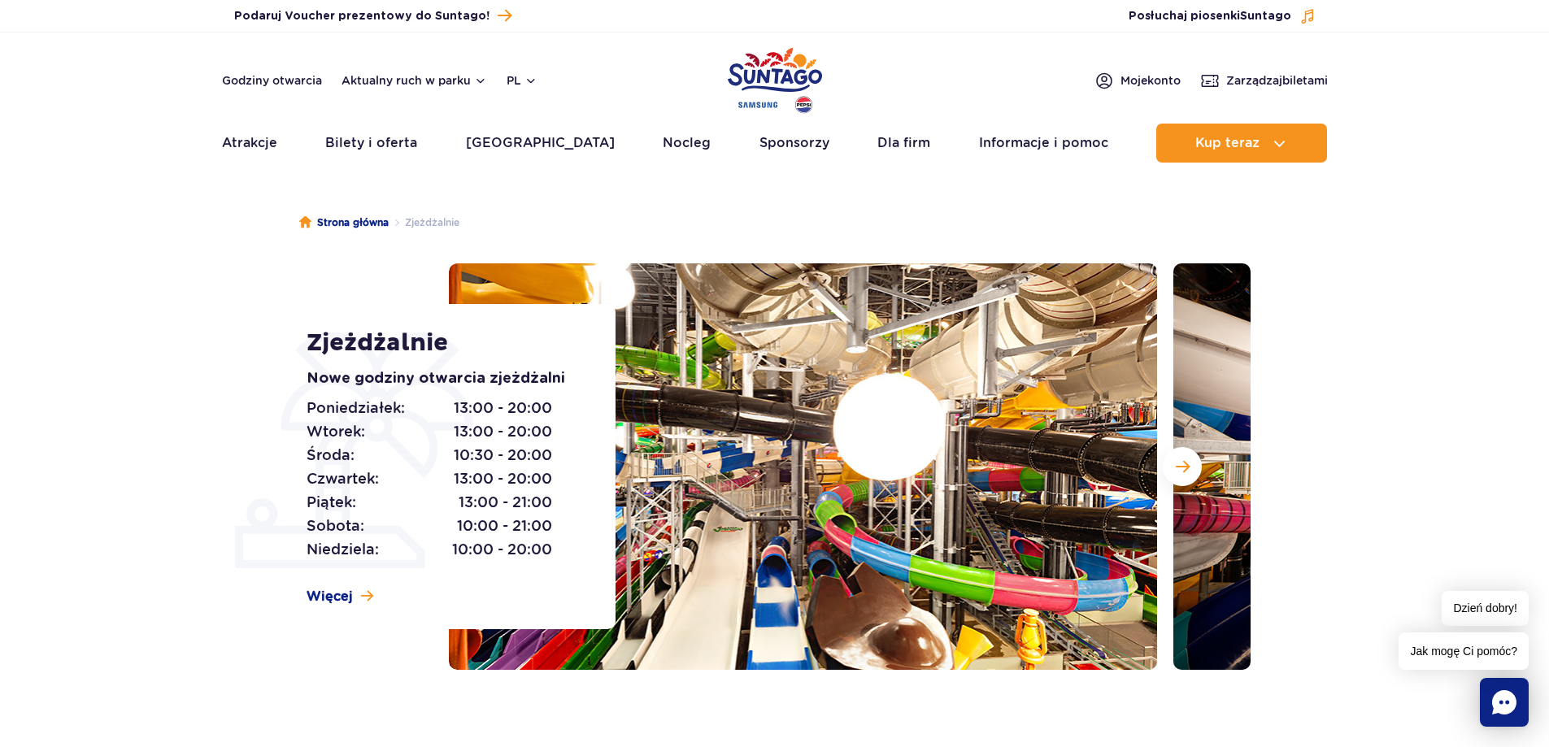
scroll to position [244, 0]
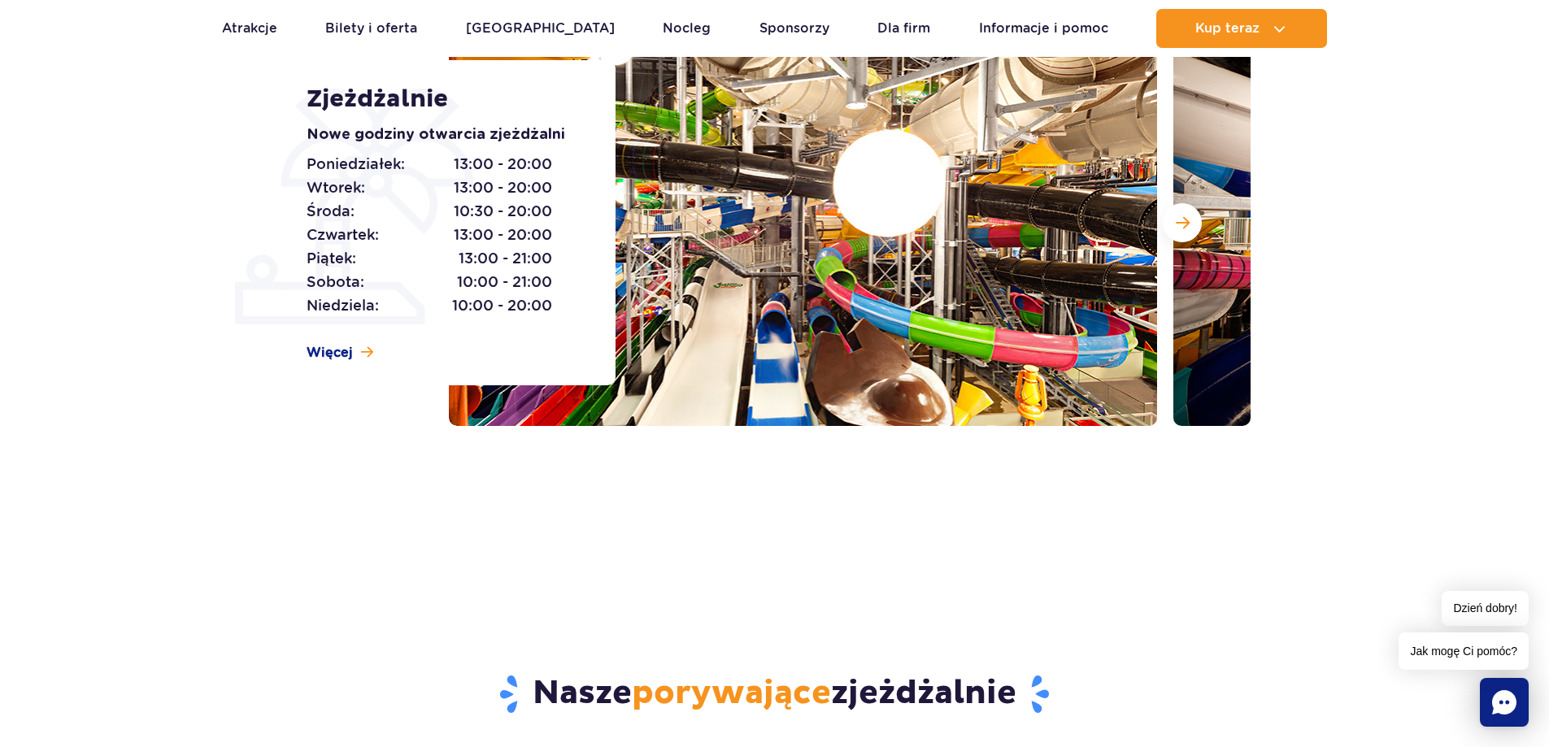
click at [356, 348] on link "Więcej" at bounding box center [339, 353] width 67 height 18
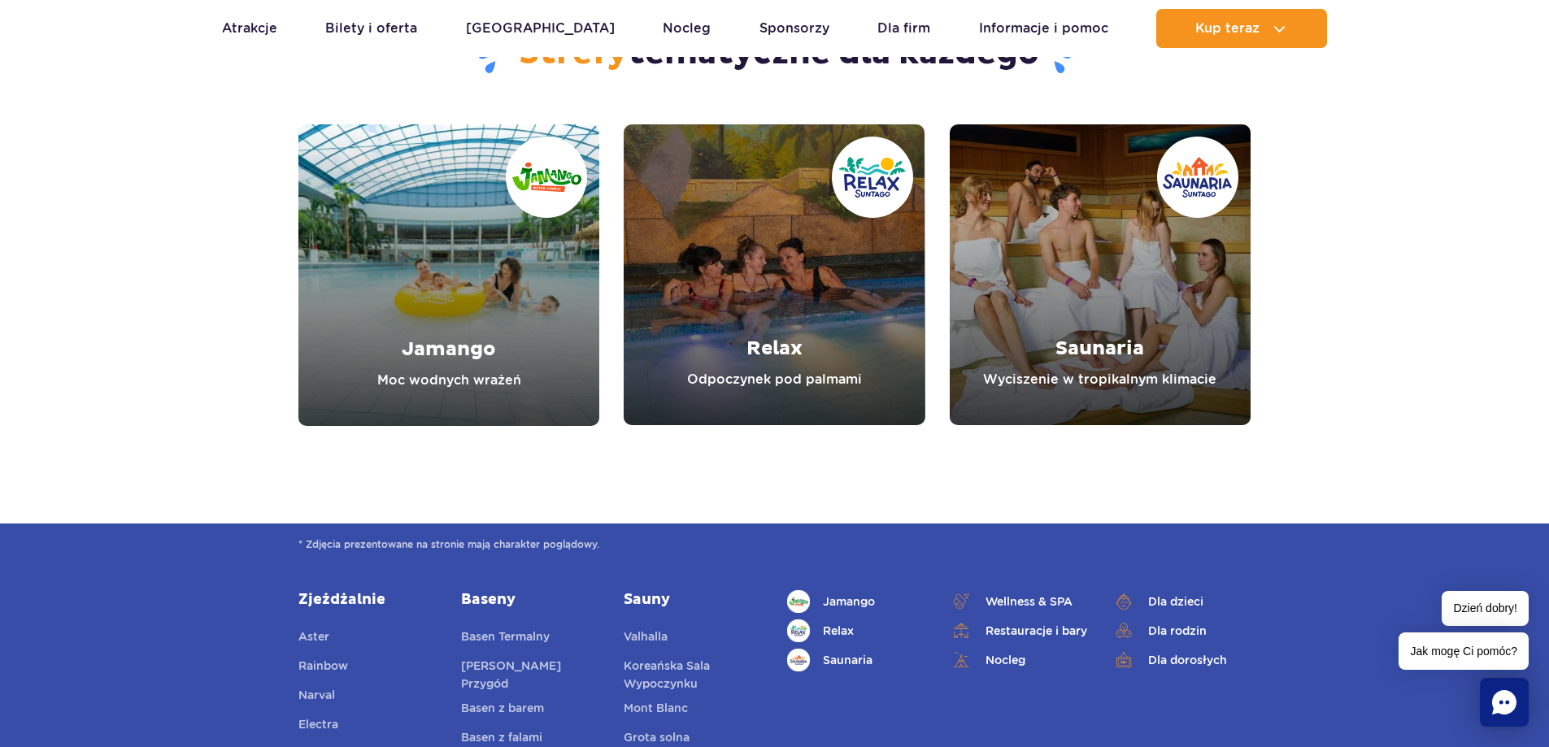
scroll to position [5534, 0]
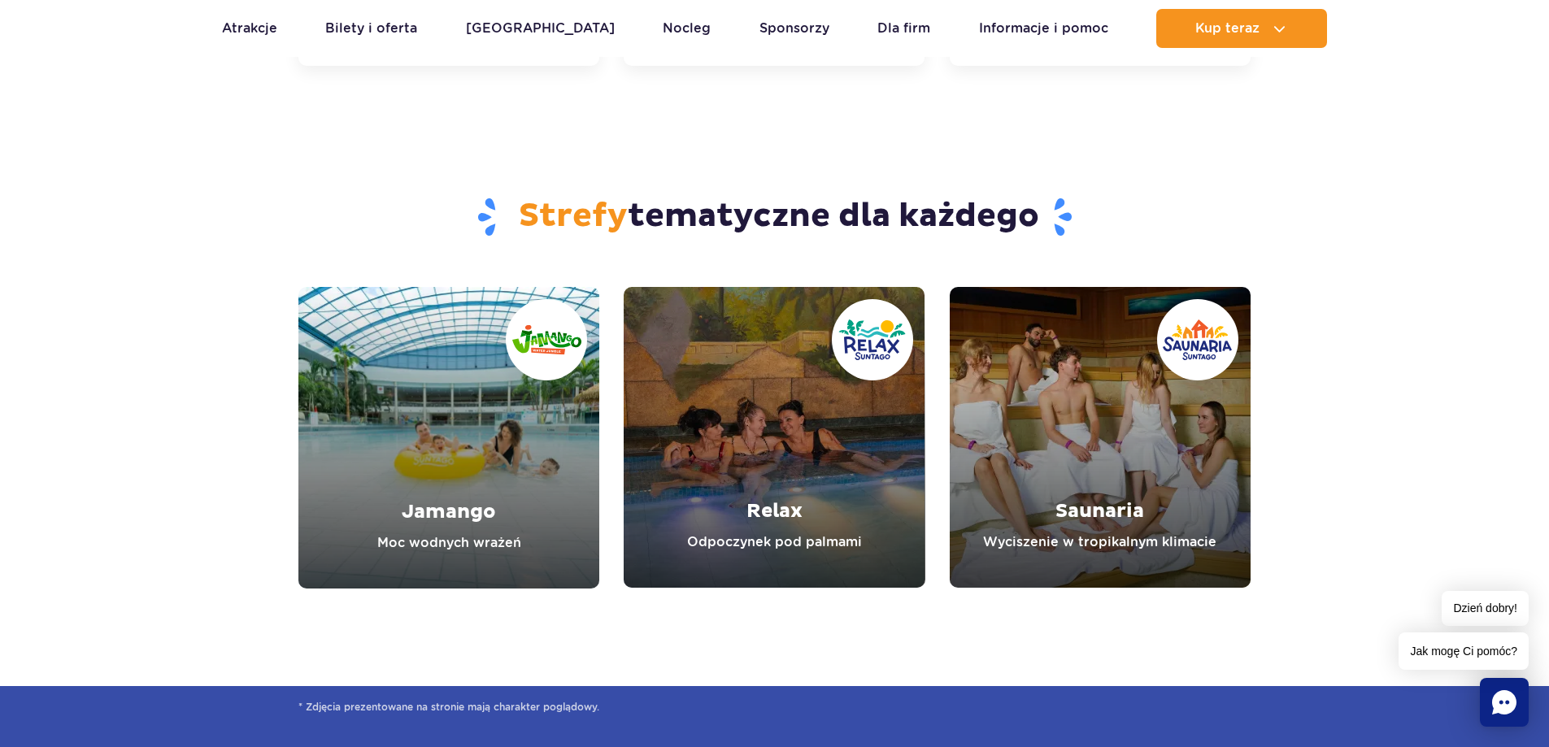
click at [460, 474] on link "Jamango" at bounding box center [448, 438] width 301 height 302
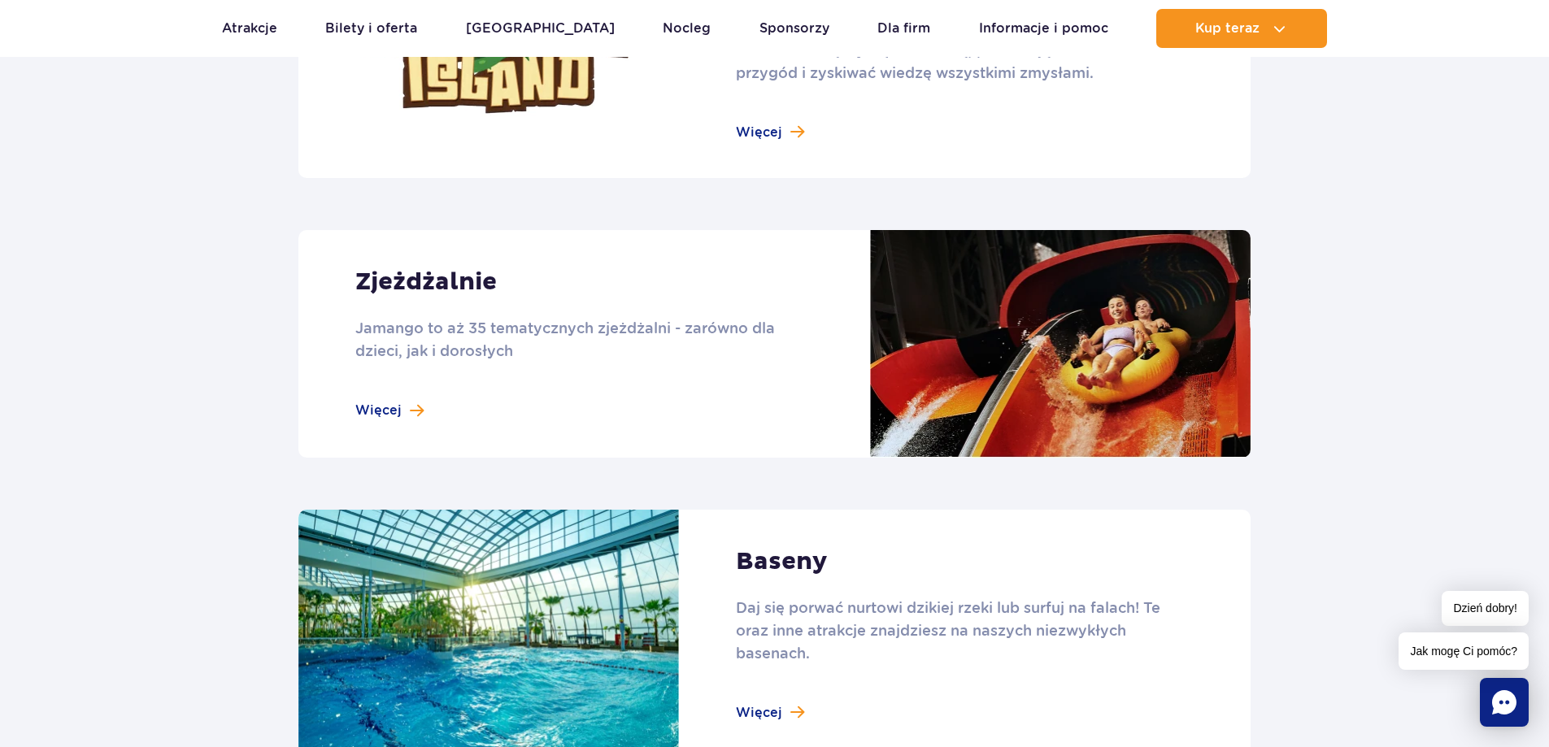
scroll to position [1382, 0]
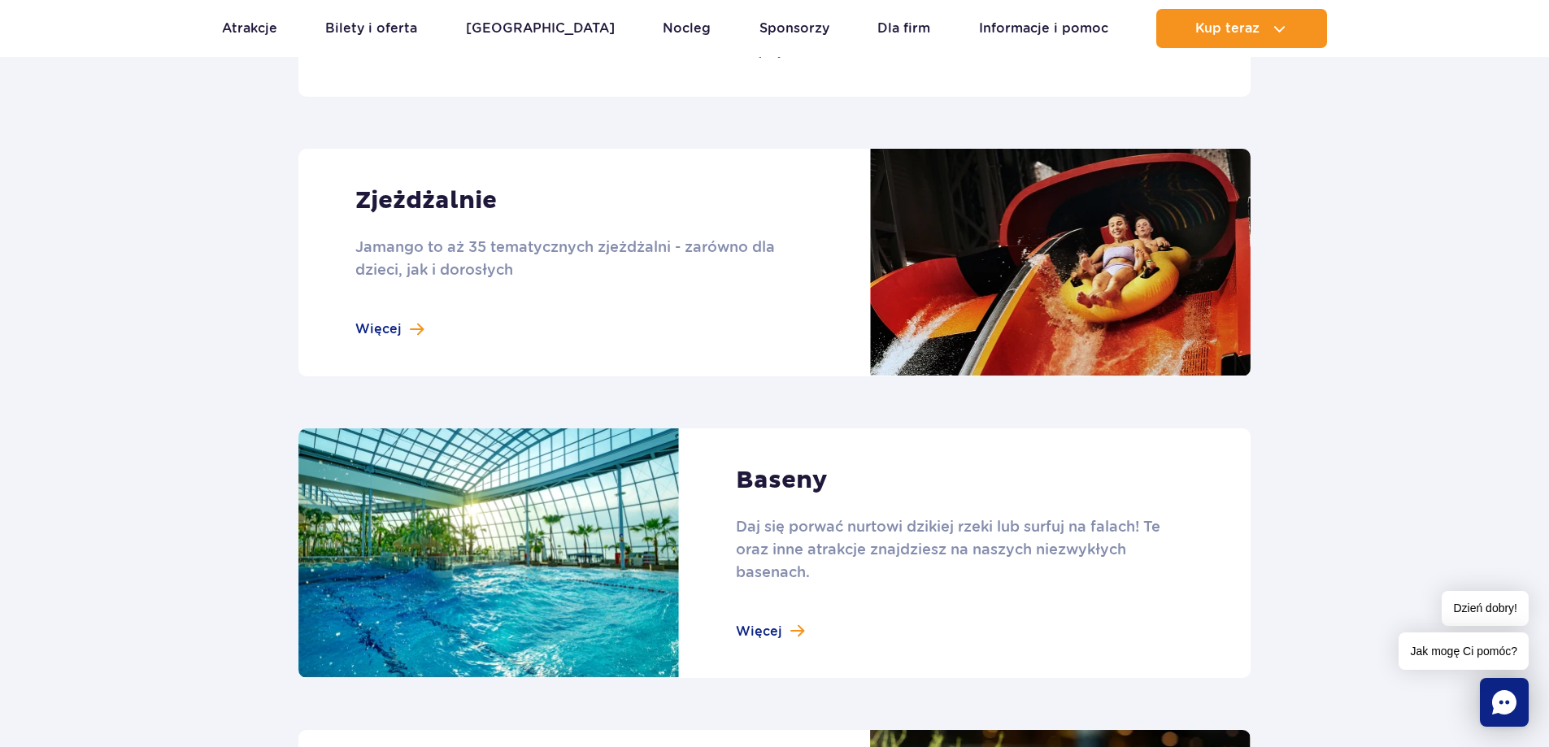
click at [401, 325] on link at bounding box center [774, 263] width 952 height 228
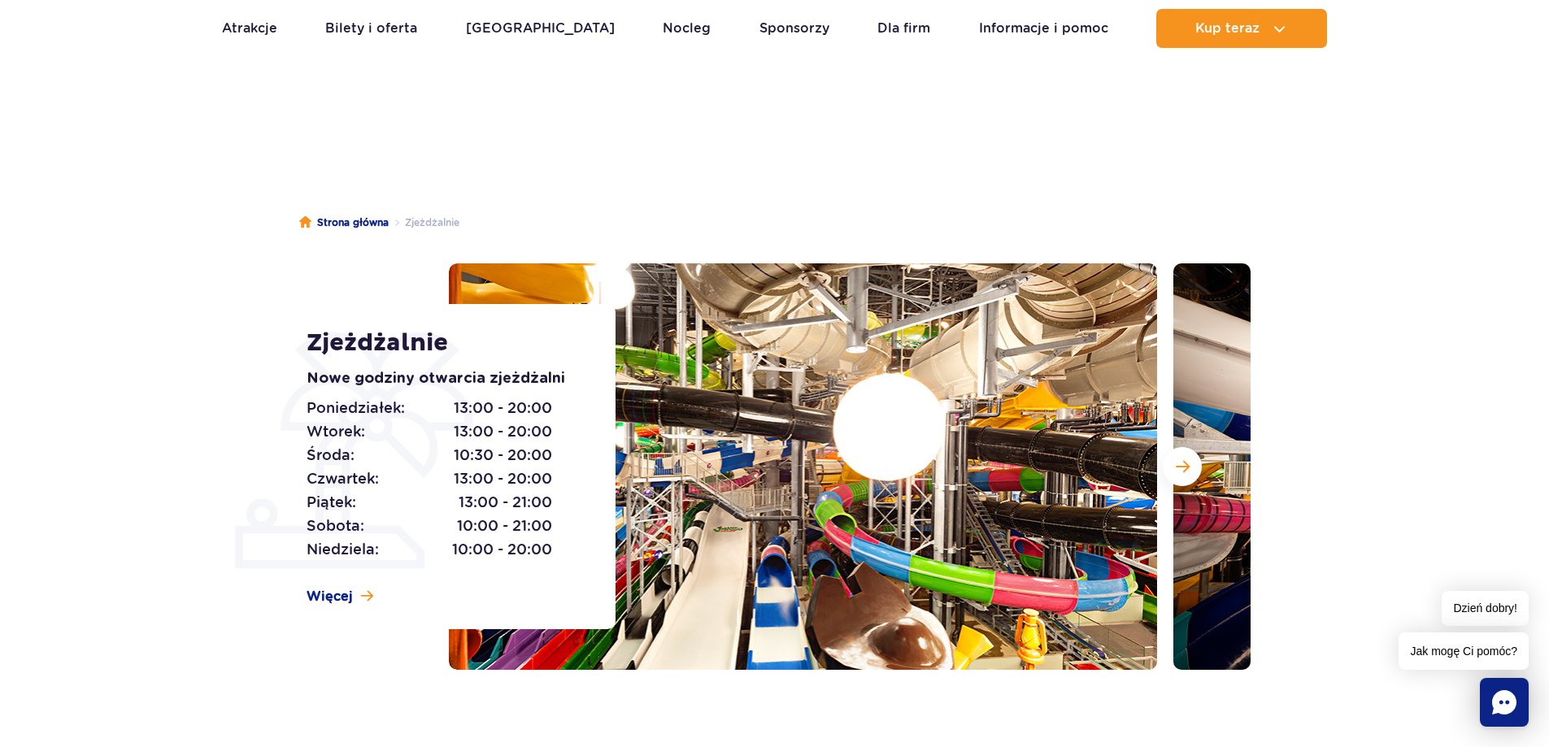
scroll to position [244, 0]
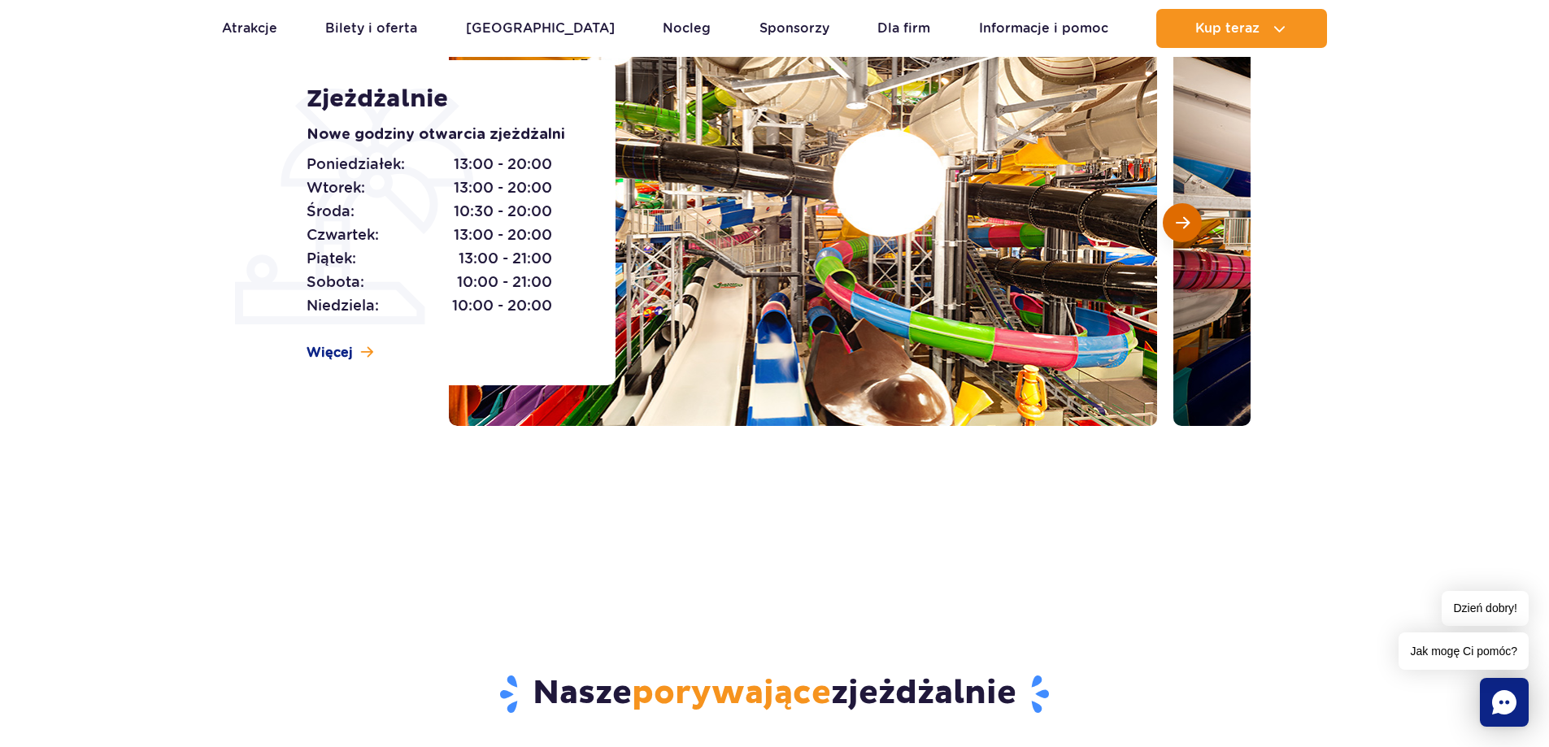
click at [1181, 223] on span "Następny slajd" at bounding box center [1182, 222] width 14 height 15
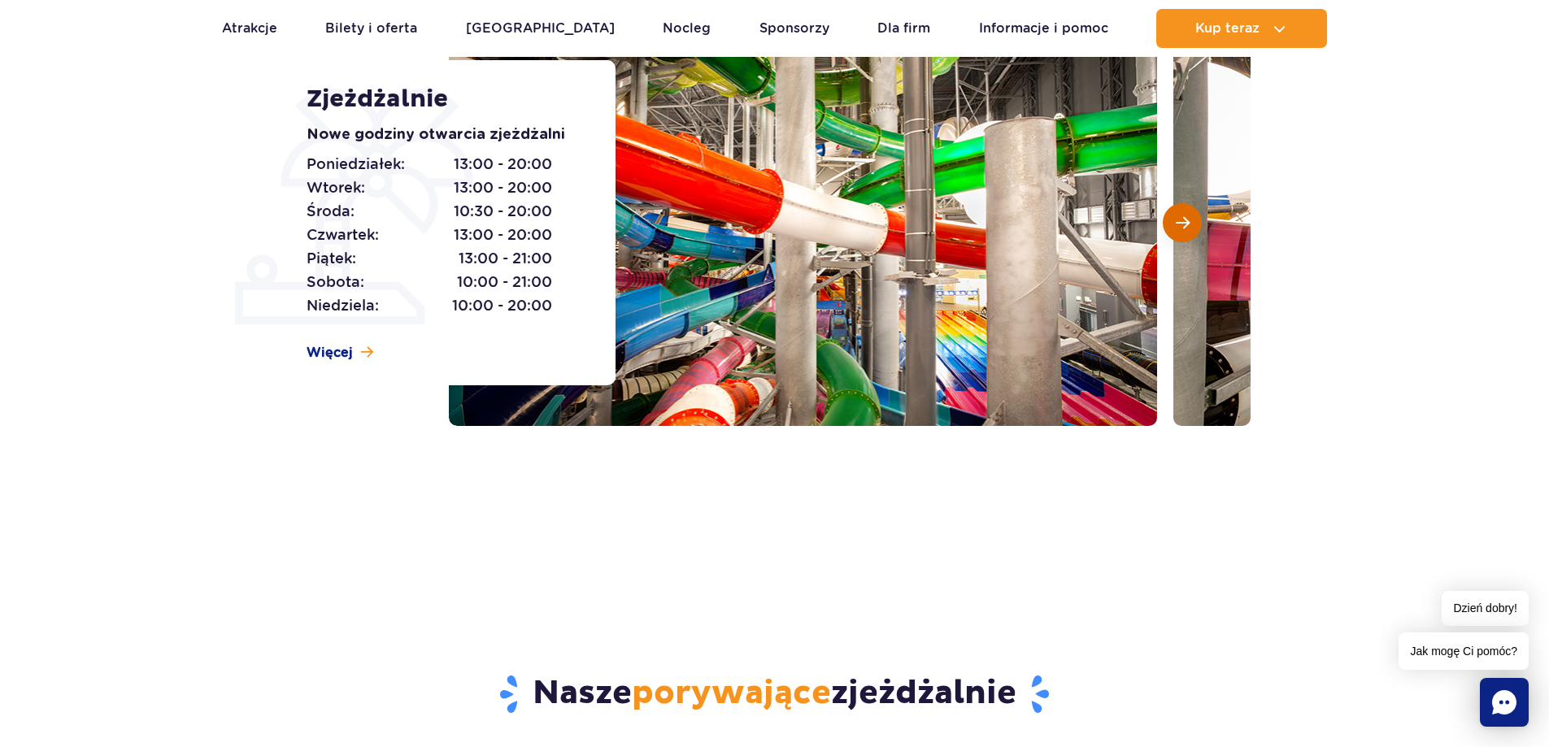
click at [1181, 223] on span "Następny slajd" at bounding box center [1182, 222] width 14 height 15
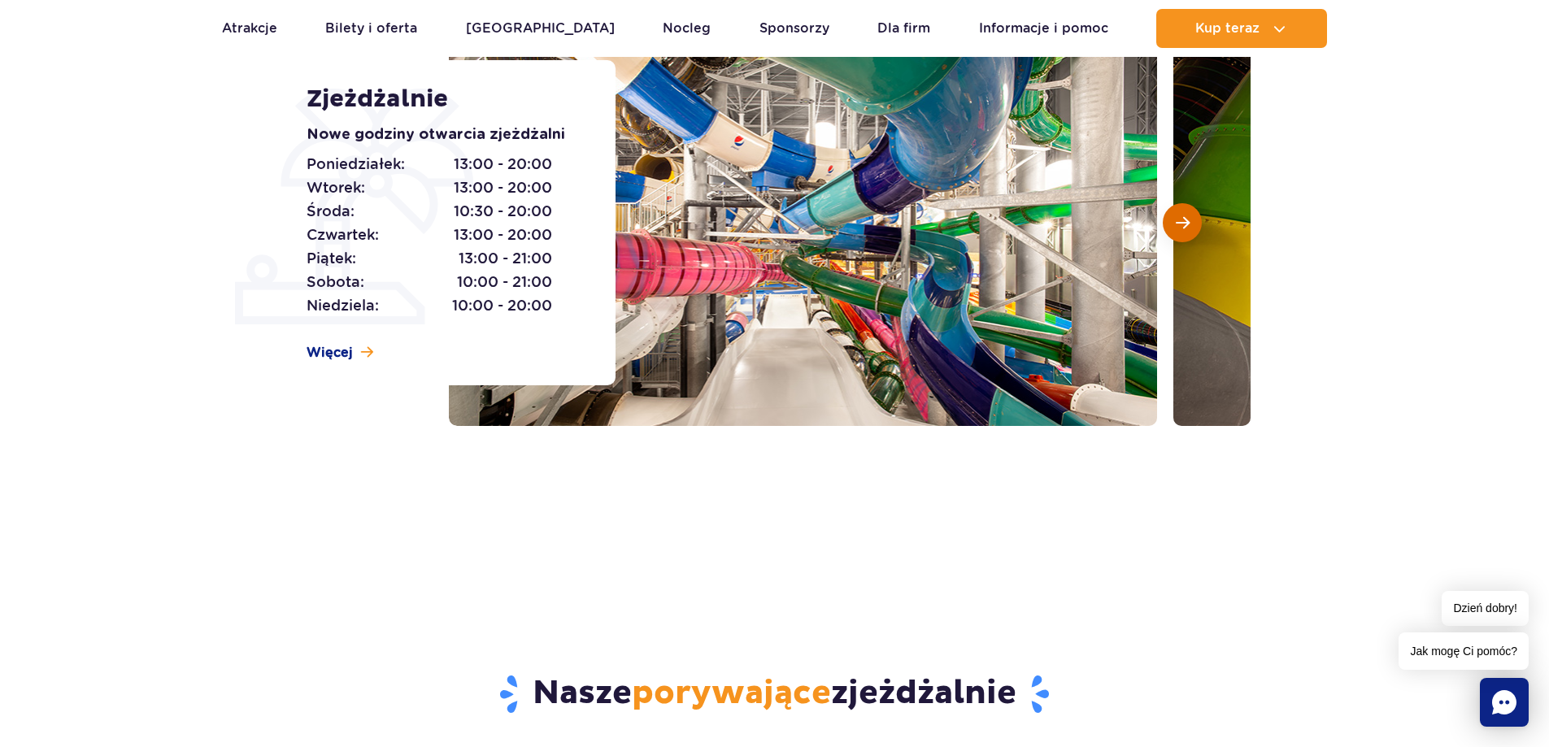
click at [1181, 223] on span "Następny slajd" at bounding box center [1182, 222] width 14 height 15
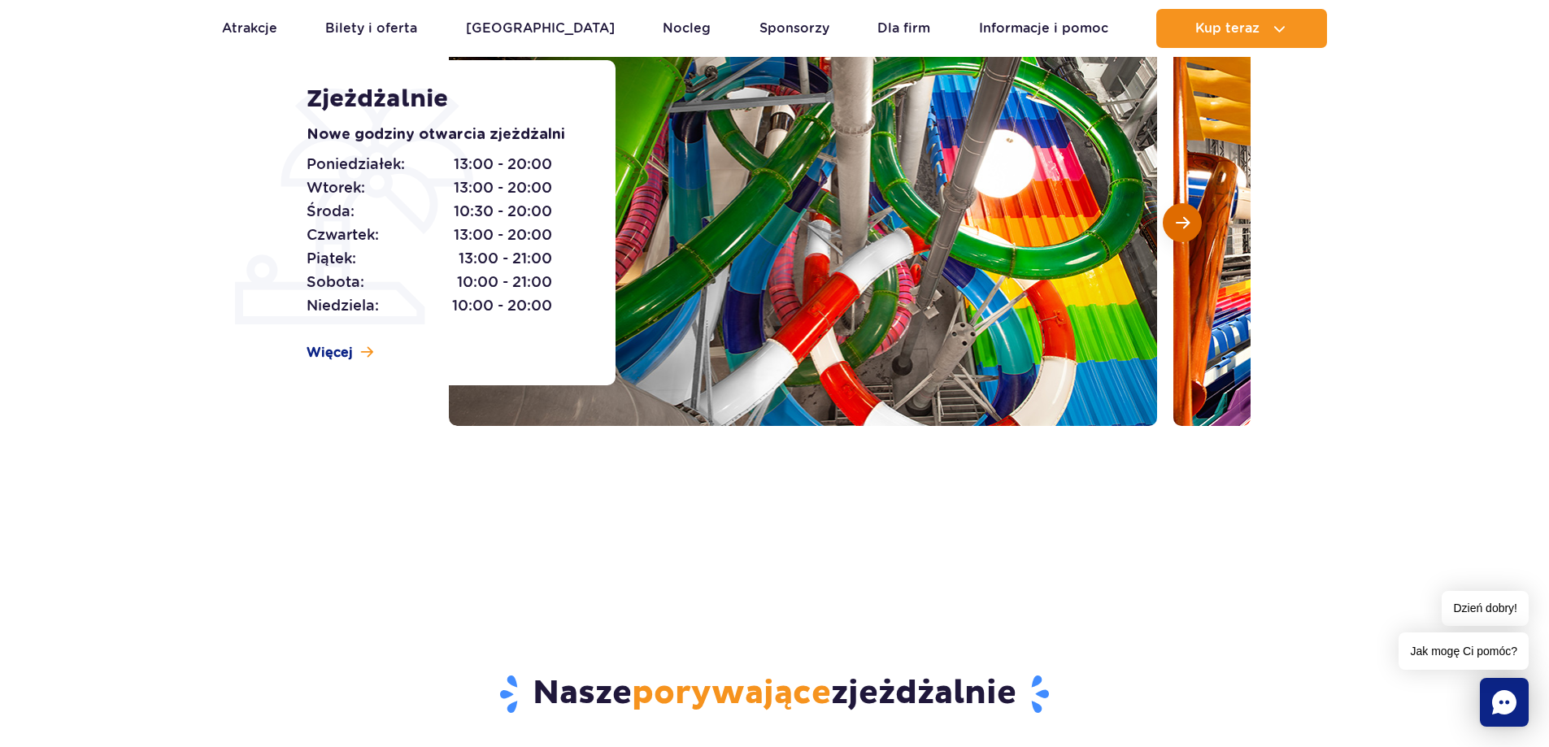
click at [1181, 223] on span "Następny slajd" at bounding box center [1182, 222] width 14 height 15
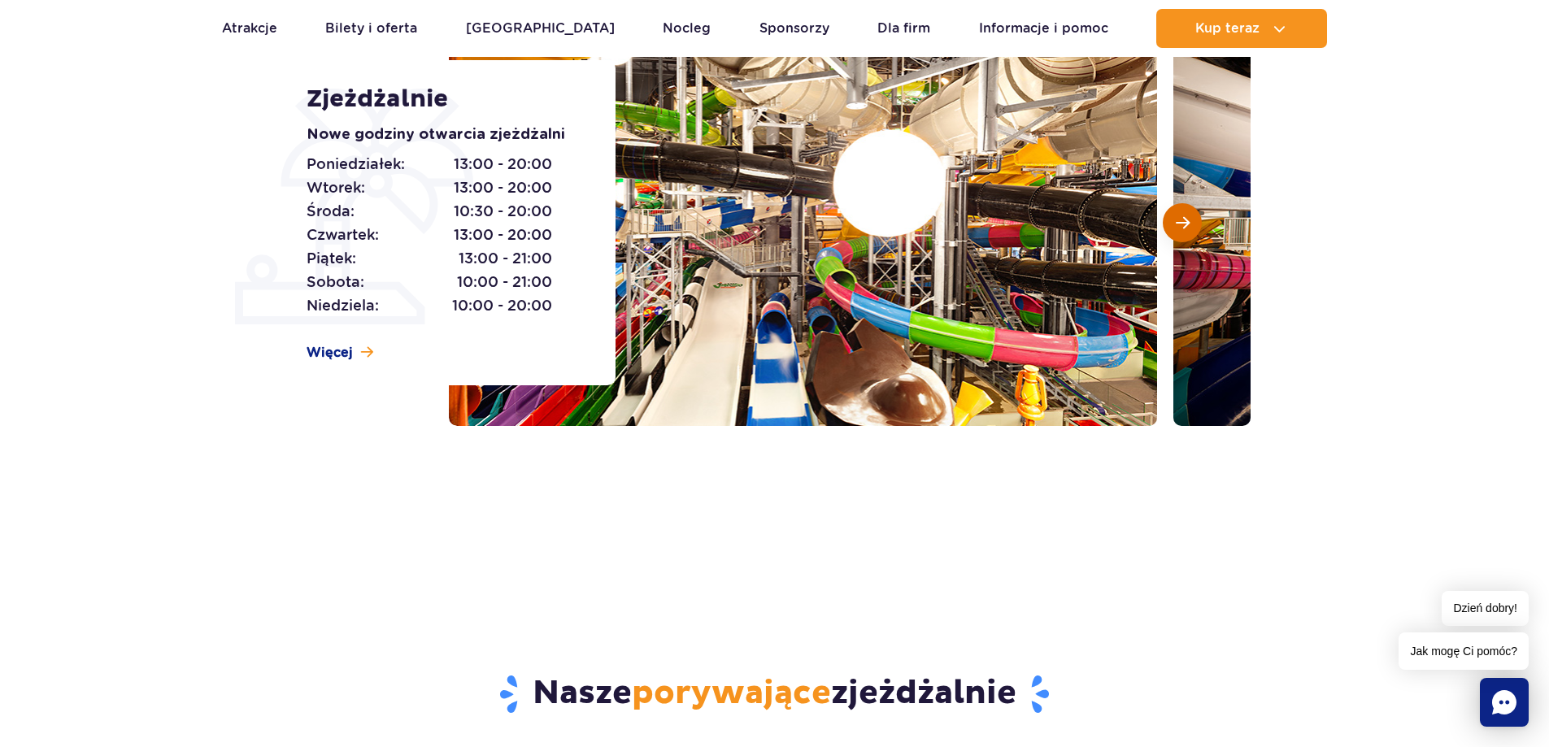
click at [1181, 223] on span "Następny slajd" at bounding box center [1182, 222] width 14 height 15
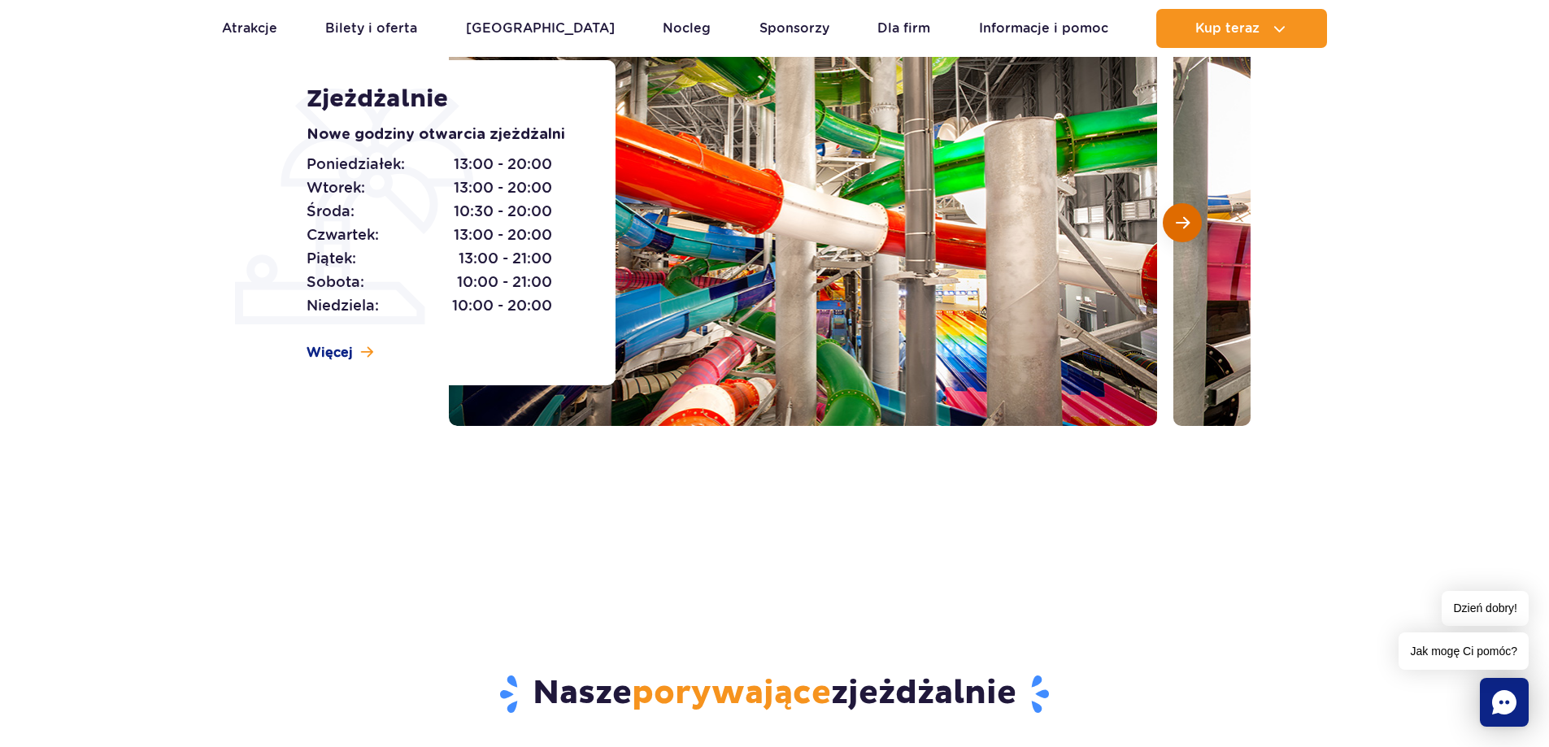
click at [1181, 223] on span "Następny slajd" at bounding box center [1182, 222] width 14 height 15
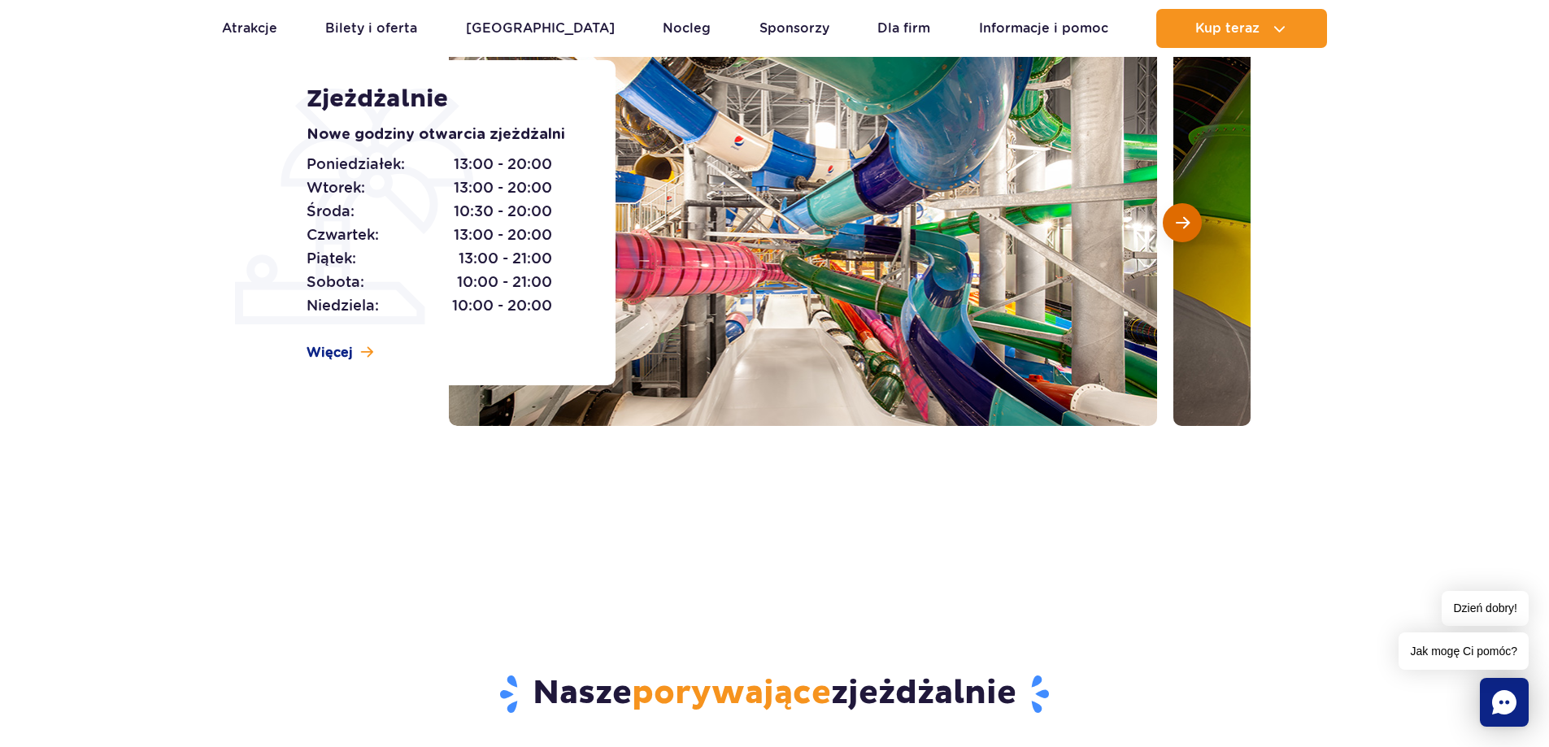
click at [1181, 223] on span "Następny slajd" at bounding box center [1182, 222] width 14 height 15
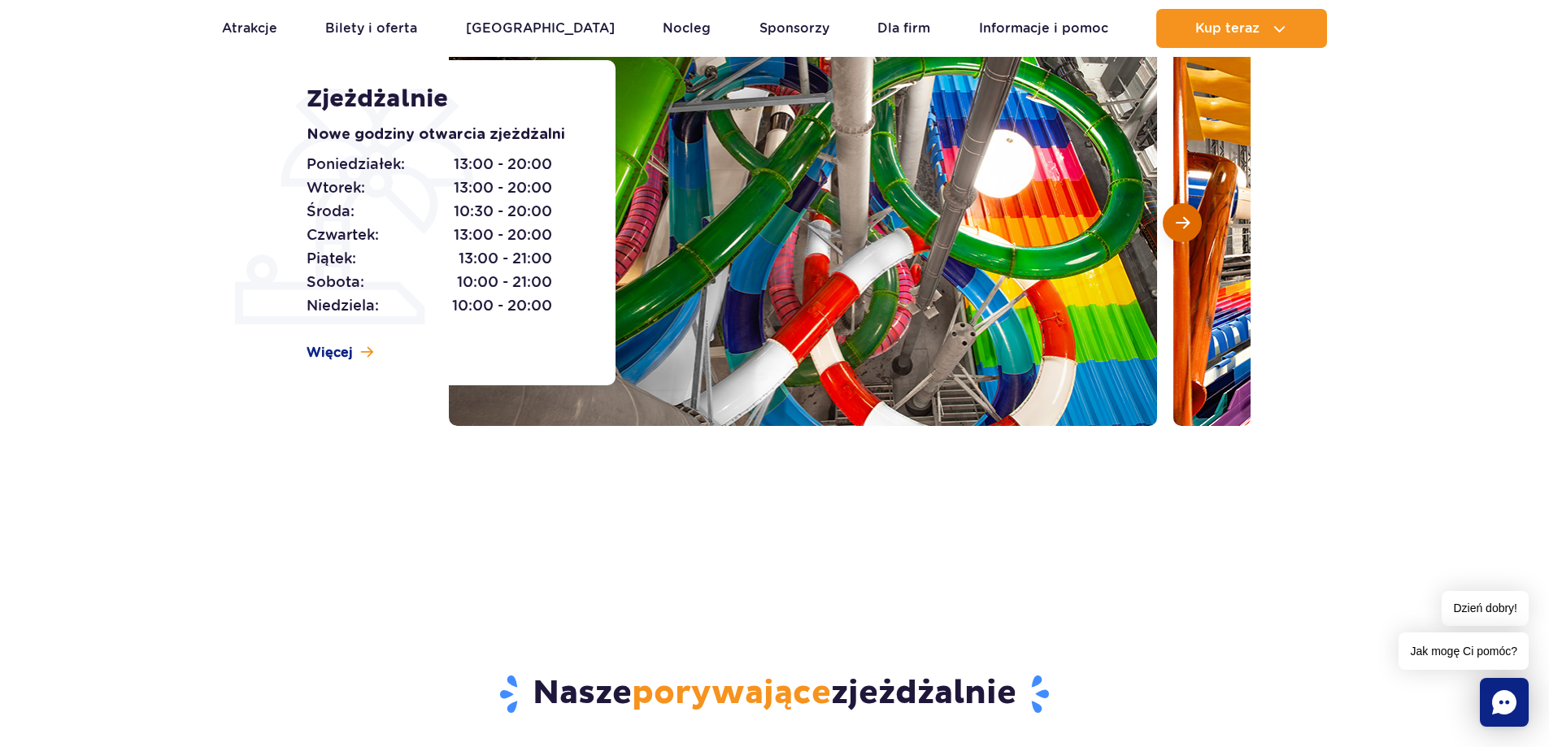
click at [1181, 223] on span "Następny slajd" at bounding box center [1182, 222] width 14 height 15
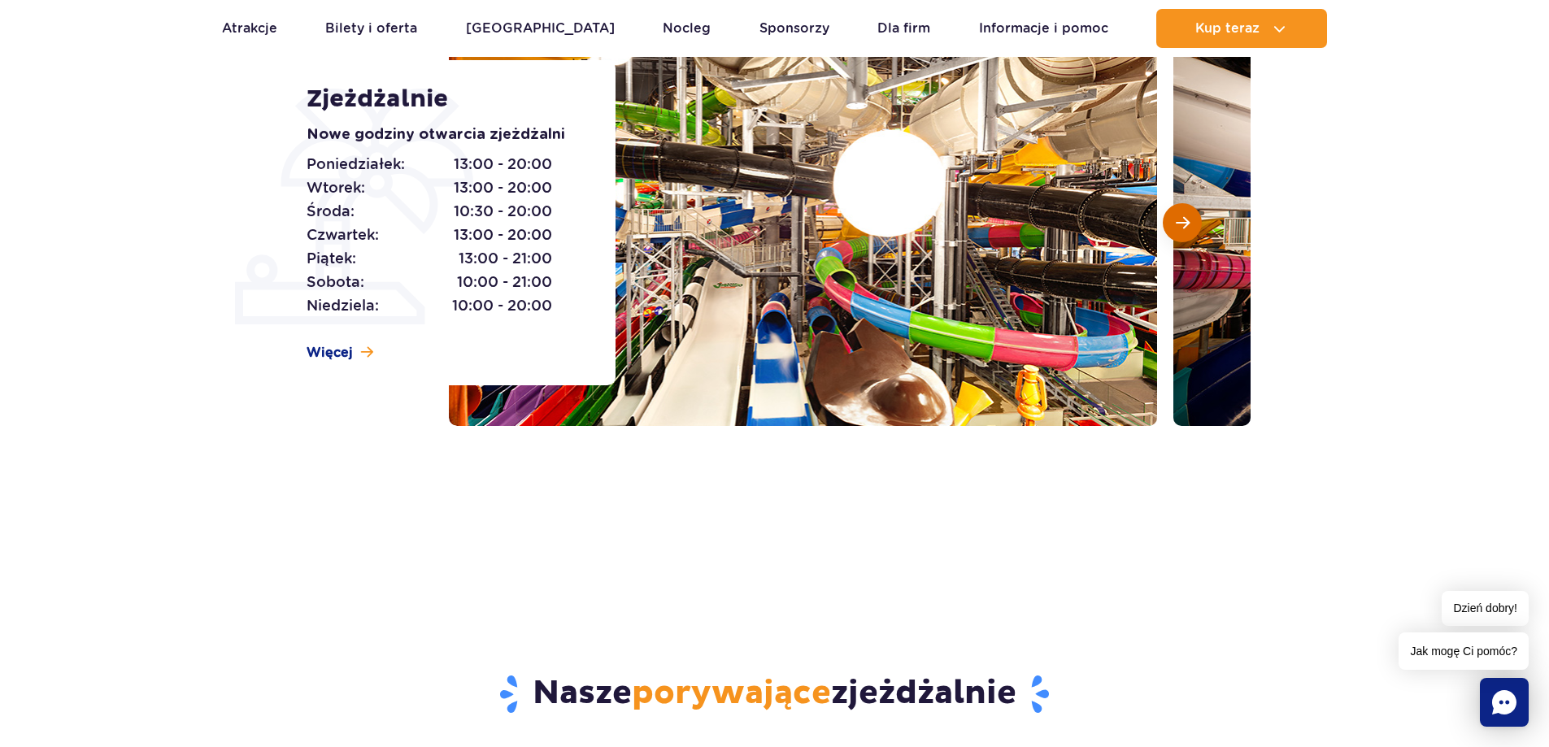
click at [1181, 223] on span "Następny slajd" at bounding box center [1182, 222] width 14 height 15
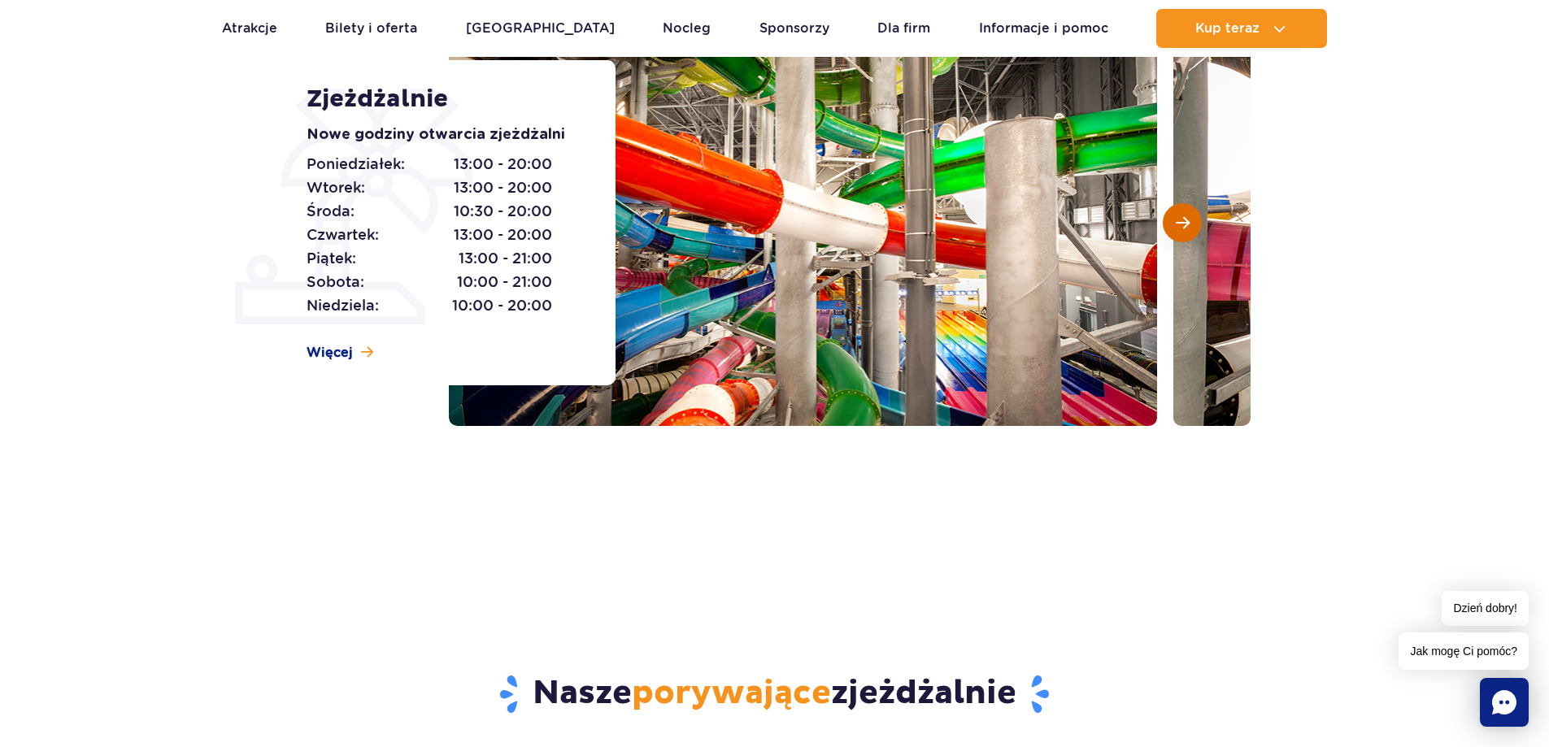
click at [1181, 223] on span "Następny slajd" at bounding box center [1182, 222] width 14 height 15
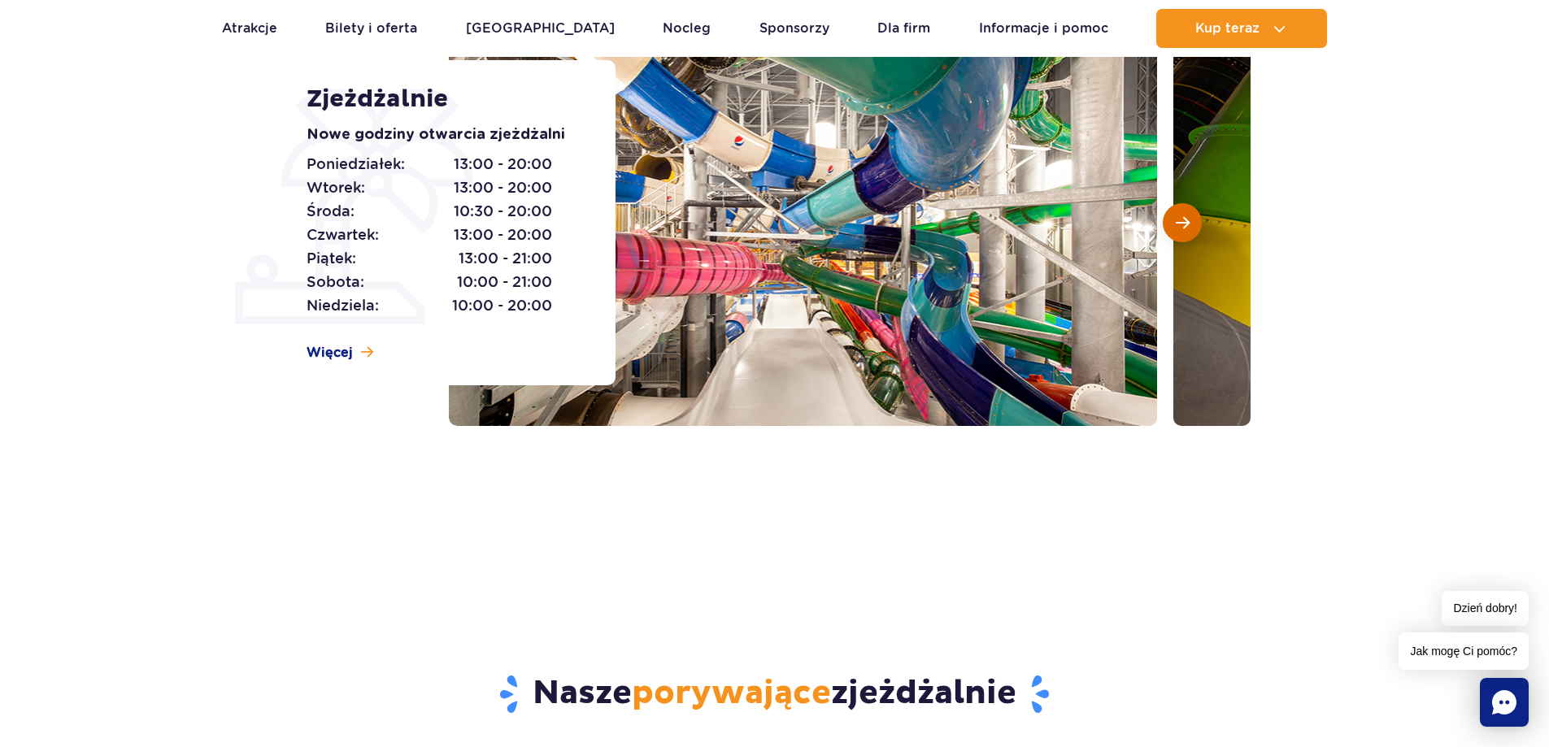
click at [1181, 223] on span "Następny slajd" at bounding box center [1182, 222] width 14 height 15
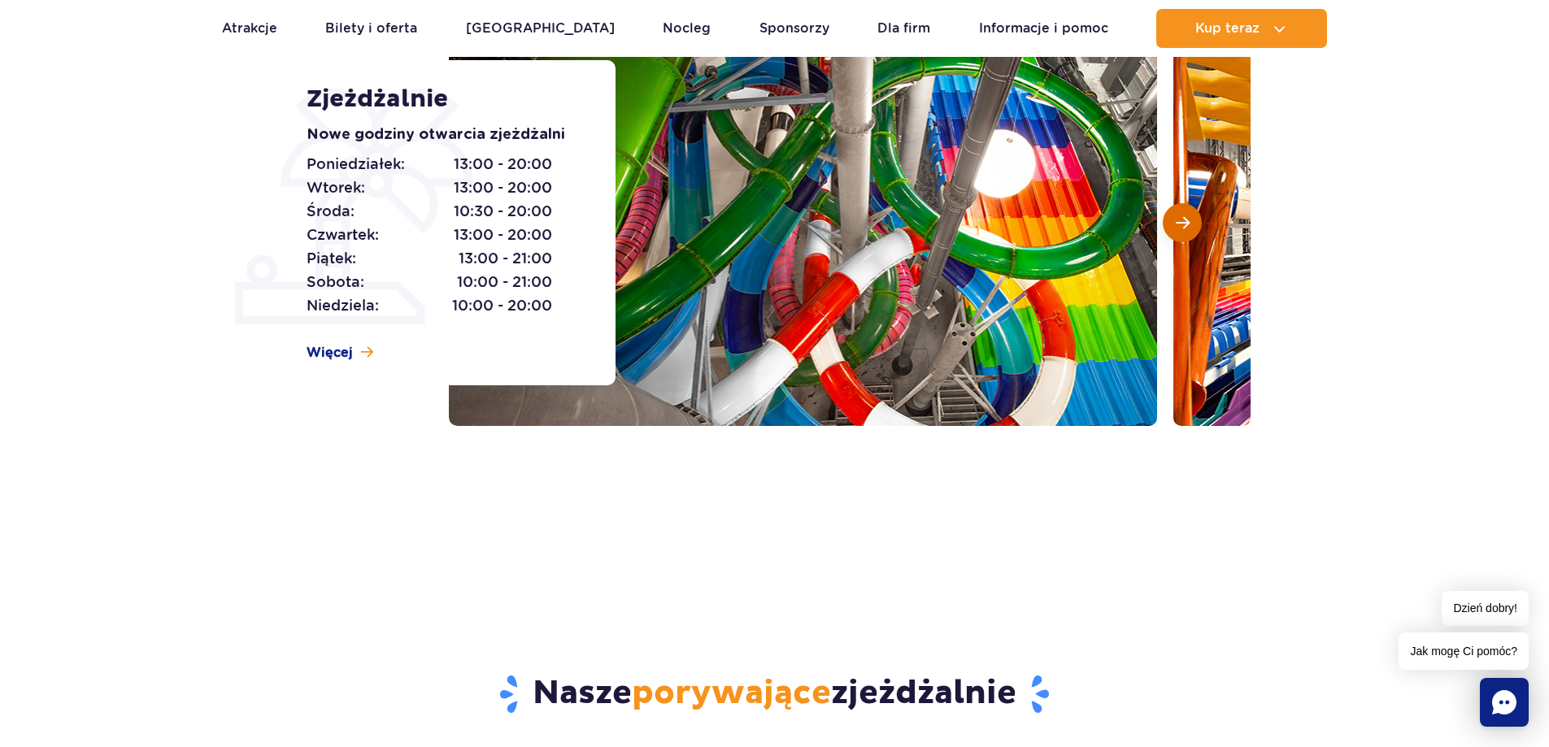
click at [1181, 223] on span "Następny slajd" at bounding box center [1182, 222] width 14 height 15
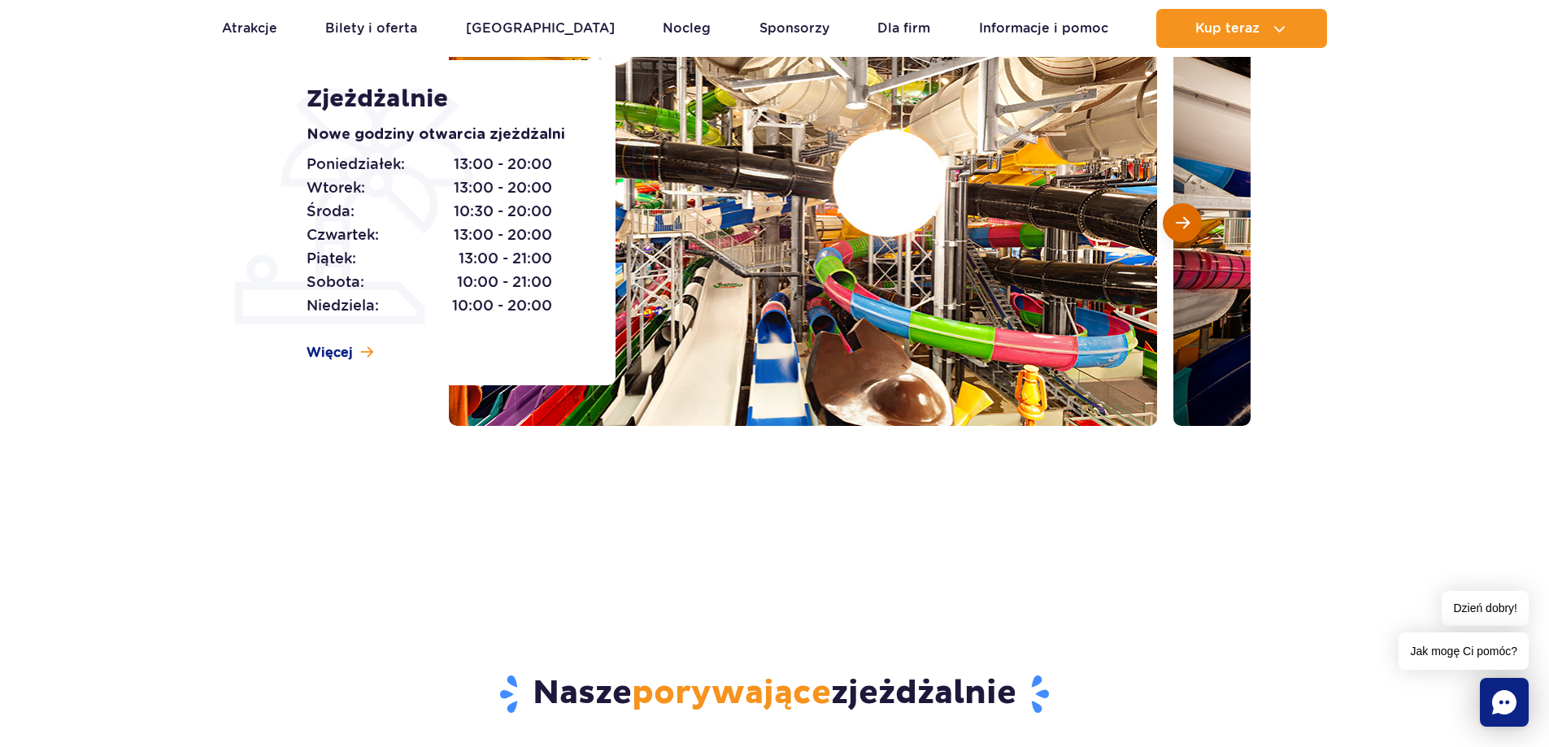
click at [1181, 223] on span "Następny slajd" at bounding box center [1182, 222] width 14 height 15
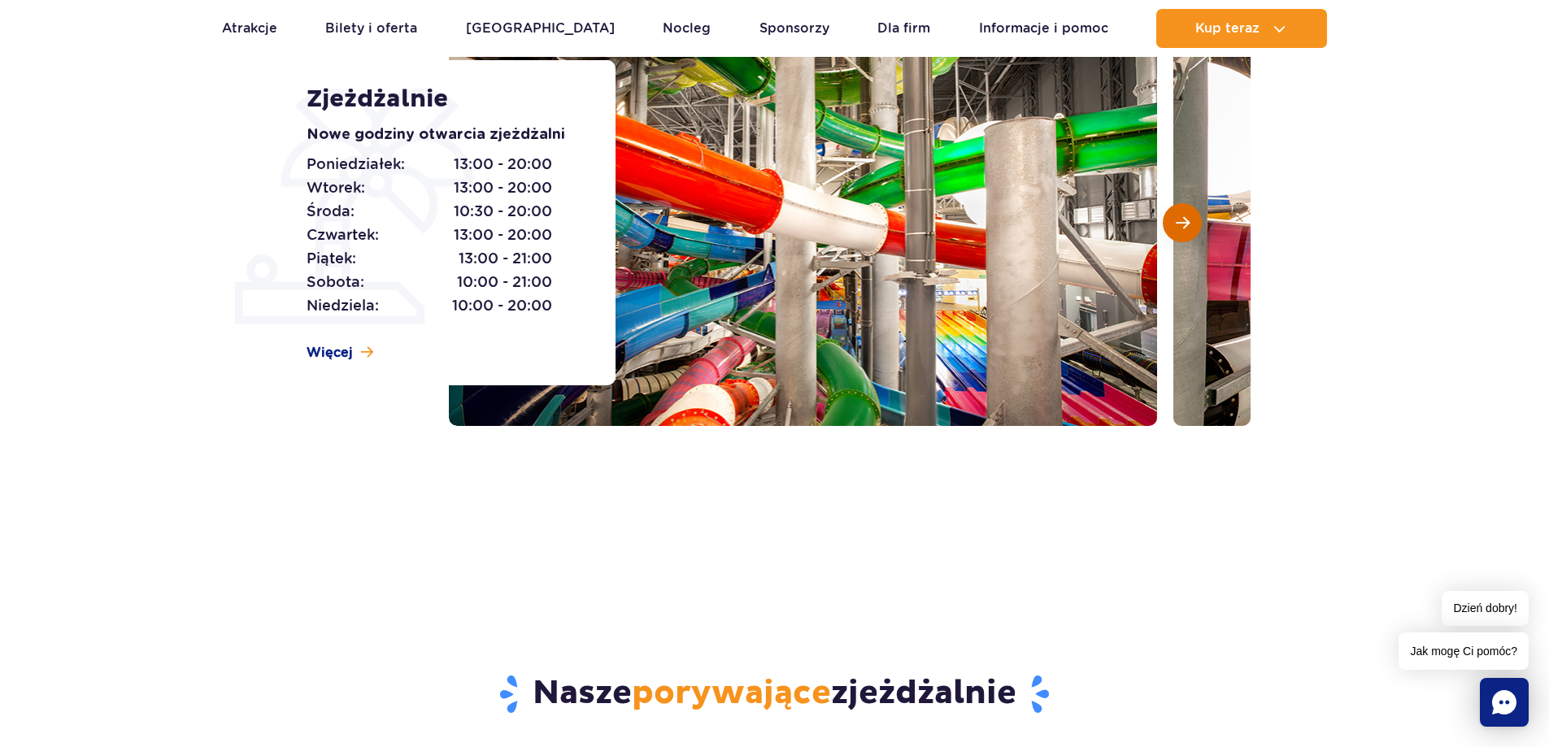
click at [1181, 223] on span "Następny slajd" at bounding box center [1182, 222] width 14 height 15
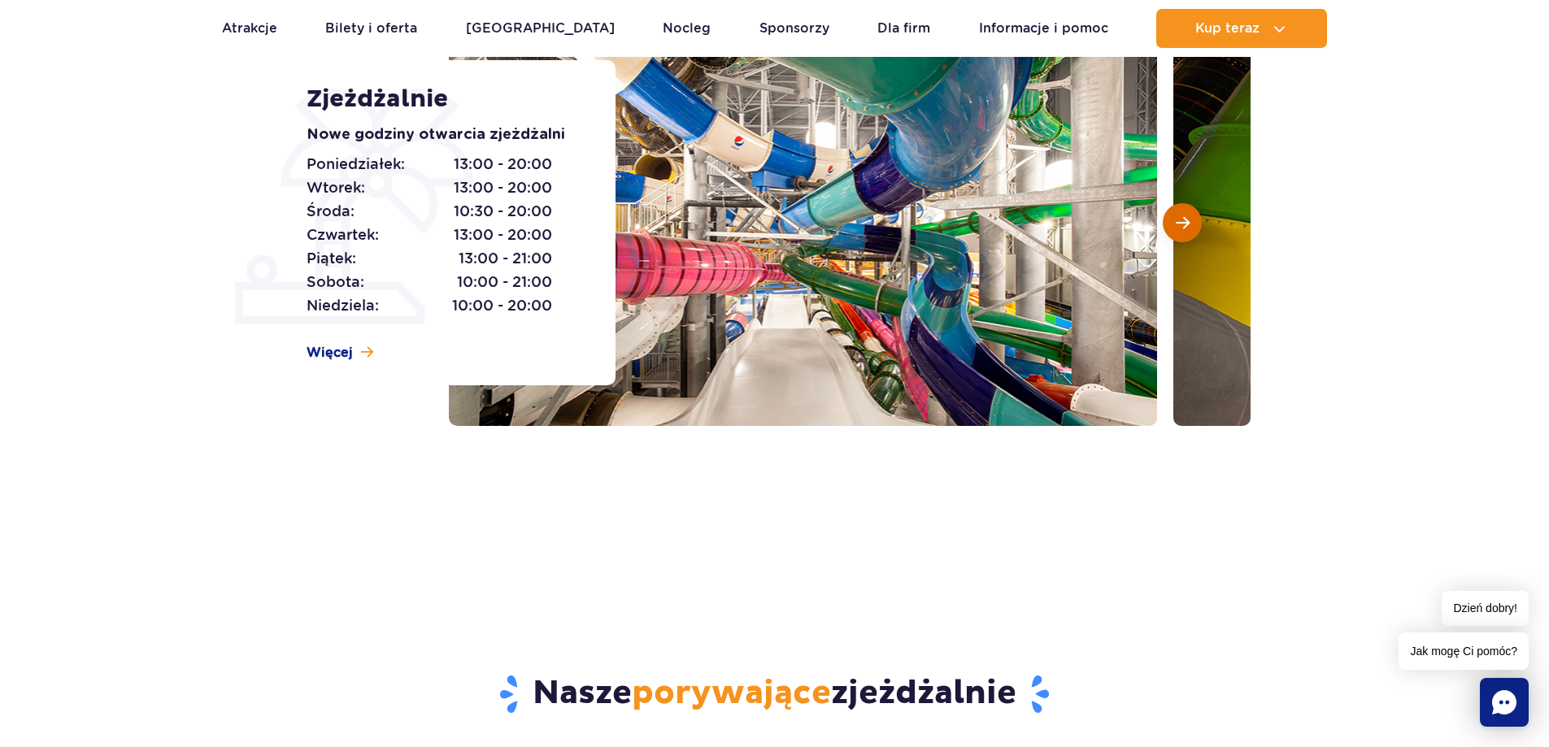
click at [1181, 223] on span "Następny slajd" at bounding box center [1182, 222] width 14 height 15
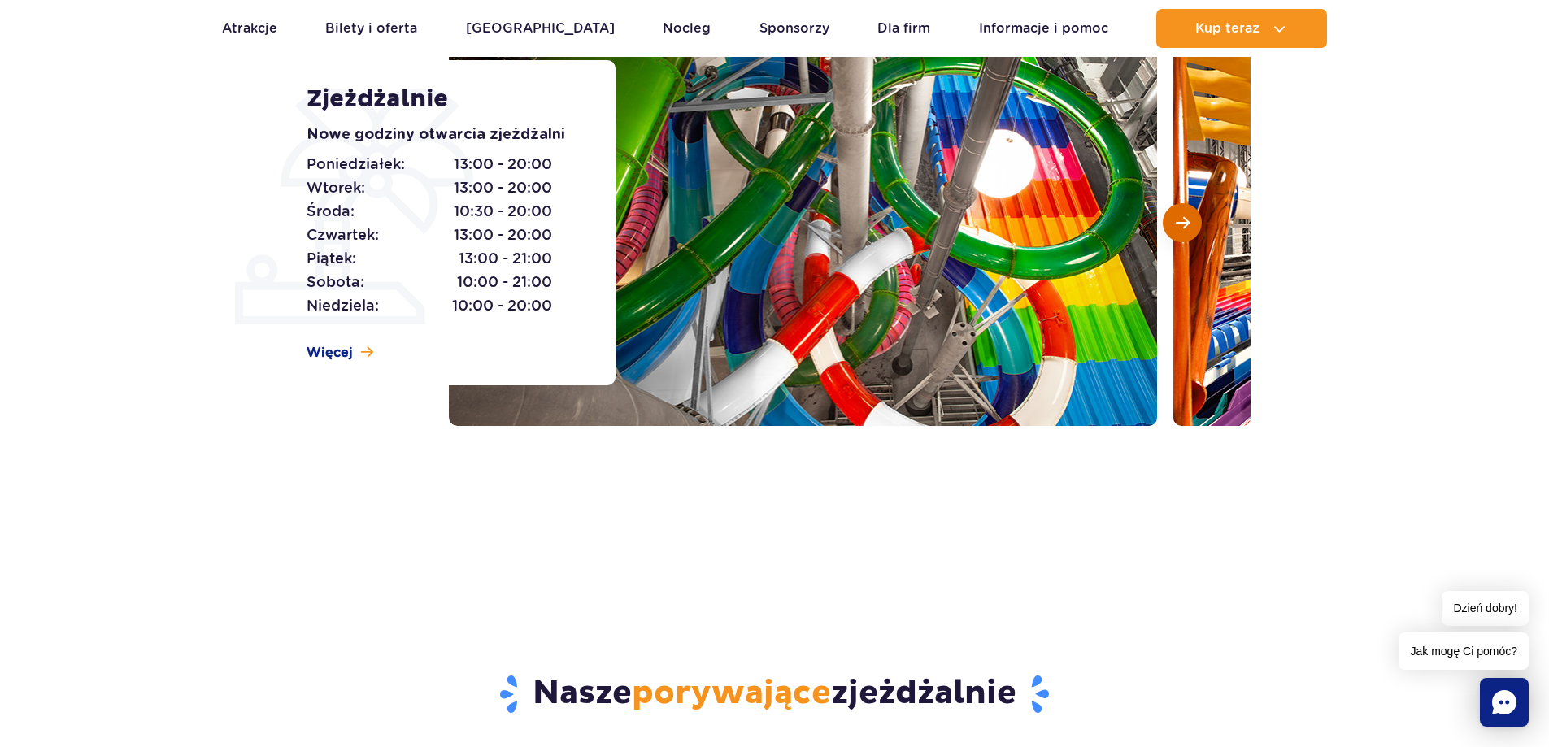
click at [1181, 223] on span "Następny slajd" at bounding box center [1182, 222] width 14 height 15
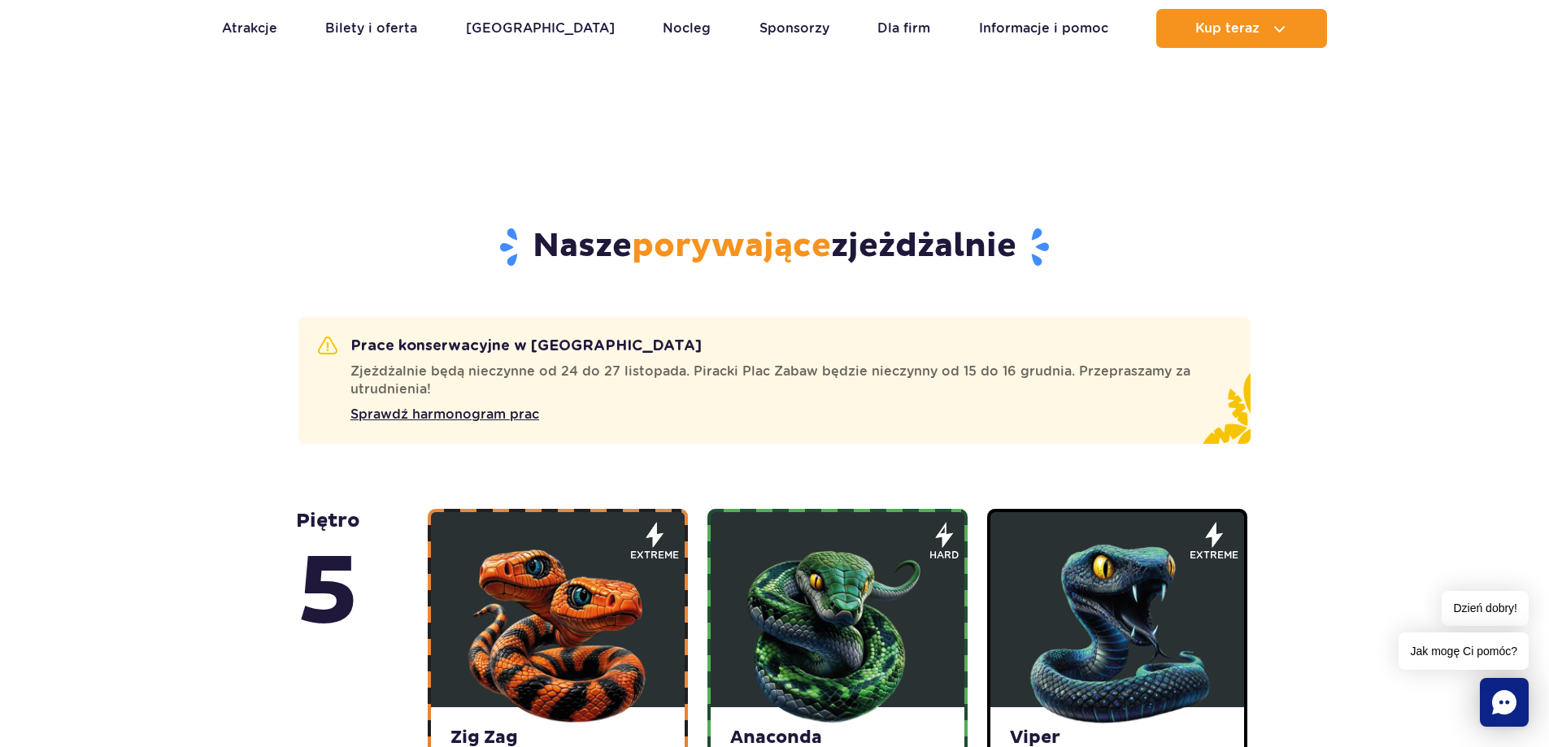
scroll to position [0, 0]
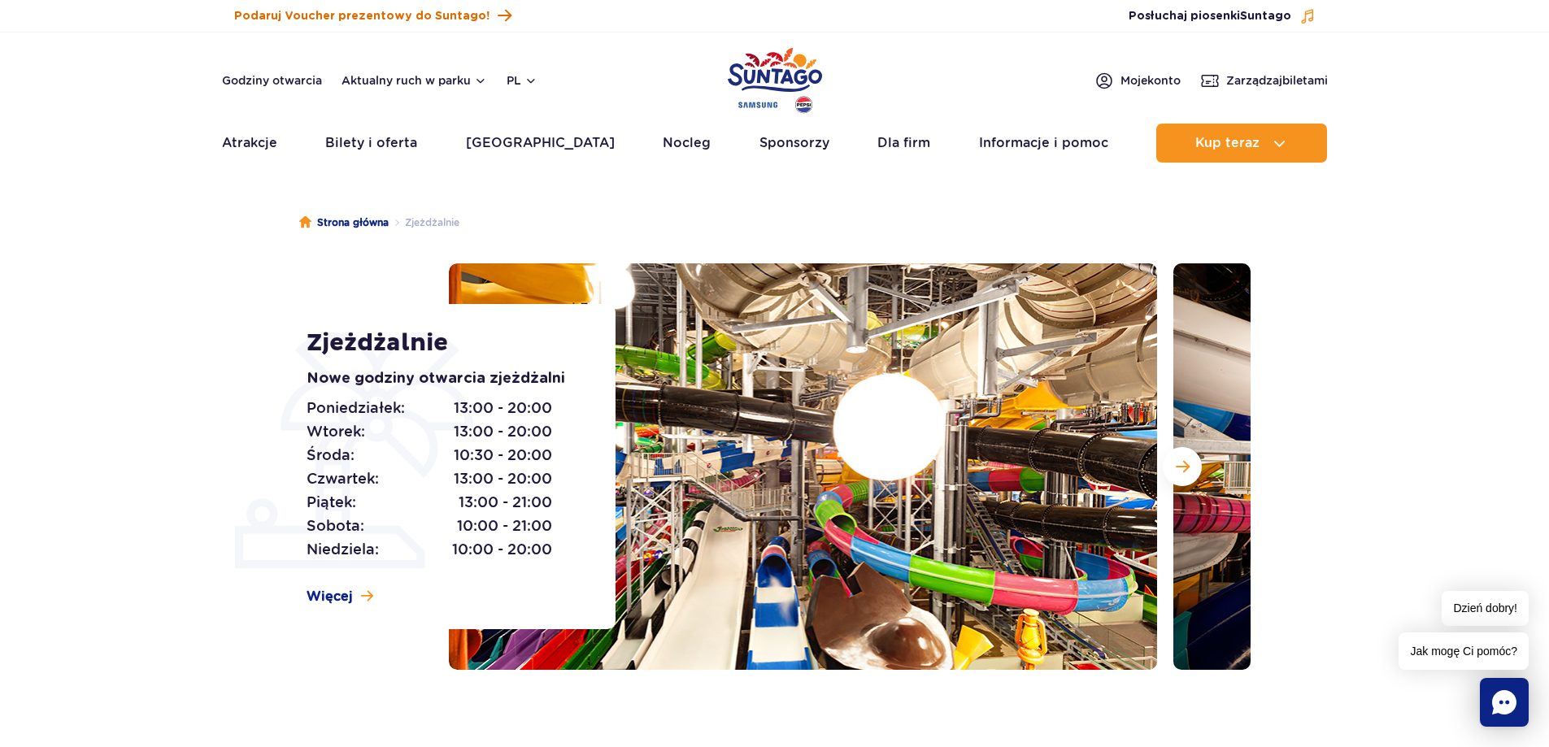
click at [437, 13] on span "Podaruj Voucher prezentowy do Suntago!" at bounding box center [361, 16] width 255 height 16
